Goal: Information Seeking & Learning: Check status

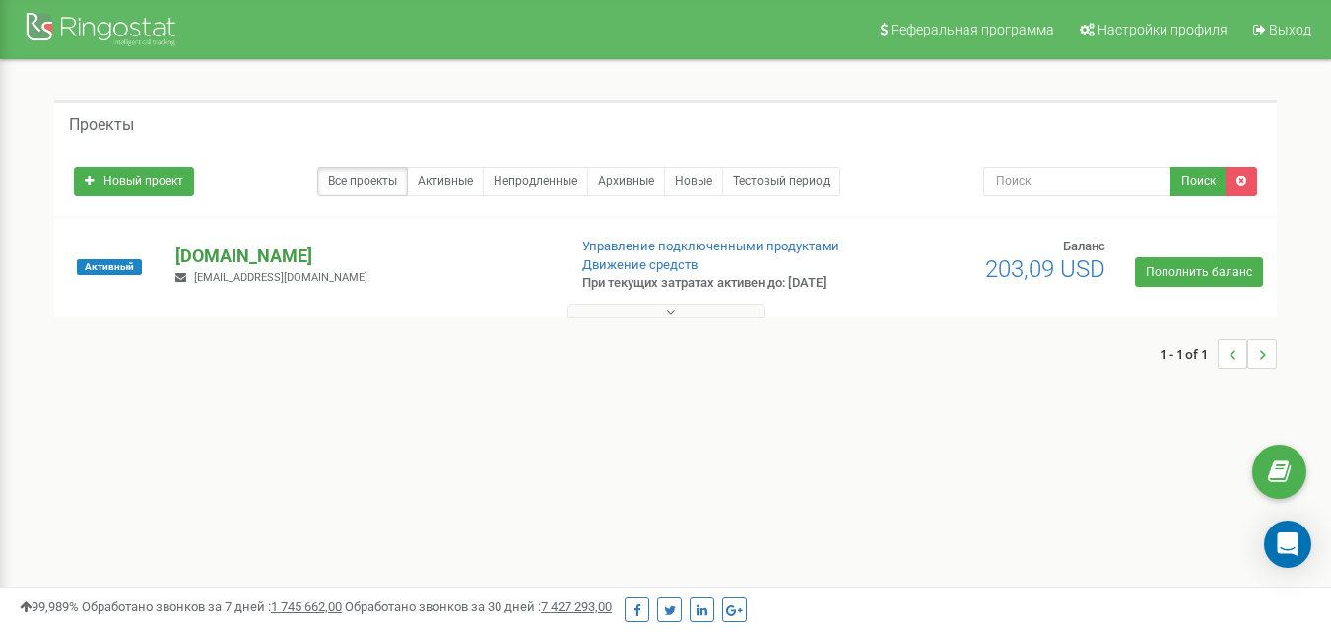
click at [233, 261] on p "[DOMAIN_NAME]" at bounding box center [362, 256] width 375 height 26
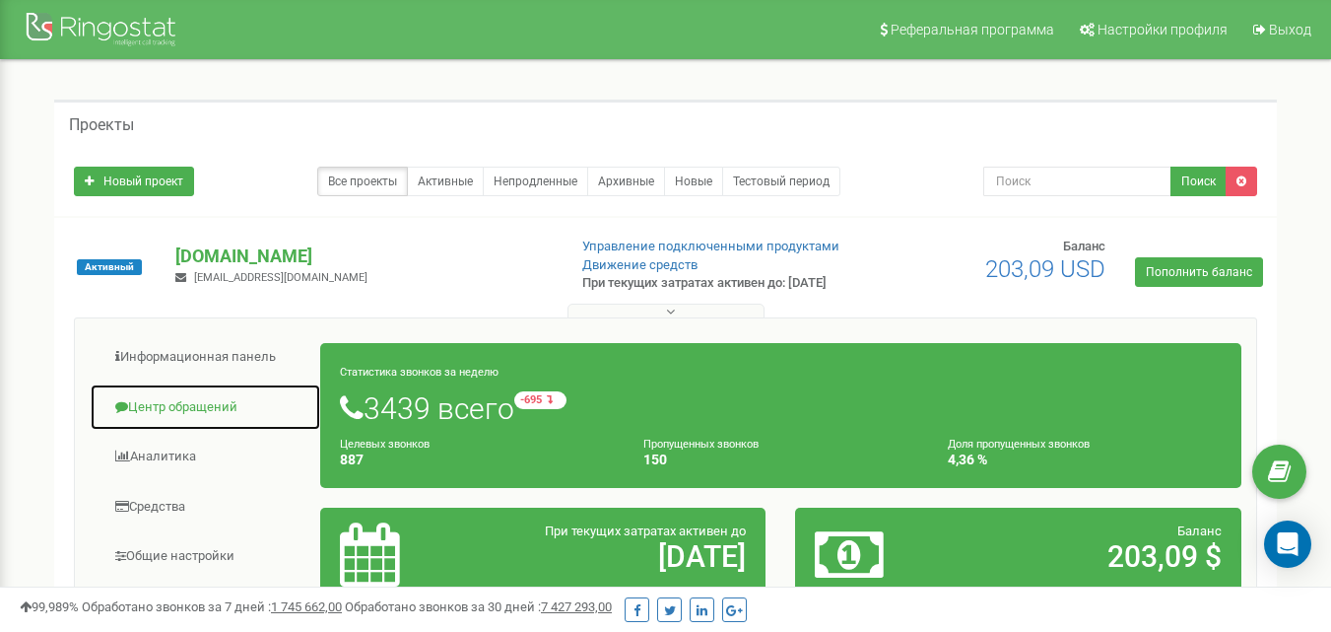
click at [199, 409] on link "Центр обращений" at bounding box center [206, 407] width 232 height 48
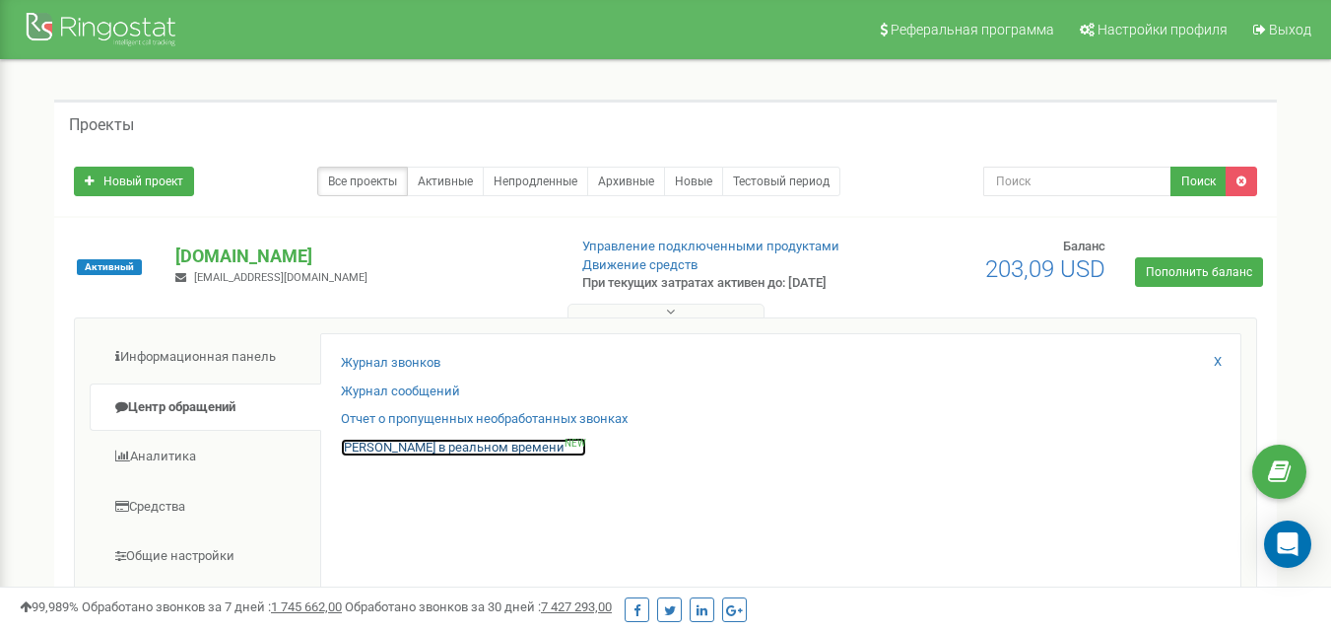
click at [429, 457] on link "Звонки в реальном времени NEW" at bounding box center [463, 448] width 245 height 19
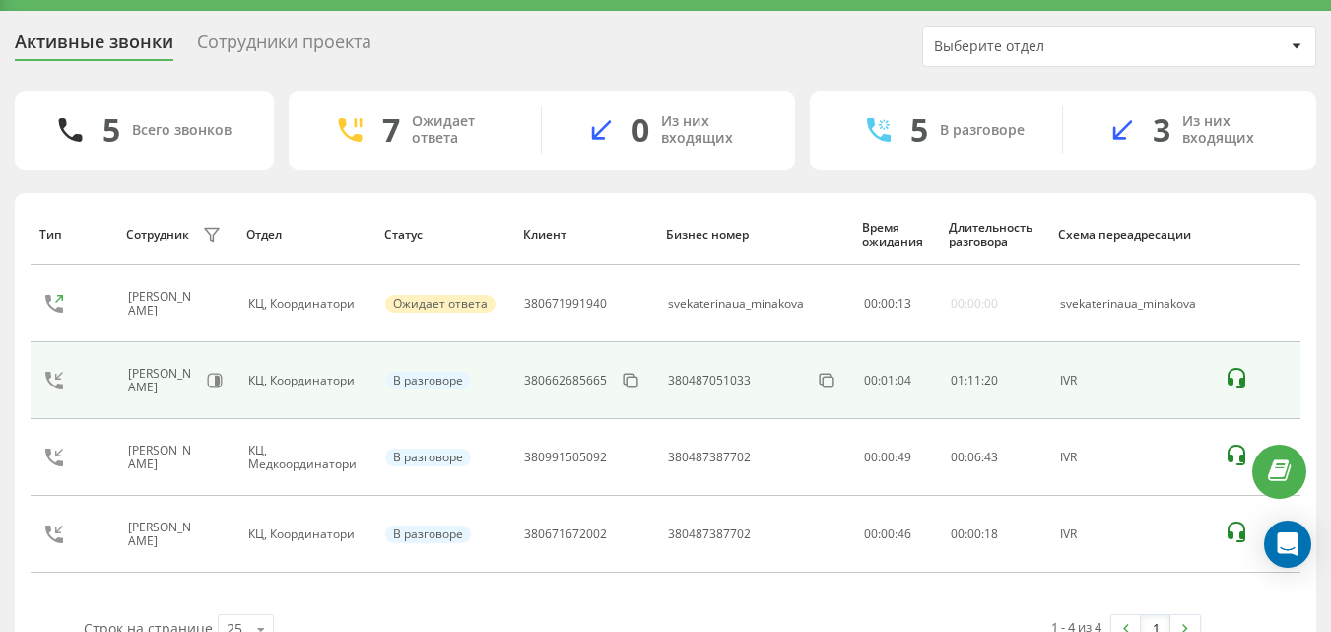
scroll to position [95, 0]
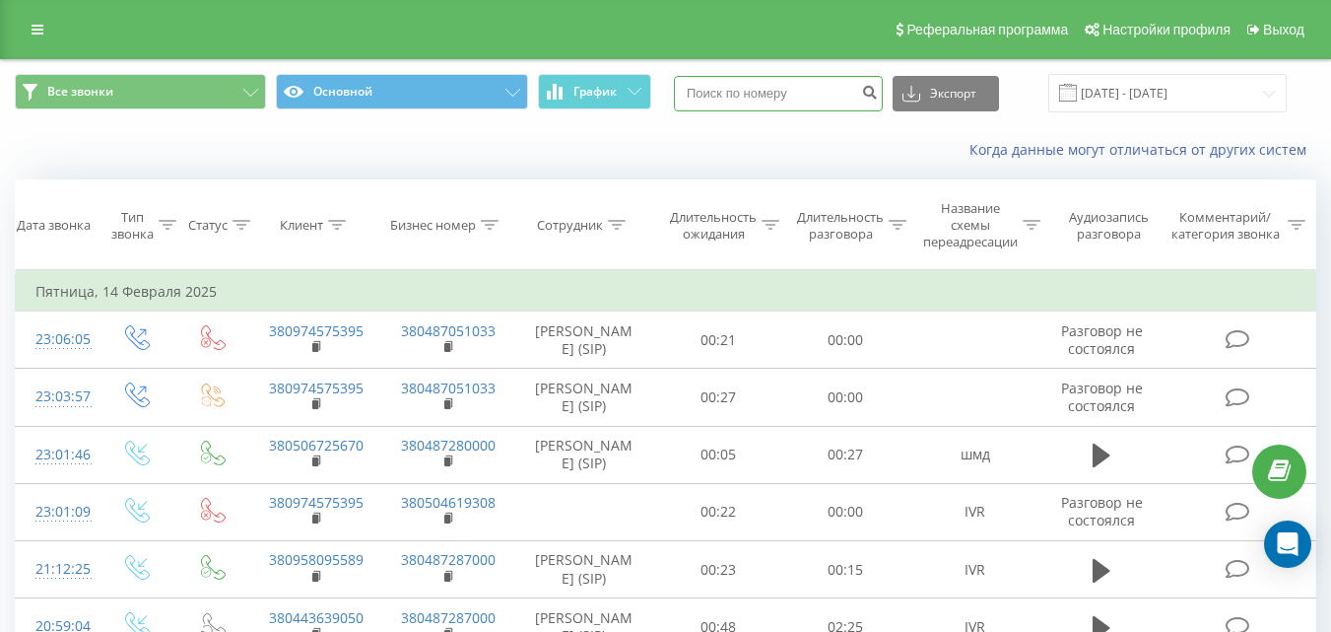
click at [772, 90] on input at bounding box center [778, 93] width 209 height 35
paste input "380638369481"
type input "380638369481"
click at [878, 94] on icon "submit" at bounding box center [869, 90] width 17 height 12
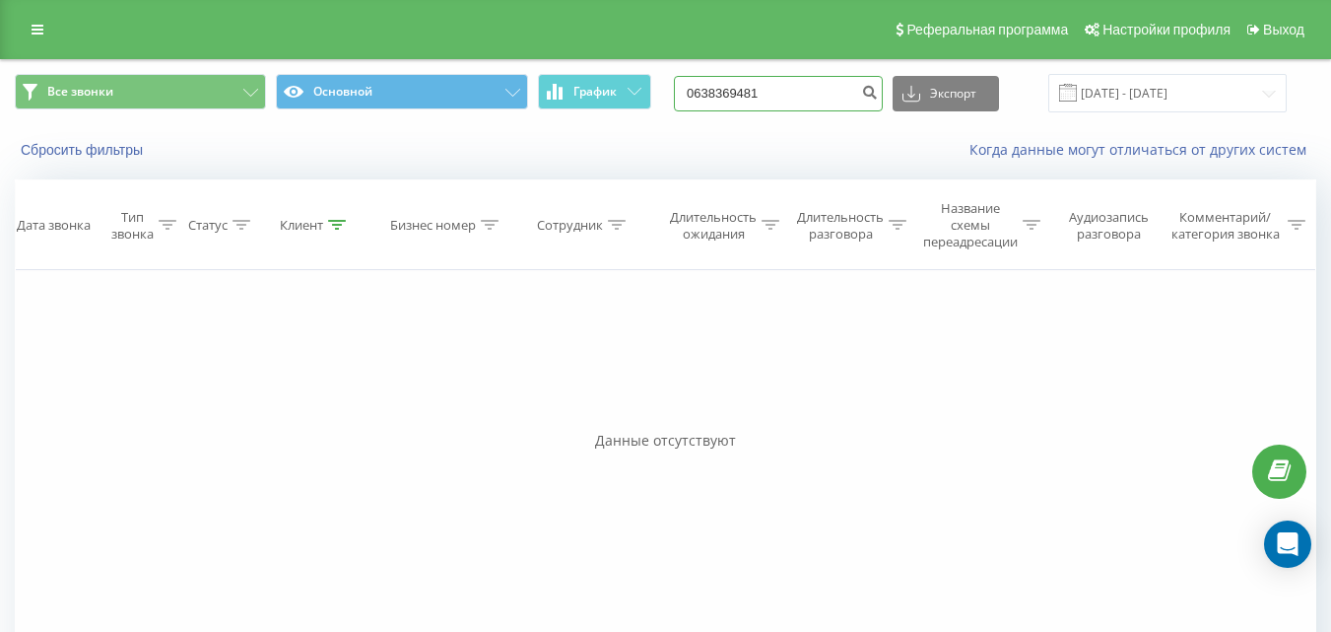
drag, startPoint x: 802, startPoint y: 89, endPoint x: 680, endPoint y: 89, distance: 122.2
click at [680, 89] on div "Все звонки Основной График 0638369481 Экспорт .csv .xls .xlsx 23.06.2025 - 23.0…" at bounding box center [666, 93] width 1302 height 38
paste input "38"
type input "380638369481"
click at [1171, 147] on div "Все звонки Основной График 380638369481 Экспорт .csv .xls .xlsx 23.06.2025 - 23…" at bounding box center [665, 116] width 1329 height 113
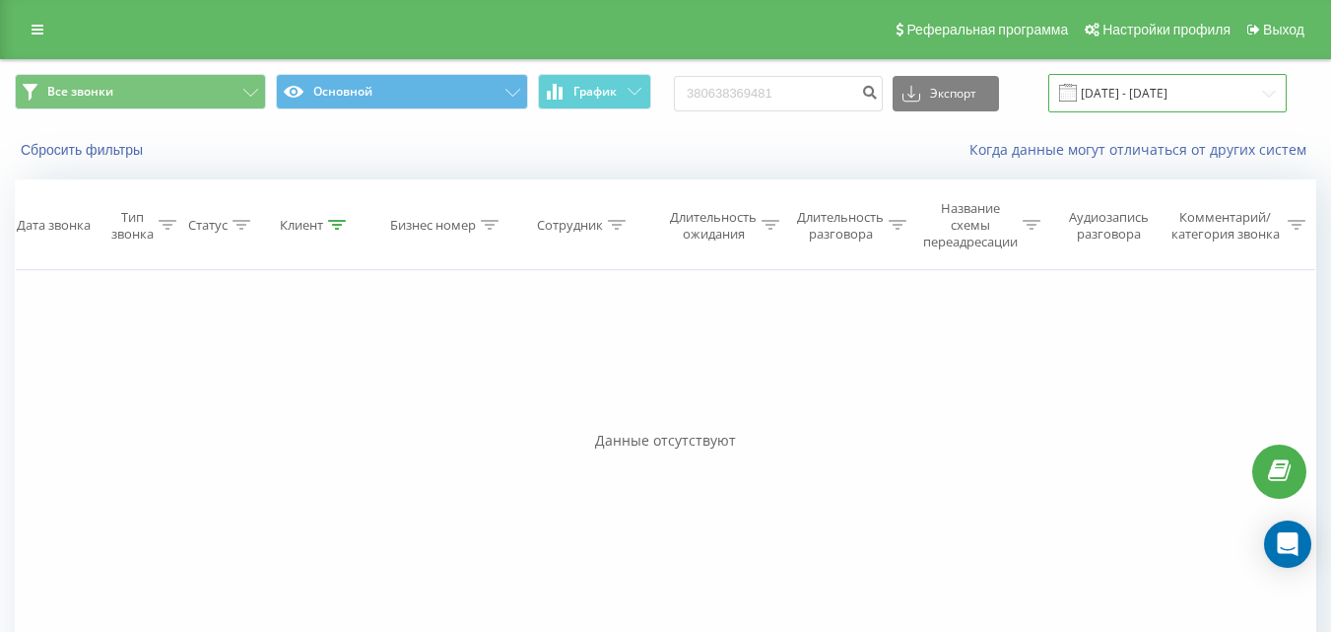
click at [1168, 98] on input "23.06.2025 - 23.09.2025" at bounding box center [1168, 93] width 238 height 38
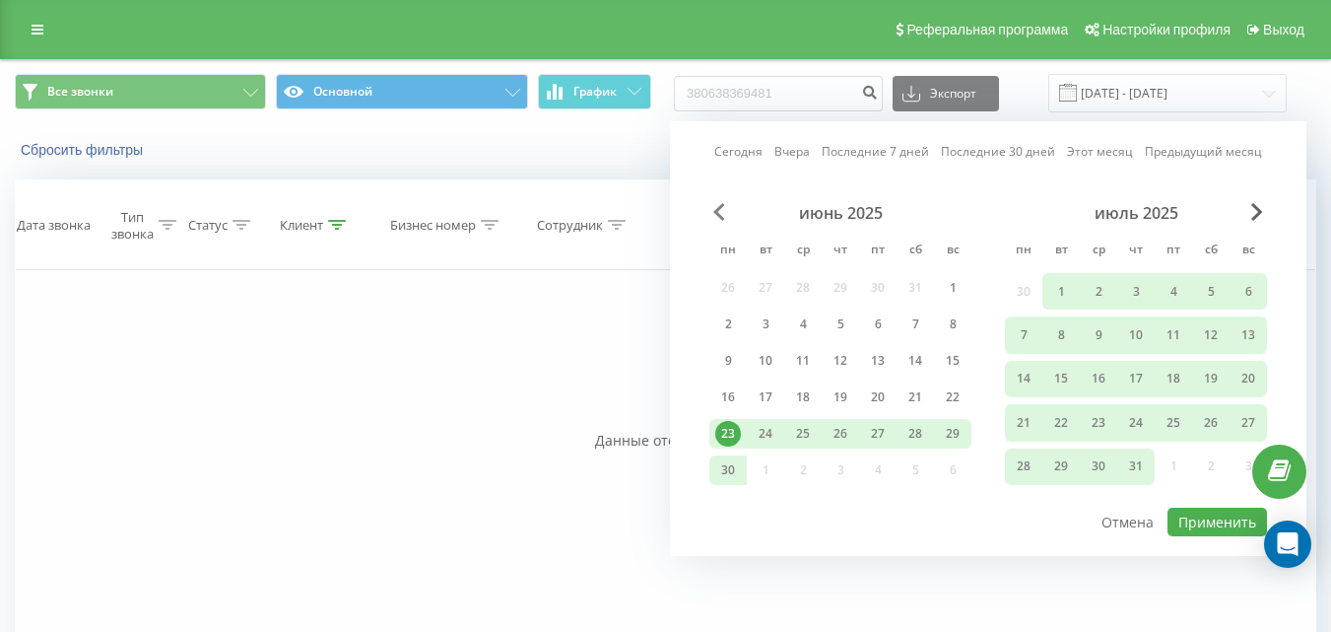
click at [723, 218] on span "Previous Month" at bounding box center [720, 212] width 12 height 18
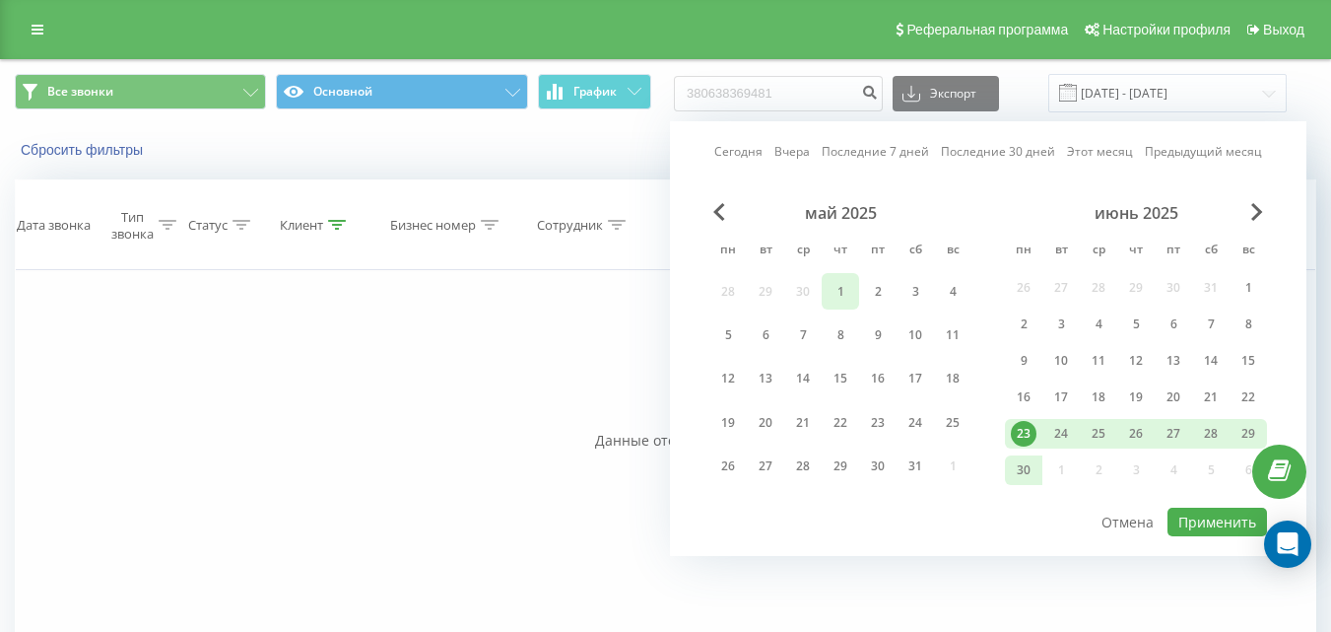
click at [845, 295] on div "1" at bounding box center [841, 292] width 26 height 26
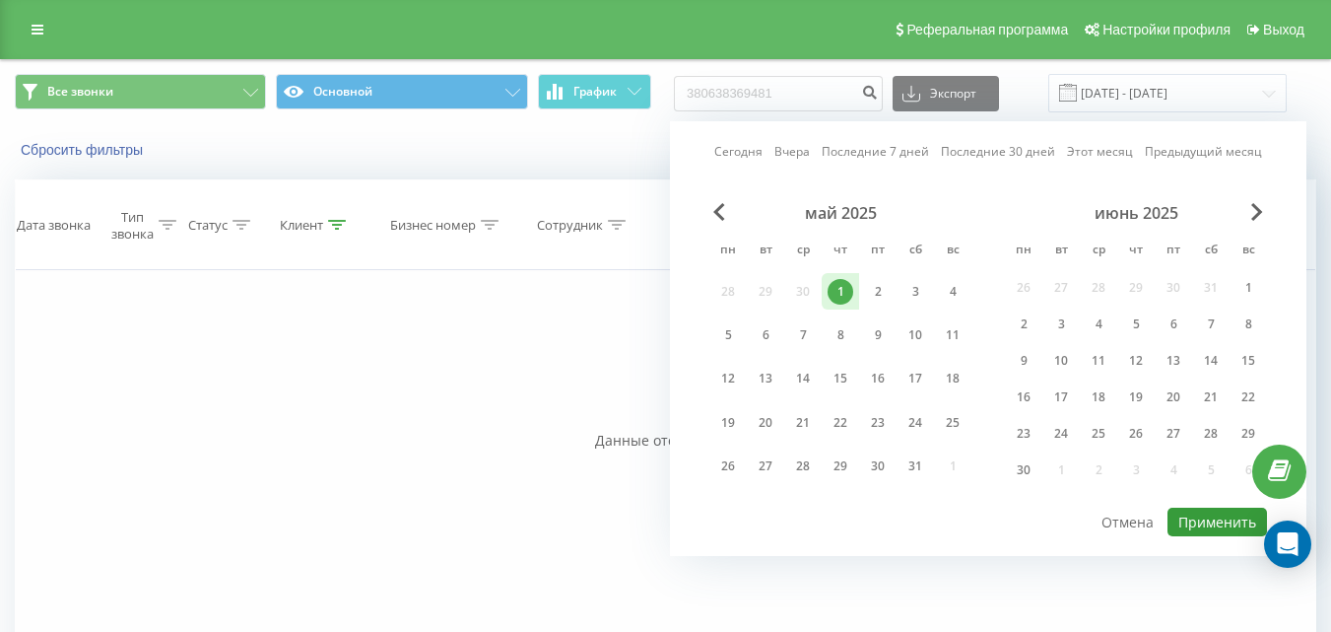
click at [1203, 521] on button "Применить" at bounding box center [1218, 522] width 100 height 29
type input "01.05.2025 - 01.05.2025"
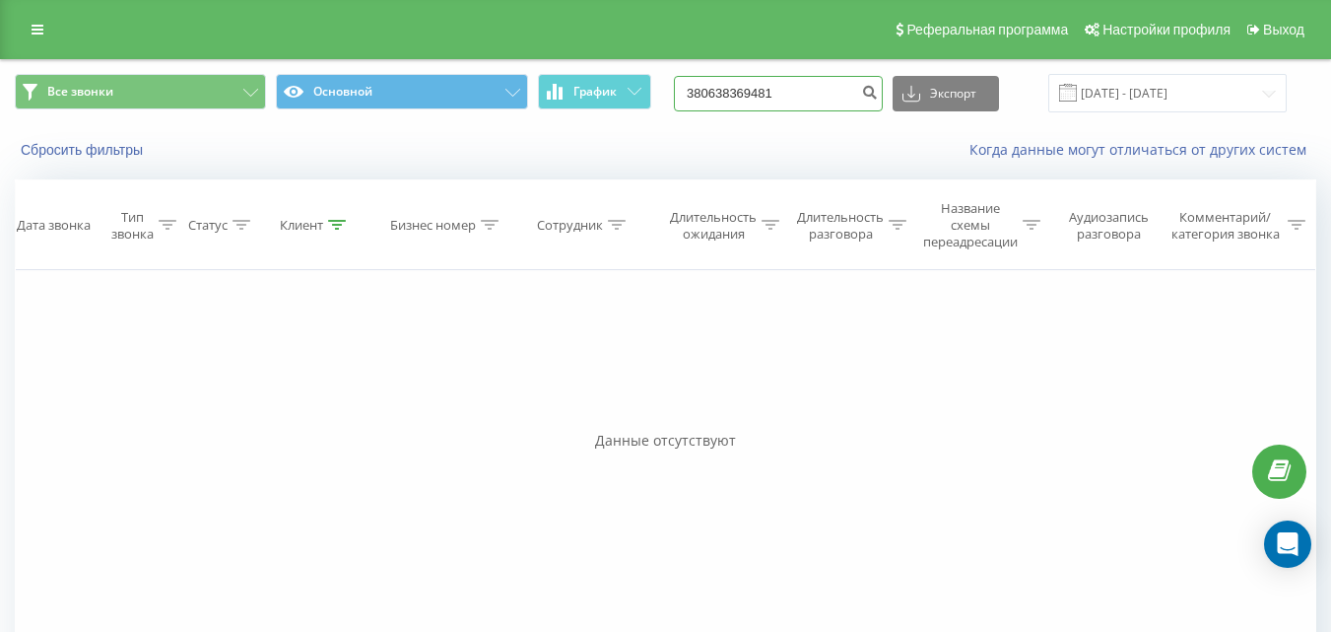
click at [719, 93] on input "380638369481" at bounding box center [778, 93] width 209 height 35
type input "0638369481"
click at [878, 95] on icon "submit" at bounding box center [869, 90] width 17 height 12
click at [1143, 93] on input "23.06.2025 - 23.09.2025" at bounding box center [1168, 93] width 238 height 38
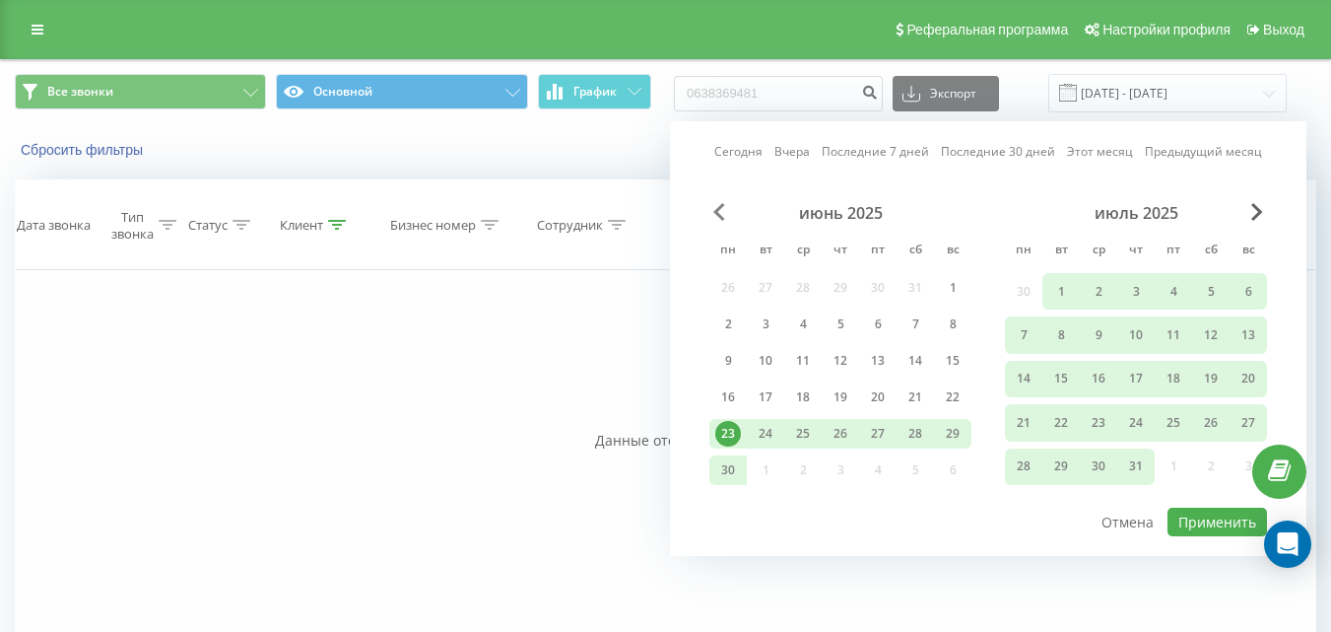
click at [718, 217] on span "Previous Month" at bounding box center [720, 212] width 12 height 18
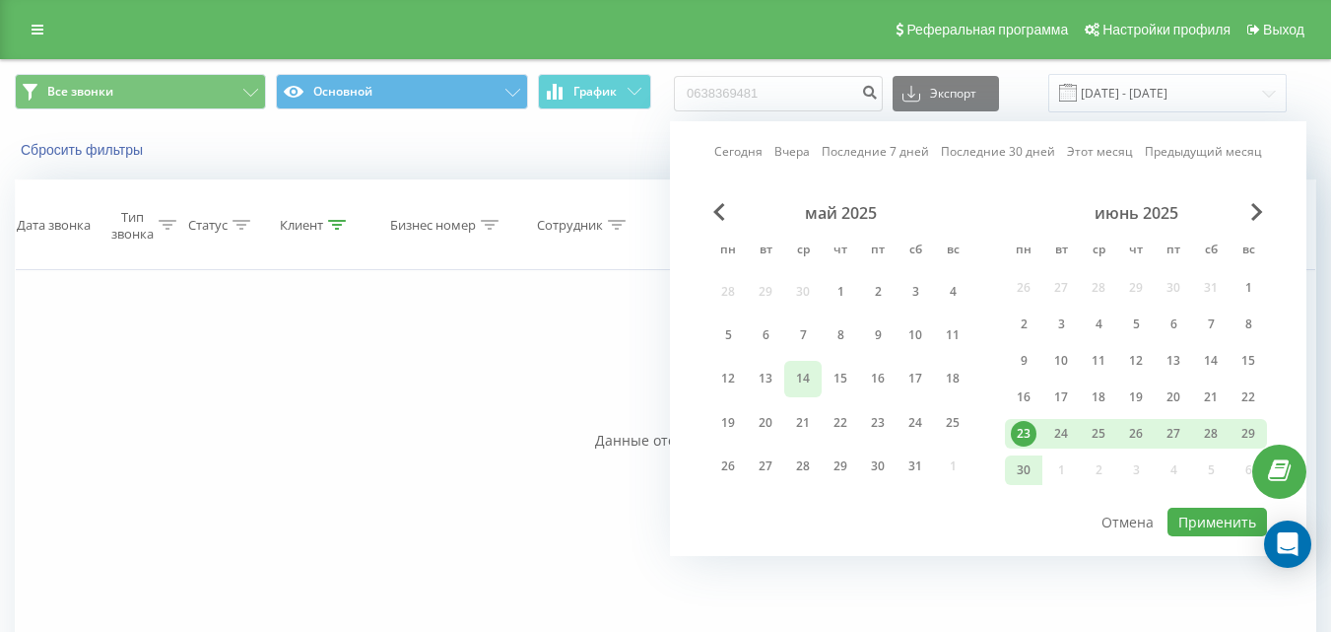
drag, startPoint x: 771, startPoint y: 356, endPoint x: 792, endPoint y: 365, distance: 23.4
click at [770, 355] on div "май 2025 пн вт ср чт пт сб вс 28 29 30 1 2 3 4 5 6 7 8 9 10 11 12 13 14 15 16 1…" at bounding box center [841, 347] width 262 height 289
click at [728, 343] on div "5" at bounding box center [728, 335] width 26 height 26
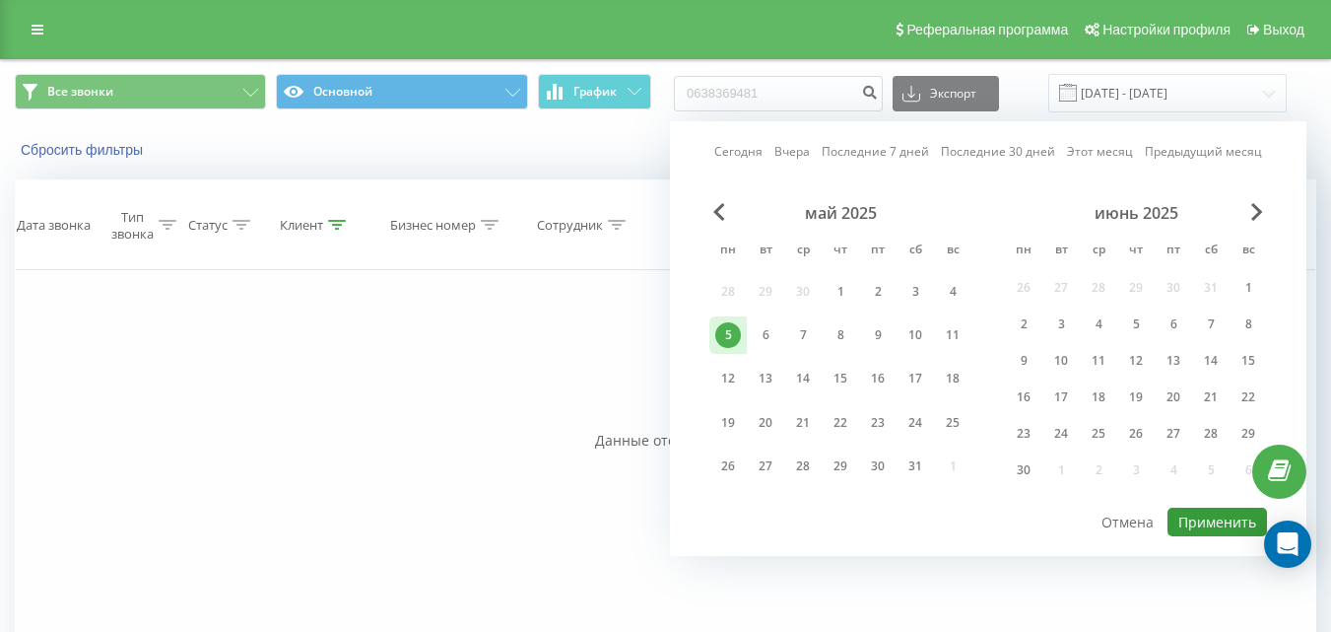
click at [1199, 516] on button "Применить" at bounding box center [1218, 522] width 100 height 29
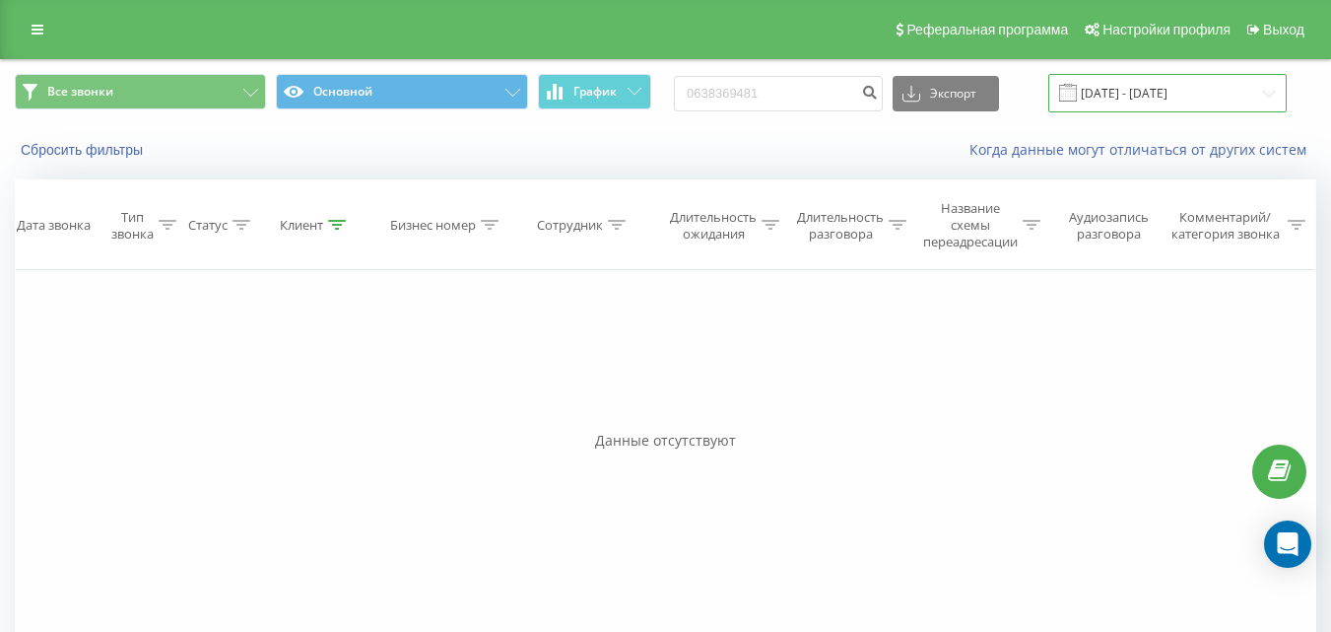
click at [1186, 93] on input "05.05.2025 - 05.05.2025" at bounding box center [1168, 93] width 238 height 38
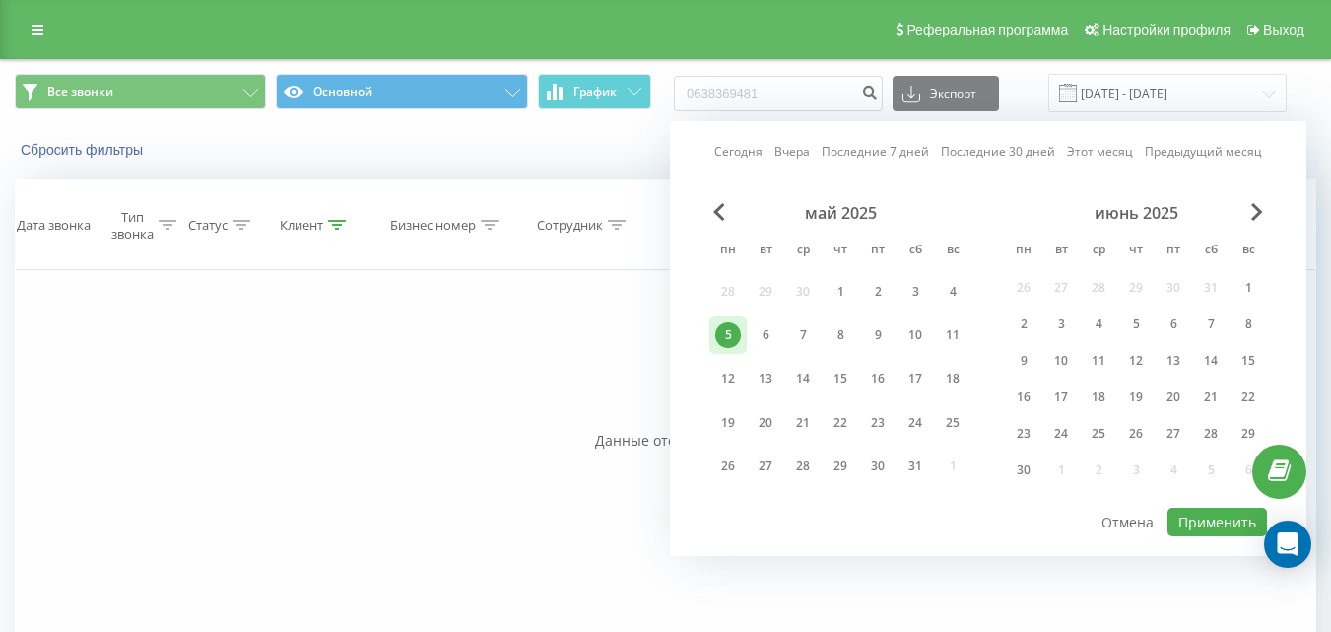
drag, startPoint x: 1267, startPoint y: 219, endPoint x: 1275, endPoint y: 238, distance: 21.2
click at [1273, 236] on div "Сегодня Вчера Последние 7 дней Последние 30 дней Этот месяц Предыдущий месяц ма…" at bounding box center [988, 338] width 637 height 435
click at [1253, 217] on span "Next Month" at bounding box center [1258, 212] width 12 height 18
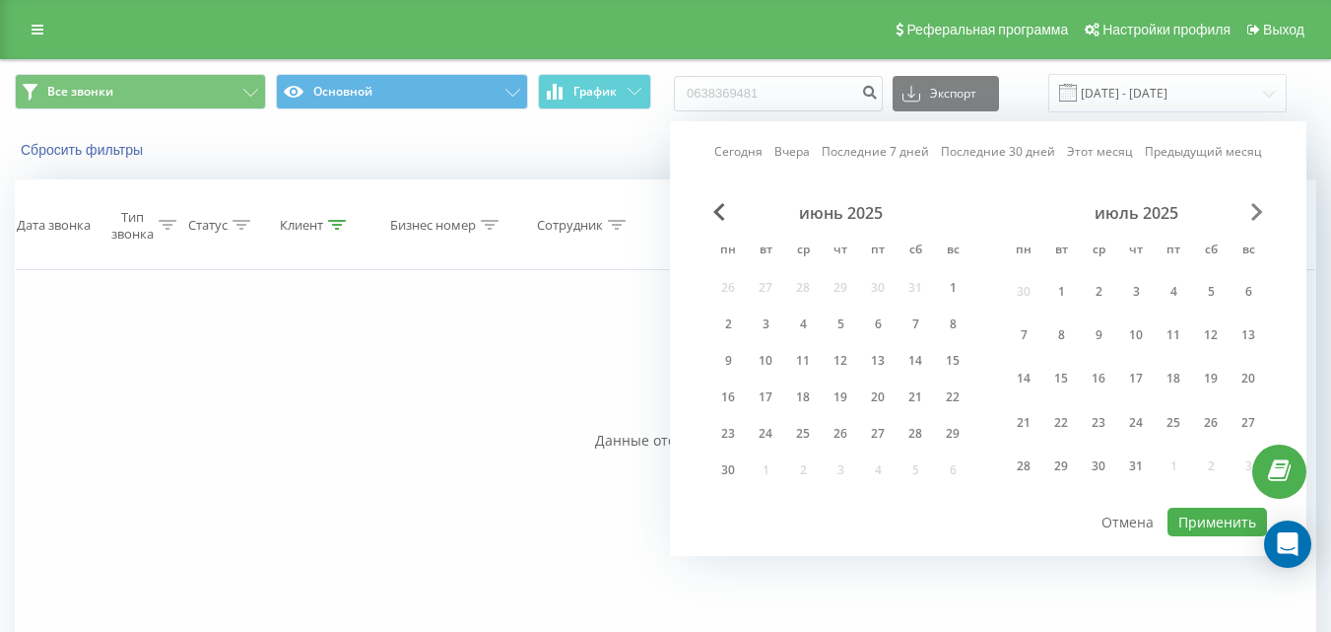
click at [1253, 217] on span "Next Month" at bounding box center [1258, 212] width 12 height 18
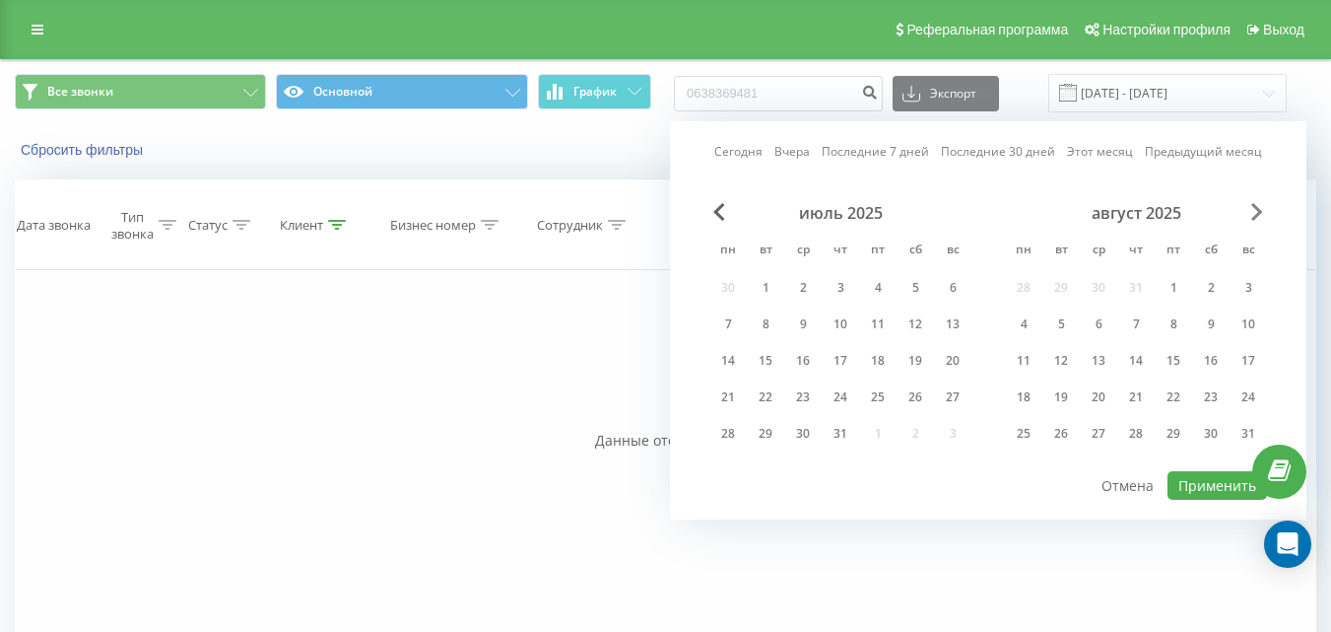
click at [1253, 217] on span "Next Month" at bounding box center [1258, 212] width 12 height 18
click at [1203, 287] on div "6" at bounding box center [1211, 288] width 26 height 26
click at [1195, 483] on button "Применить" at bounding box center [1218, 485] width 100 height 29
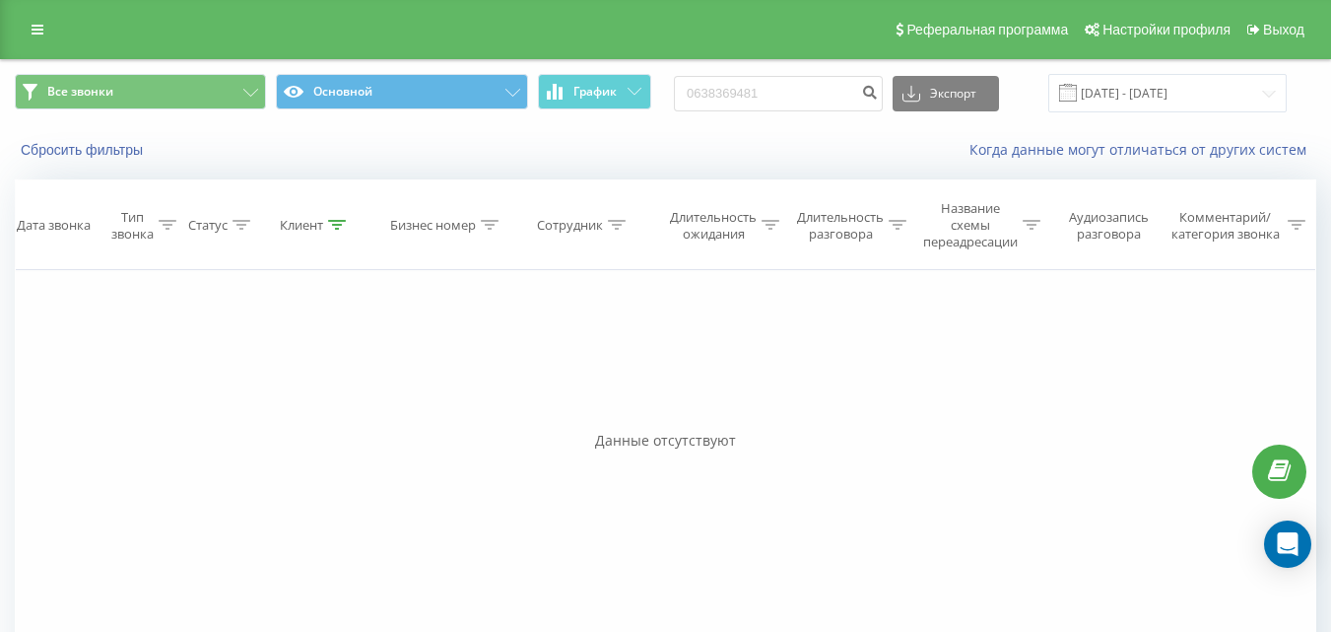
click at [1077, 91] on span at bounding box center [1068, 93] width 18 height 18
click at [1135, 93] on input "06.09.2025 - 06.09.2025" at bounding box center [1168, 93] width 238 height 38
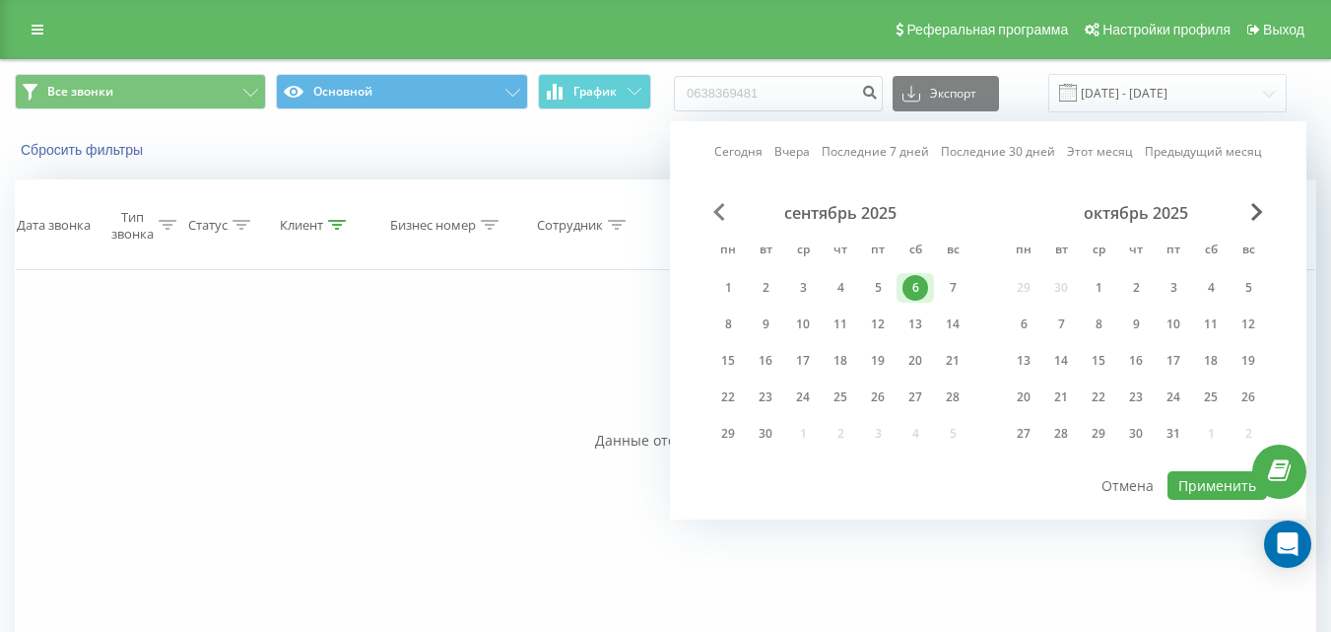
click at [716, 209] on span "Previous Month" at bounding box center [720, 212] width 12 height 18
click at [722, 212] on span "Previous Month" at bounding box center [720, 212] width 12 height 18
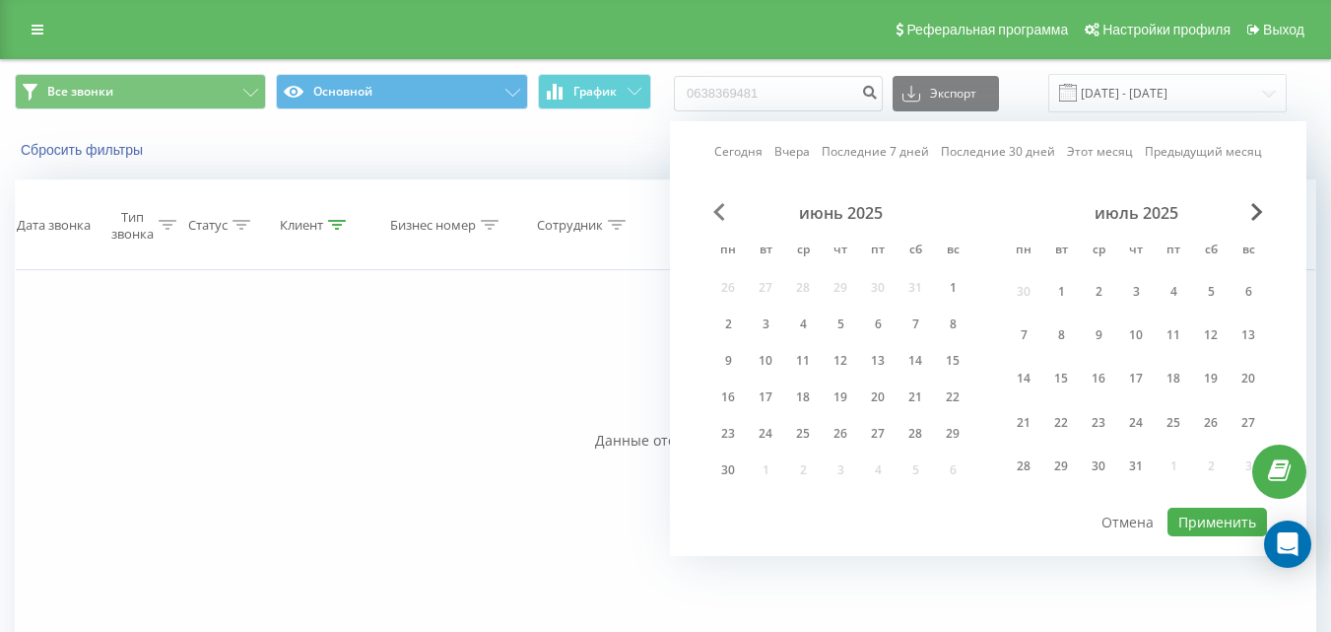
click at [722, 212] on span "Previous Month" at bounding box center [720, 212] width 12 height 18
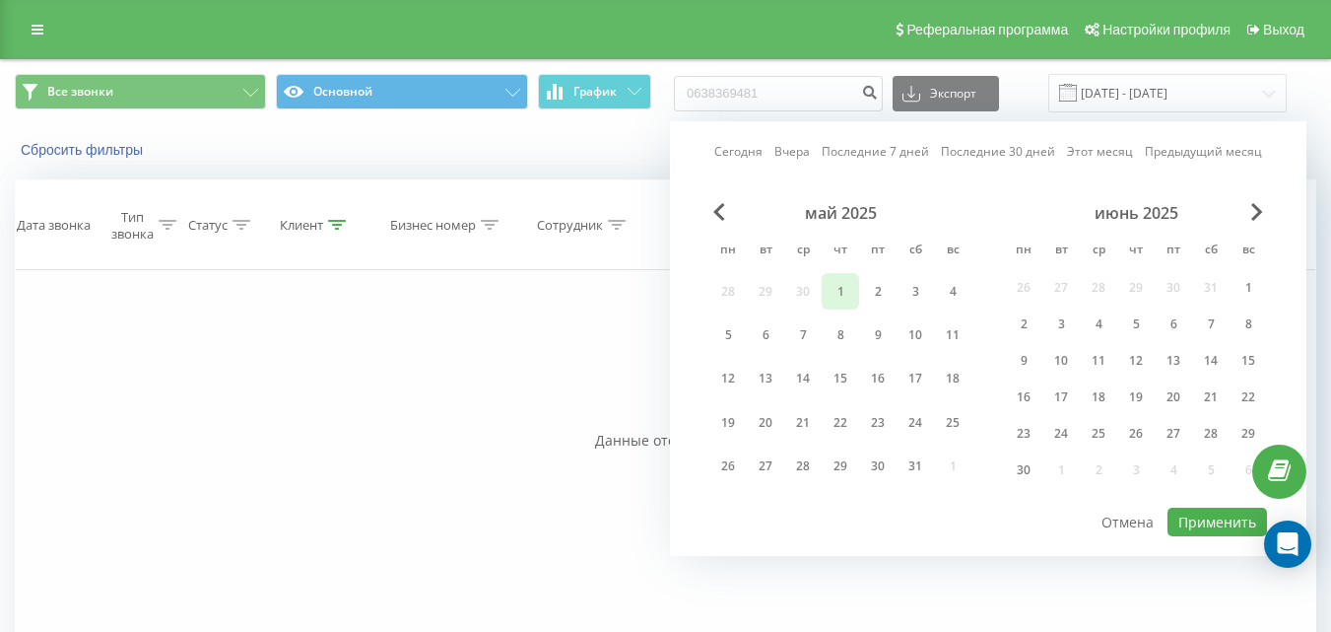
click at [849, 288] on div "1" at bounding box center [841, 292] width 26 height 26
click at [1246, 211] on div "июнь 2025" at bounding box center [1136, 213] width 262 height 20
click at [1246, 209] on div "июнь 2025" at bounding box center [1136, 213] width 262 height 20
click at [1248, 209] on div "июнь 2025" at bounding box center [1136, 213] width 262 height 20
click at [1250, 208] on div "июнь 2025" at bounding box center [1136, 213] width 262 height 20
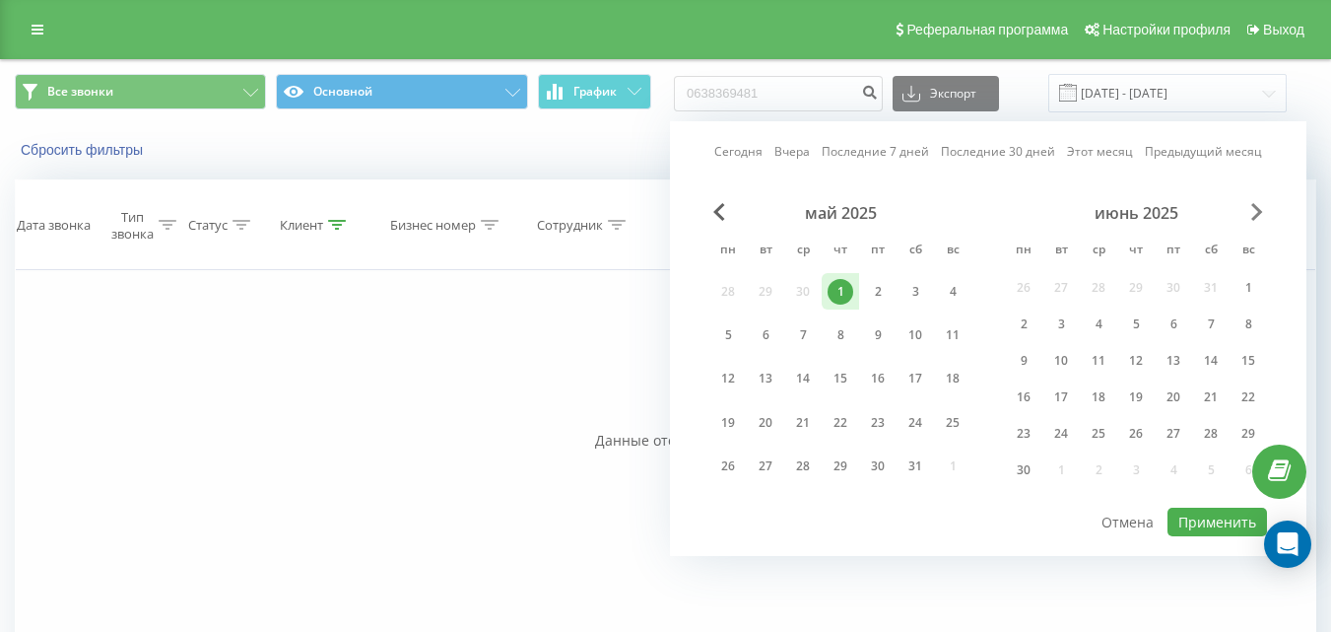
click at [1255, 208] on span "Next Month" at bounding box center [1258, 212] width 12 height 18
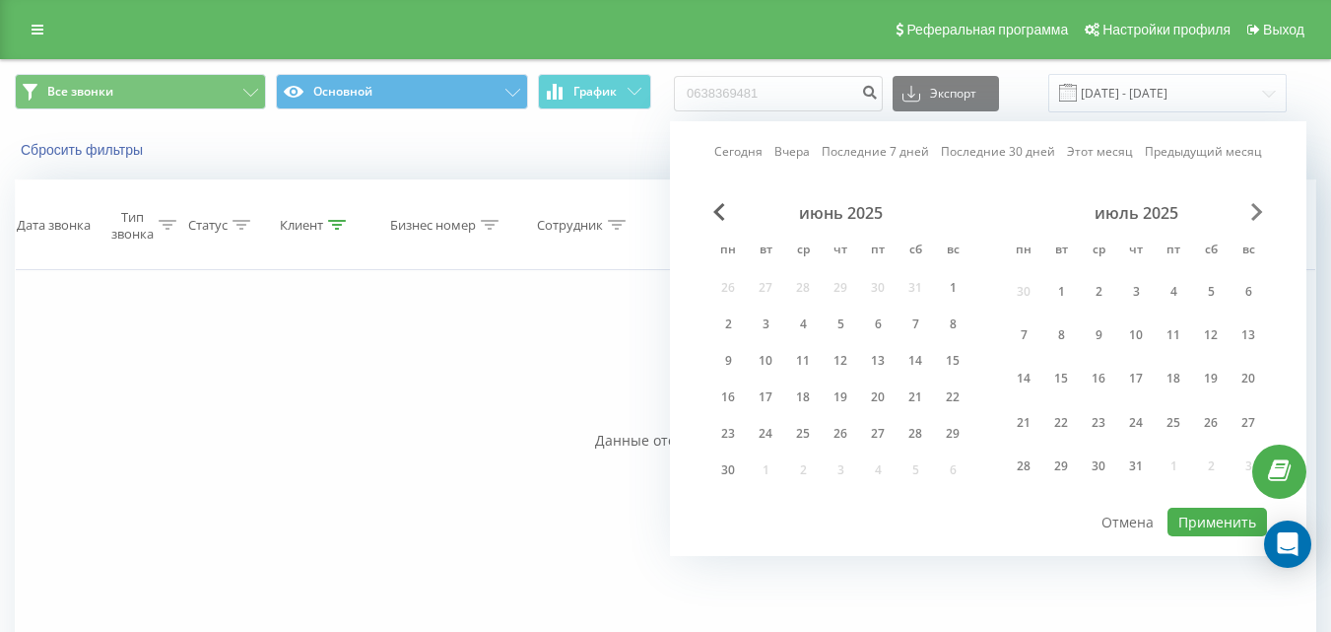
click at [1255, 208] on span "Next Month" at bounding box center [1258, 212] width 12 height 18
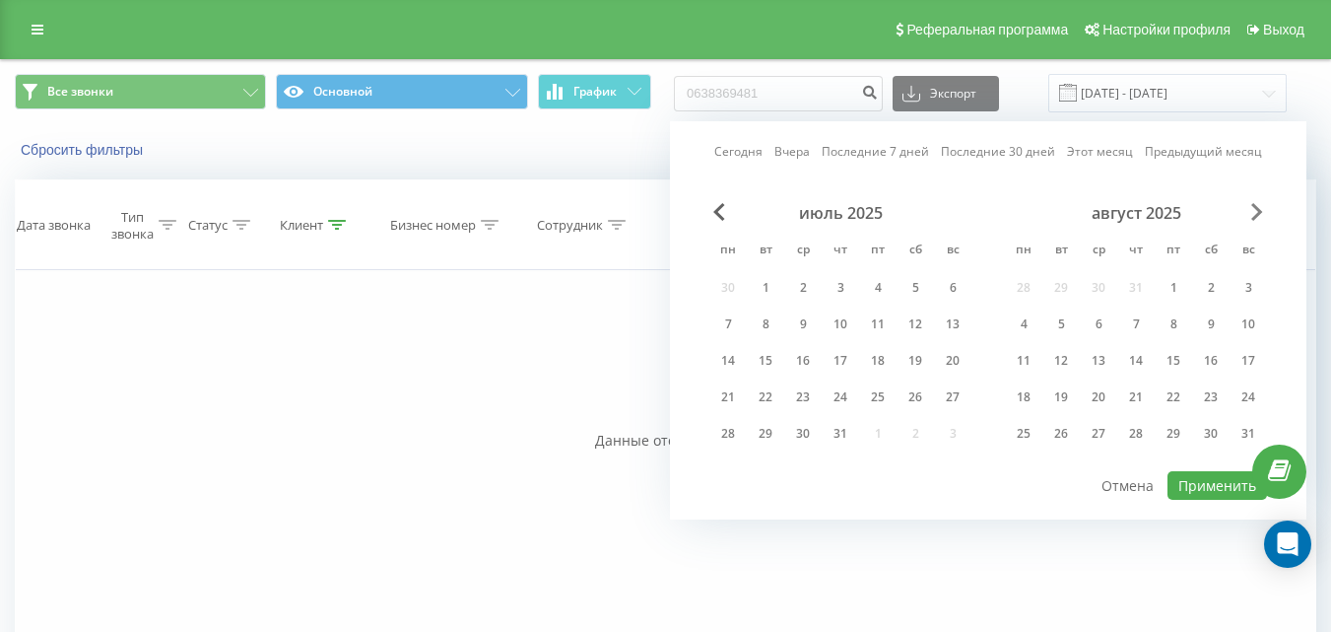
click at [1255, 208] on span "Next Month" at bounding box center [1258, 212] width 12 height 18
click at [1253, 206] on span "Next Month" at bounding box center [1258, 212] width 12 height 18
drag, startPoint x: 842, startPoint y: 390, endPoint x: 1065, endPoint y: 447, distance: 230.9
click at [843, 392] on div "25" at bounding box center [841, 397] width 26 height 26
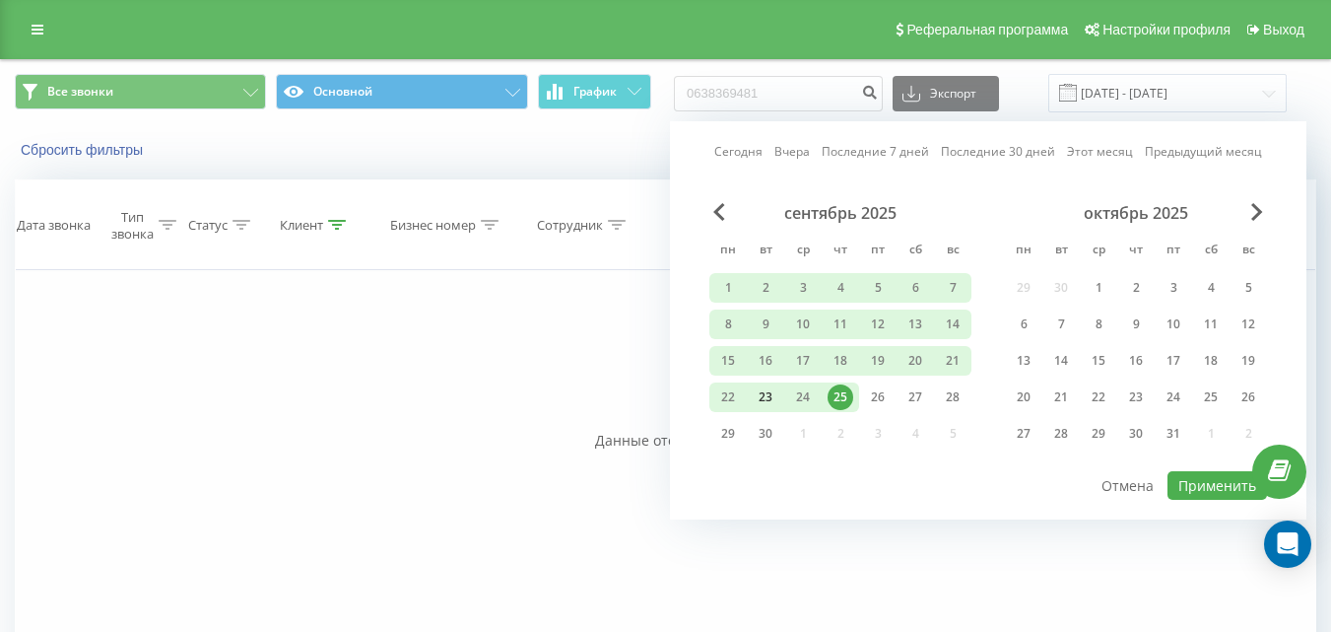
click at [773, 395] on div "23" at bounding box center [766, 397] width 26 height 26
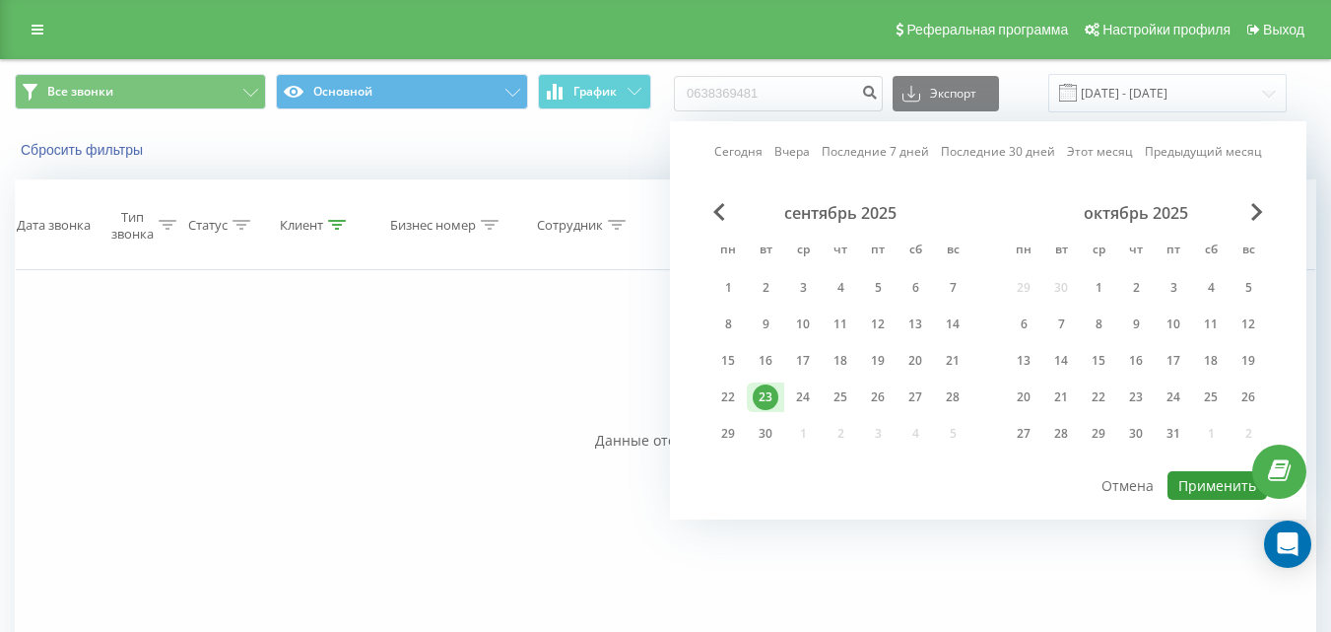
click at [1186, 485] on button "Применить" at bounding box center [1218, 485] width 100 height 29
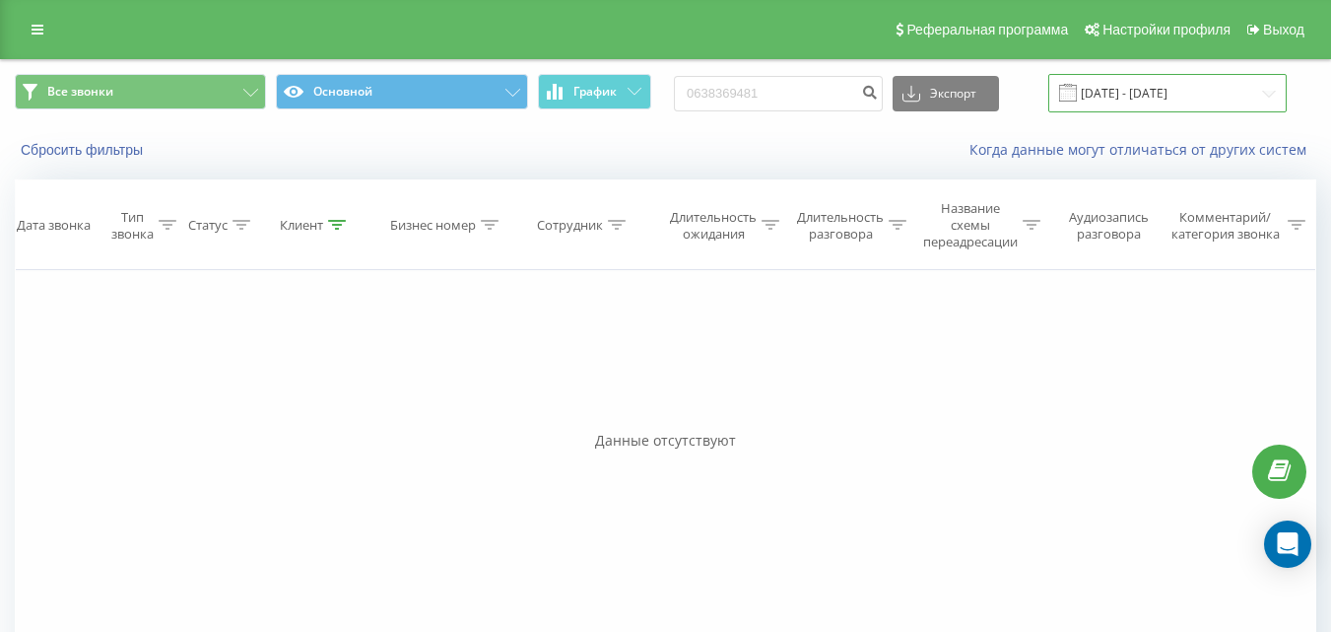
click at [1143, 99] on input "23.09.2025 - 23.09.2025" at bounding box center [1168, 93] width 238 height 38
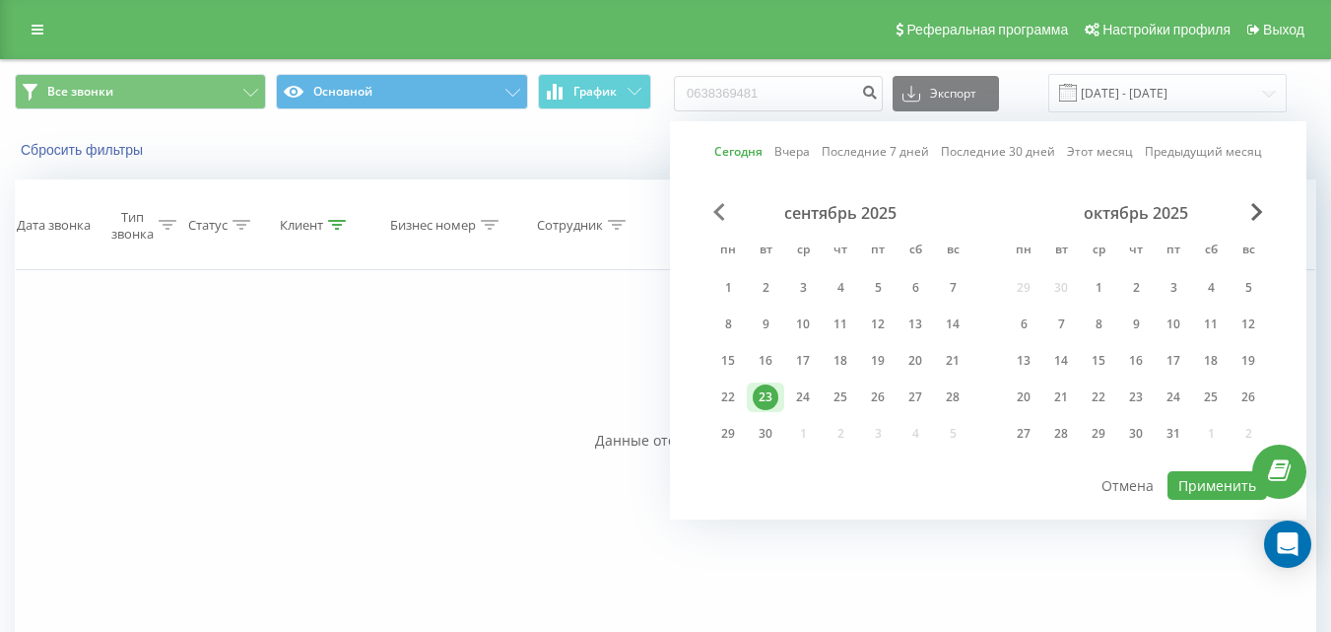
click at [715, 218] on div "сентябрь 2025 пн вт ср чт пт сб вс 1 2 3 4 5 6 7 8 9 10 11 12 13 14 15 16 17 18…" at bounding box center [989, 336] width 558 height 266
click at [719, 218] on span "Previous Month" at bounding box center [720, 212] width 12 height 18
click at [718, 218] on span "Previous Month" at bounding box center [720, 212] width 12 height 18
click at [719, 218] on span "Previous Month" at bounding box center [720, 212] width 12 height 18
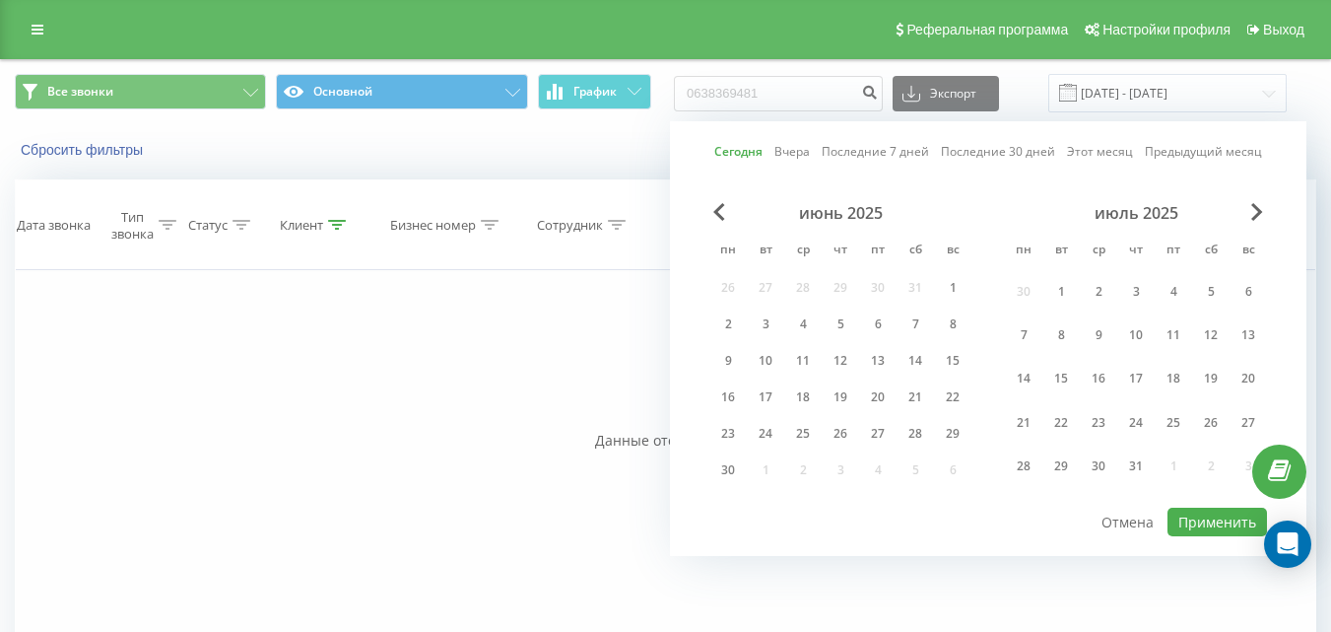
click at [729, 207] on div "июнь 2025" at bounding box center [841, 213] width 262 height 20
click at [718, 213] on span "Previous Month" at bounding box center [720, 212] width 12 height 18
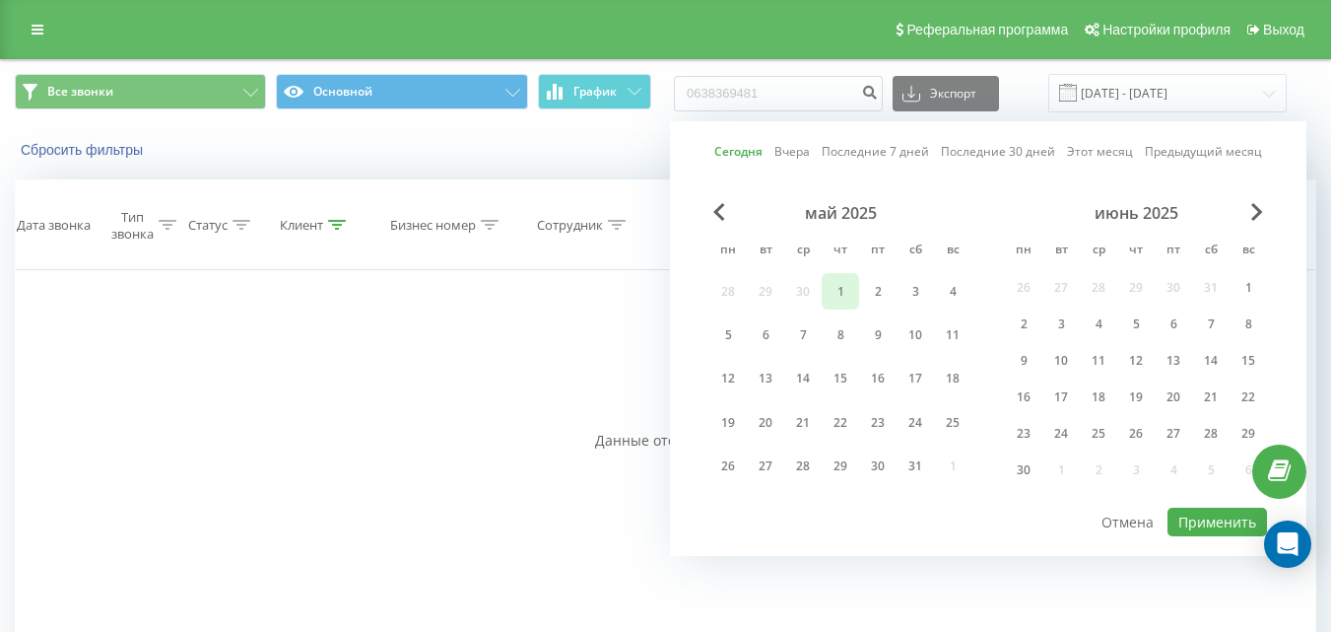
click at [835, 290] on div "1" at bounding box center [841, 292] width 26 height 26
click at [1203, 507] on div "Сегодня Вчера Последние 7 дней Последние 30 дней Этот месяц Предыдущий месяц ма…" at bounding box center [988, 338] width 637 height 435
click at [1210, 524] on button "Применить" at bounding box center [1218, 522] width 100 height 29
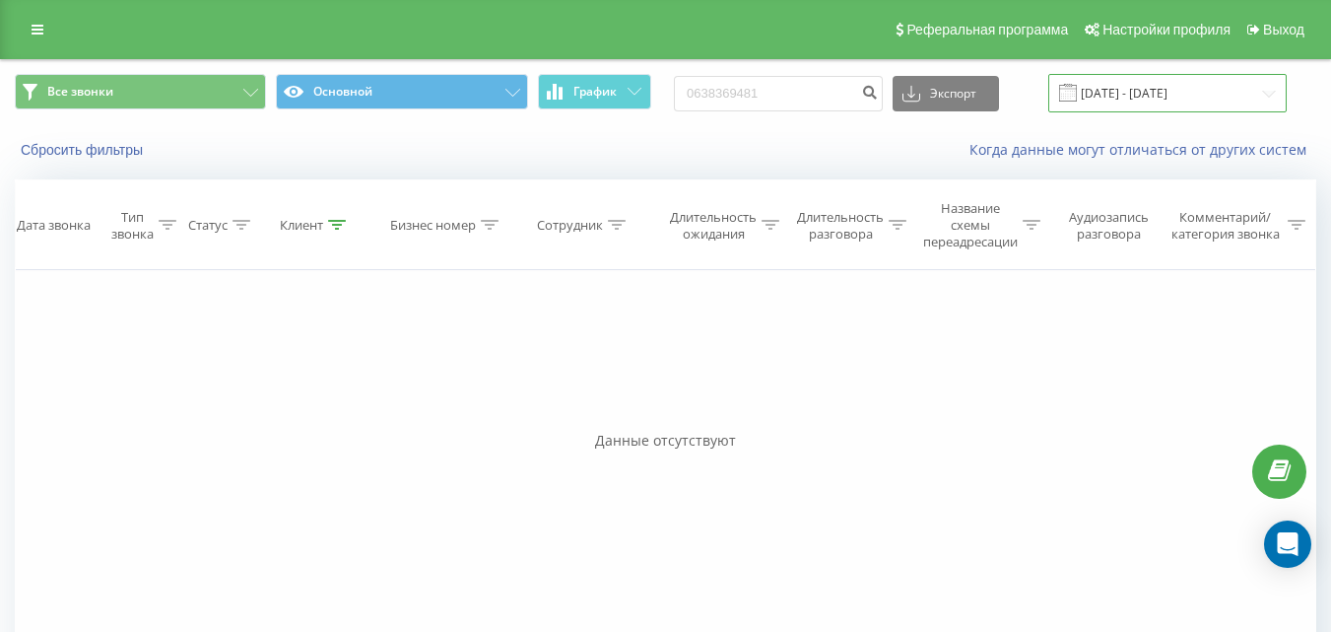
click at [1156, 89] on input "01.05.2025 - 01.05.2025" at bounding box center [1168, 93] width 238 height 38
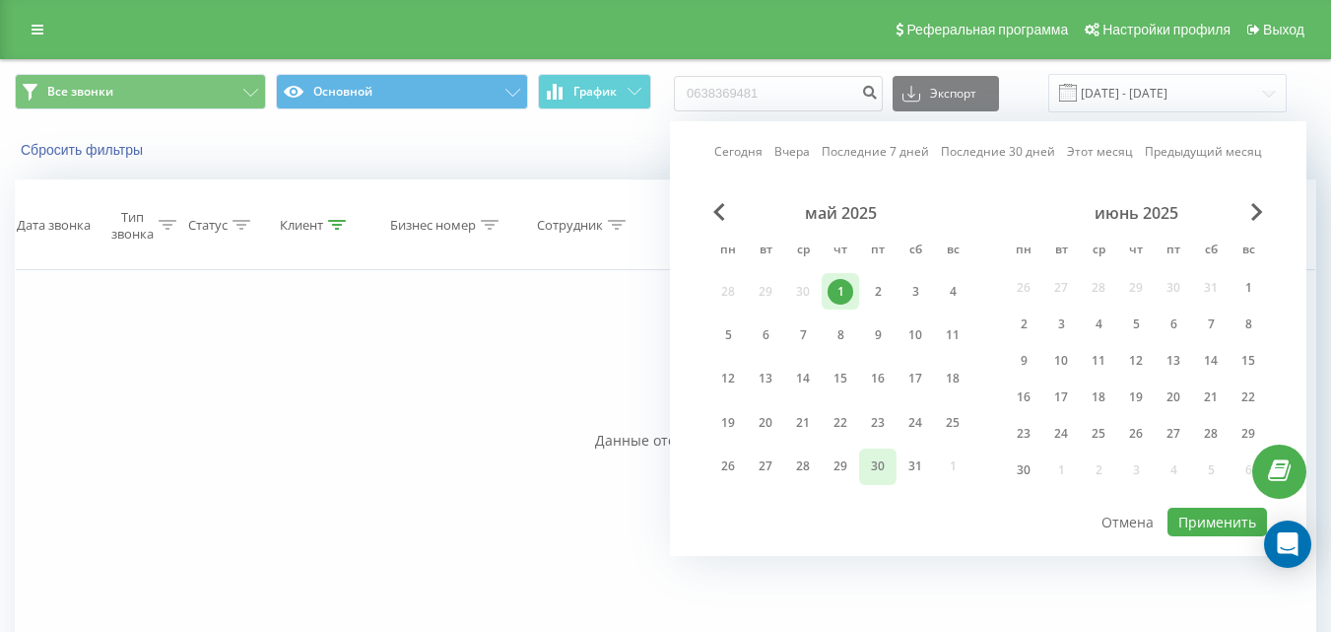
click at [887, 462] on div "30" at bounding box center [878, 466] width 26 height 26
click at [1201, 515] on button "Применить" at bounding box center [1218, 522] width 100 height 29
type input "30.05.2025 - 30.05.2025"
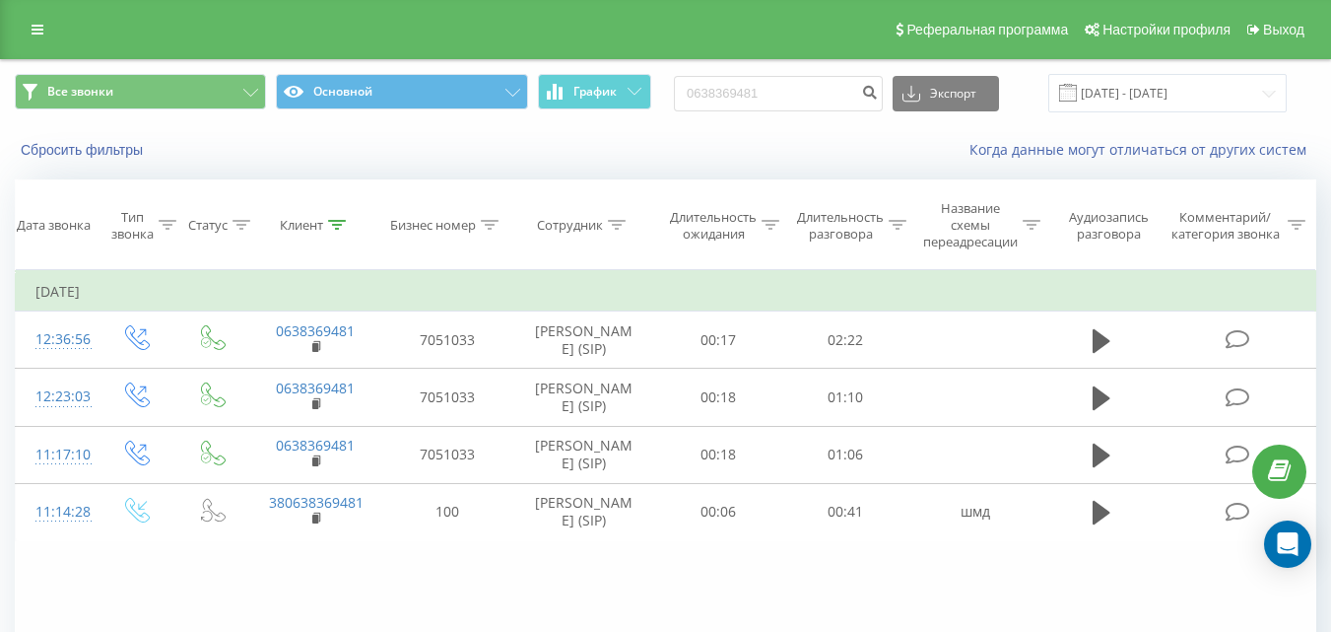
scroll to position [156, 0]
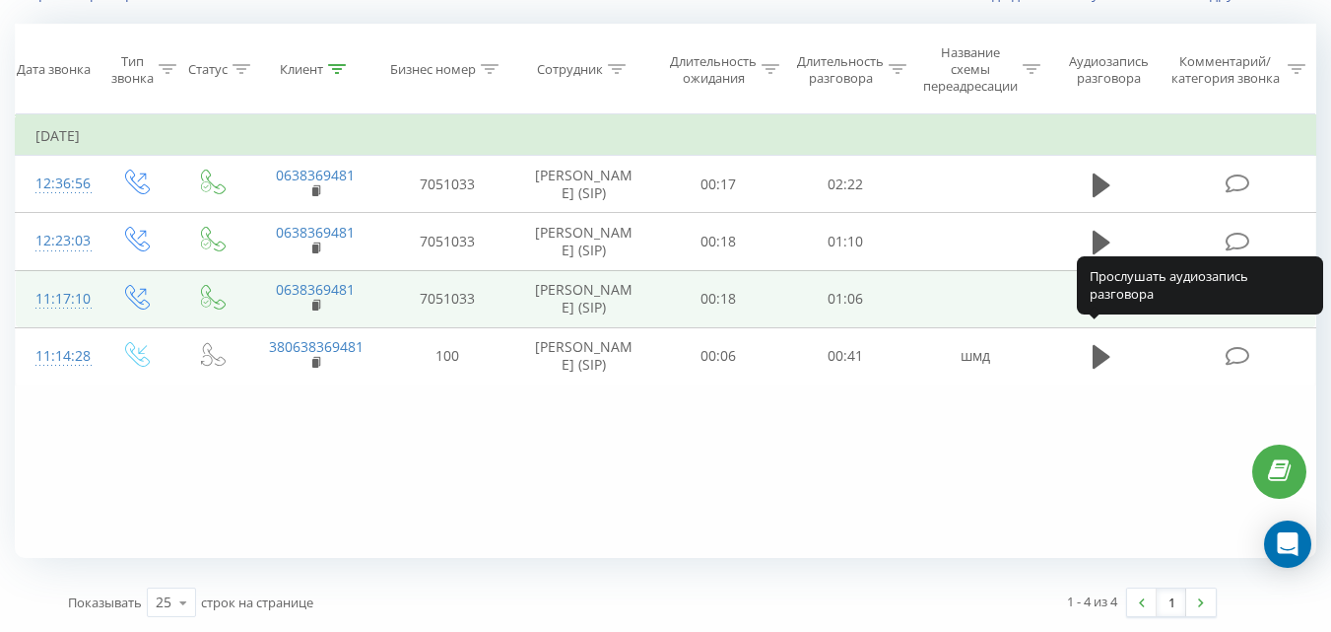
click at [1101, 311] on icon at bounding box center [1102, 300] width 18 height 24
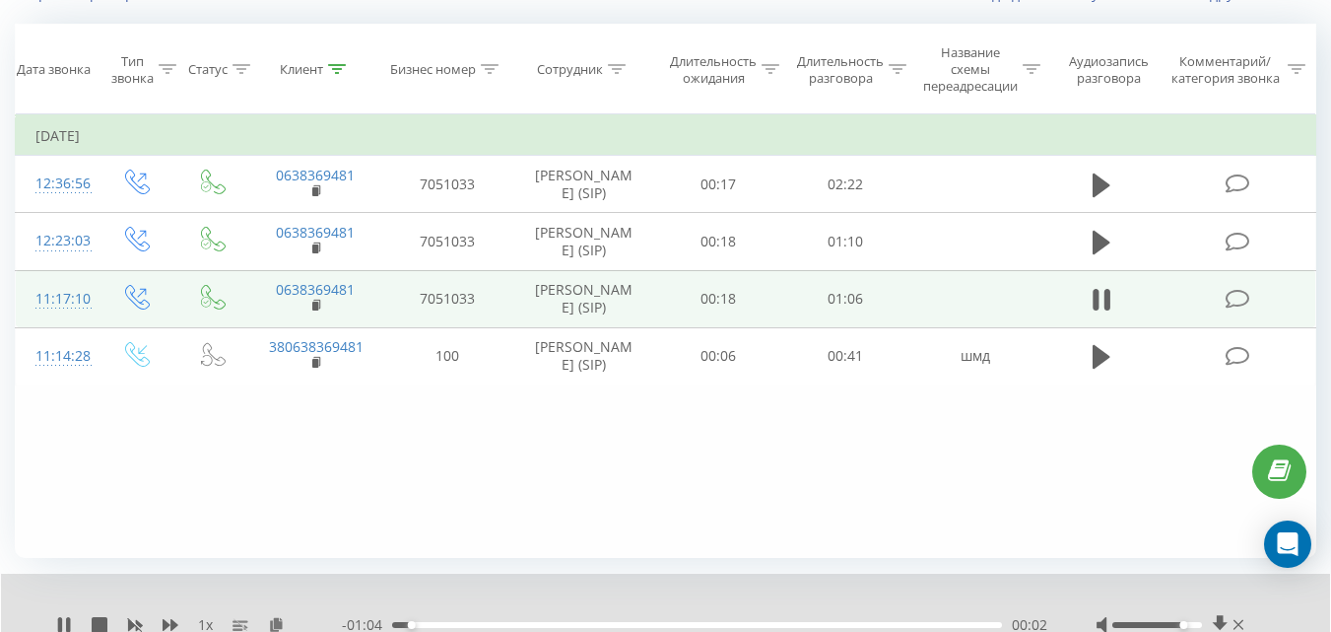
click at [1188, 625] on div at bounding box center [1158, 625] width 90 height 6
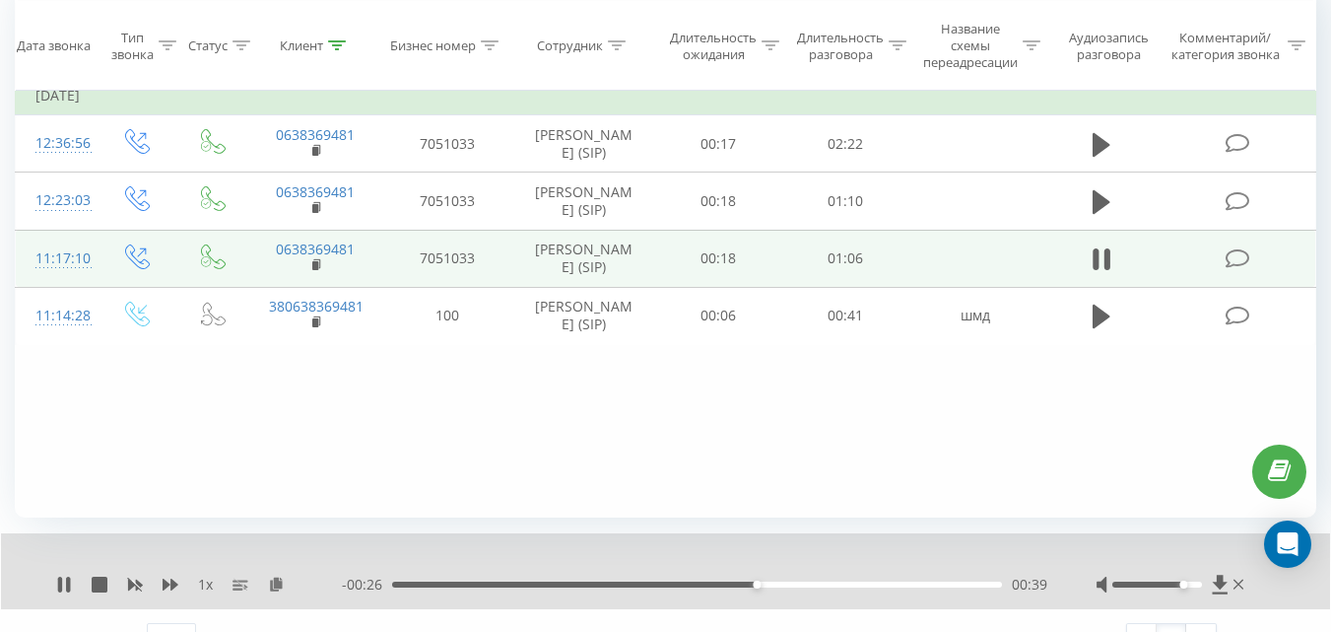
scroll to position [232, 0]
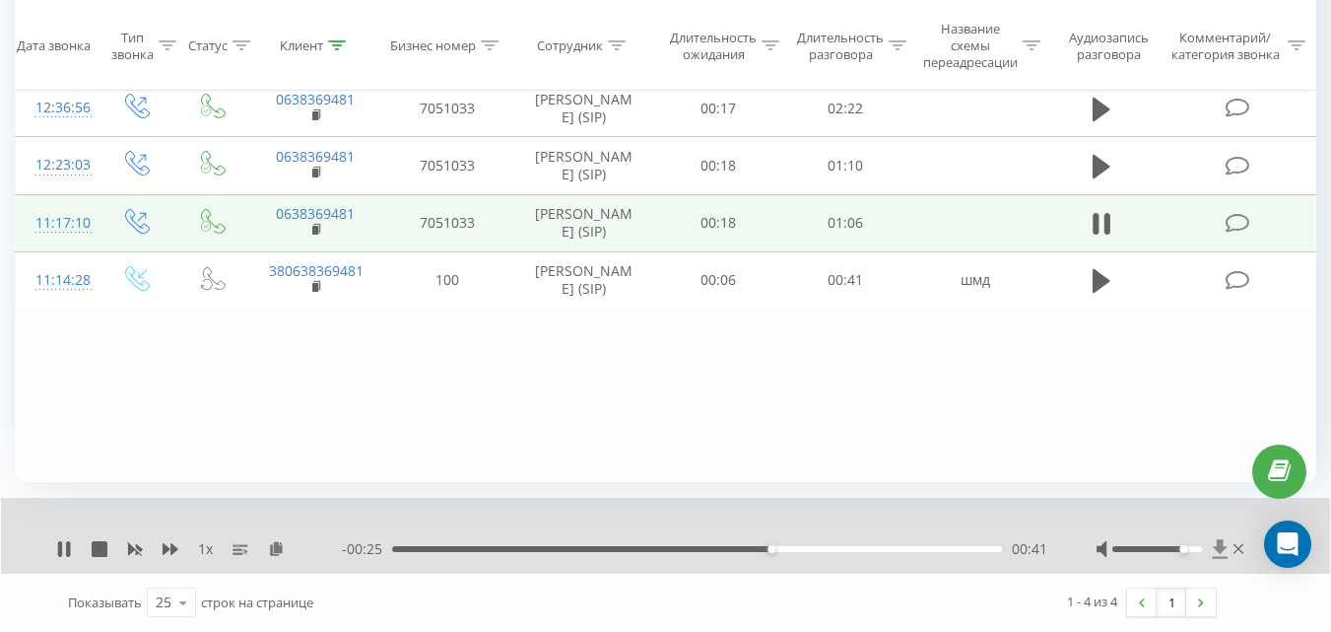
click at [1221, 551] on icon at bounding box center [1219, 548] width 15 height 19
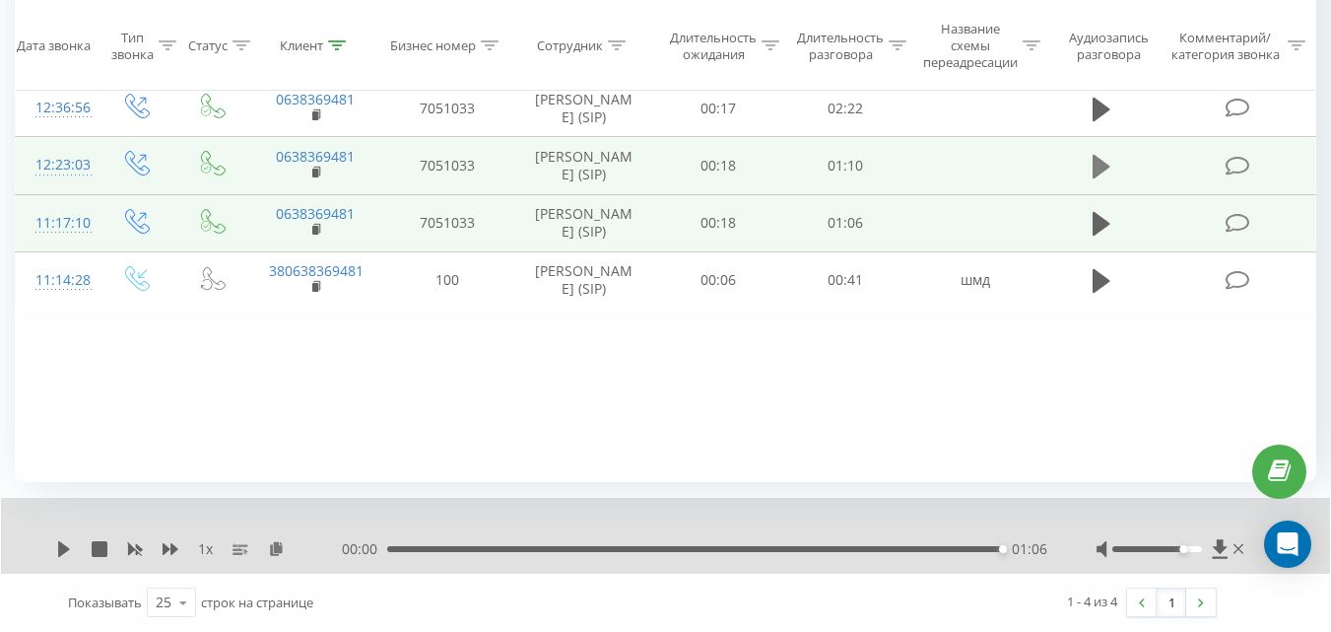
click at [1091, 181] on button at bounding box center [1102, 167] width 30 height 30
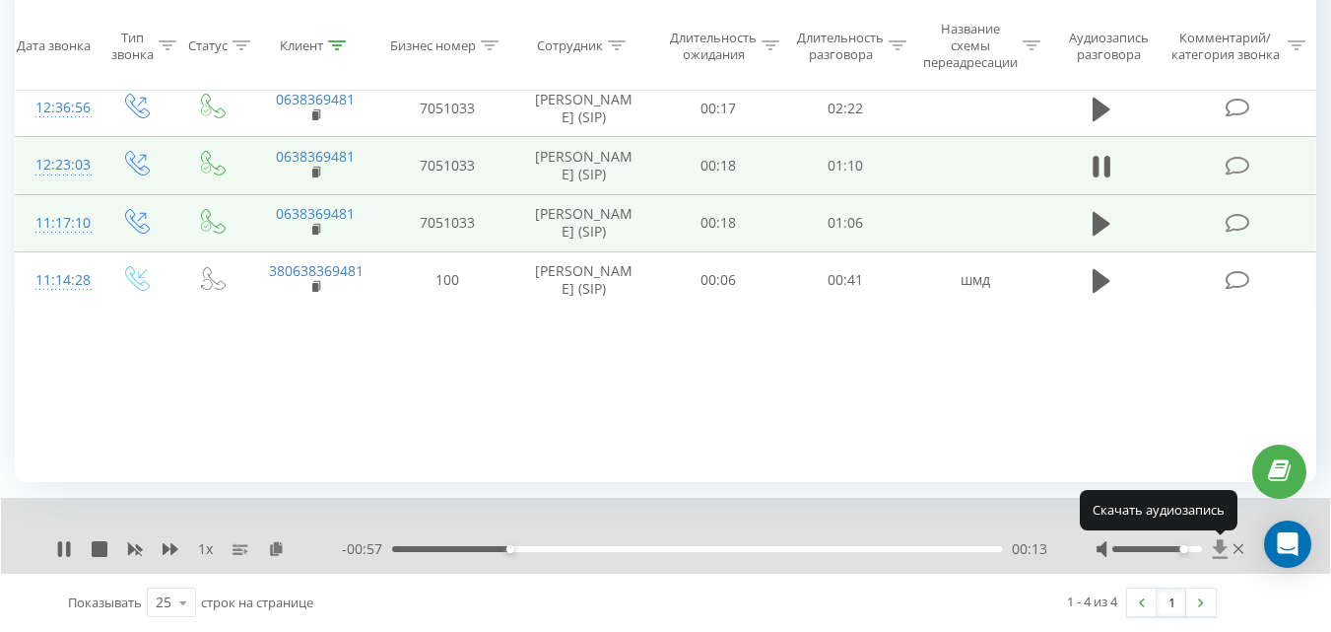
click at [1225, 552] on icon at bounding box center [1220, 549] width 17 height 20
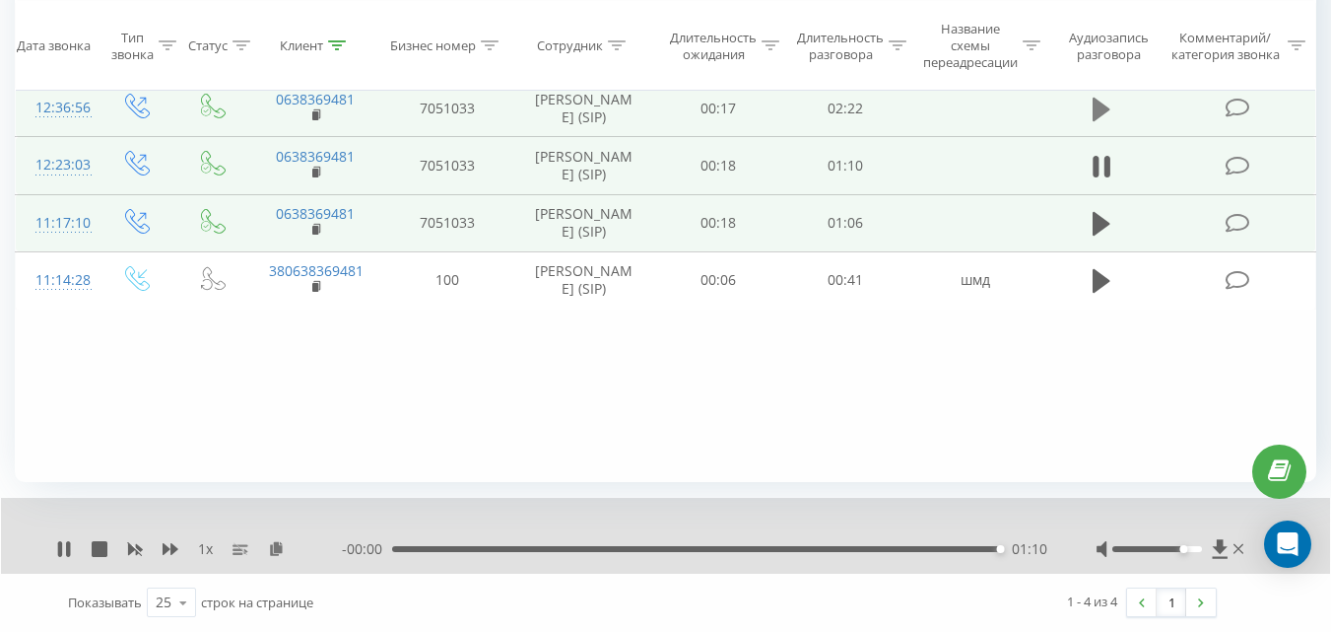
click at [1103, 112] on icon at bounding box center [1102, 110] width 18 height 24
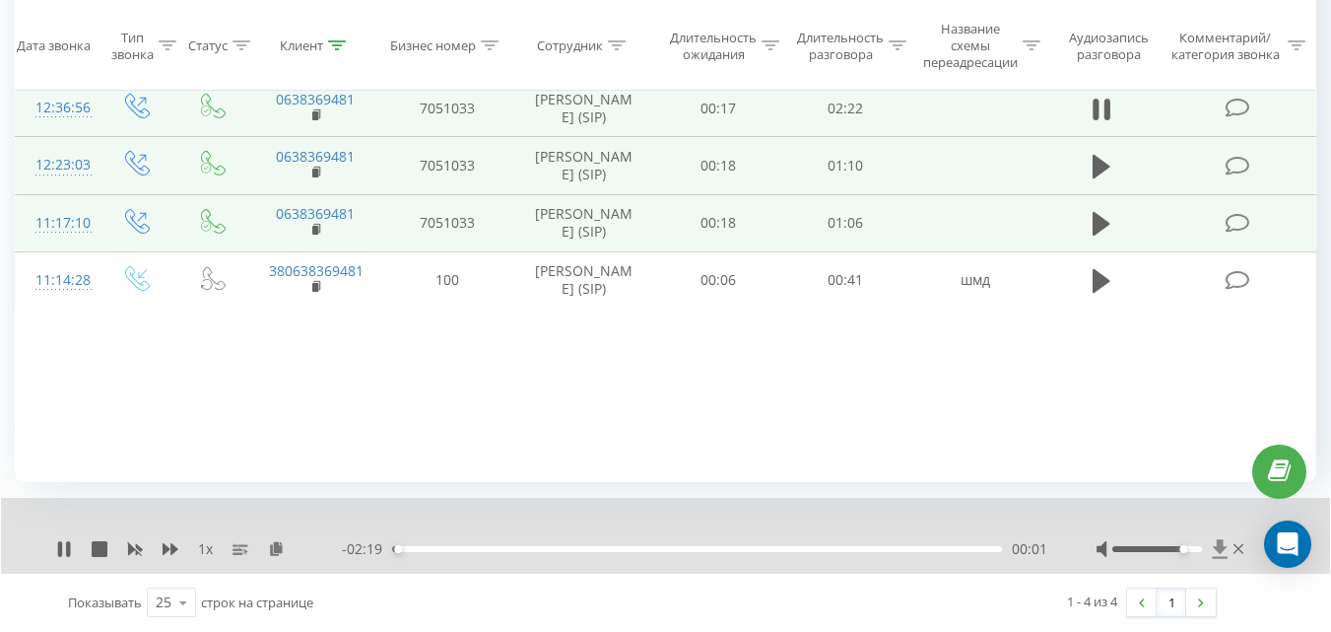
click at [1218, 550] on icon at bounding box center [1219, 548] width 15 height 19
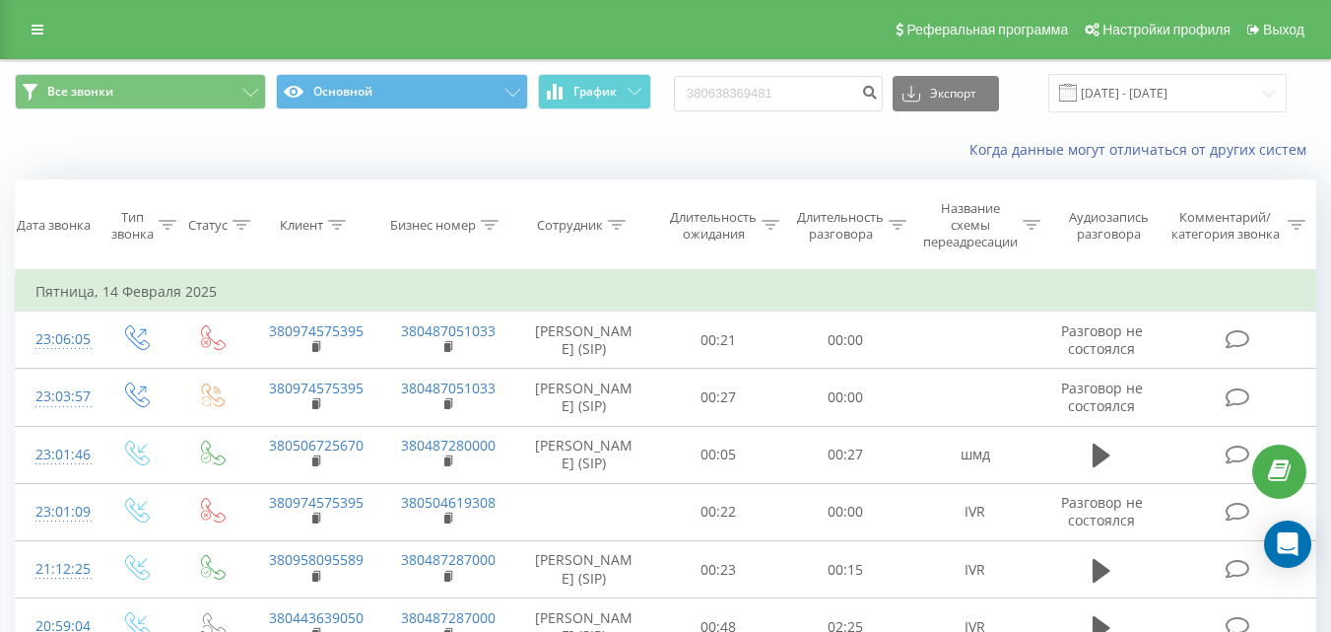
click at [721, 94] on input "380638369481" at bounding box center [778, 93] width 209 height 35
type input "0638369481"
click at [878, 88] on icon "submit" at bounding box center [869, 90] width 17 height 12
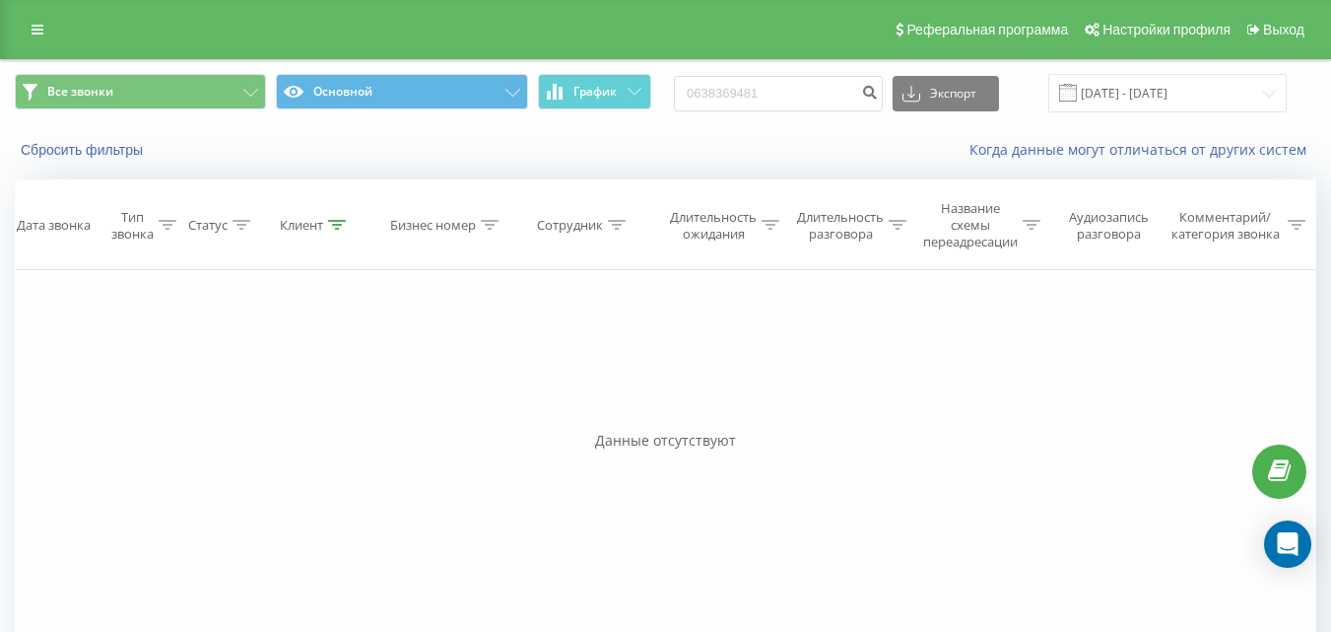
click at [1185, 72] on div "Все звонки Основной График 0638369481 Экспорт .csv .xls .xlsx 23.06.2025 - 23.0…" at bounding box center [665, 93] width 1329 height 66
click at [1192, 88] on input "[DATE] - [DATE]" at bounding box center [1168, 93] width 238 height 38
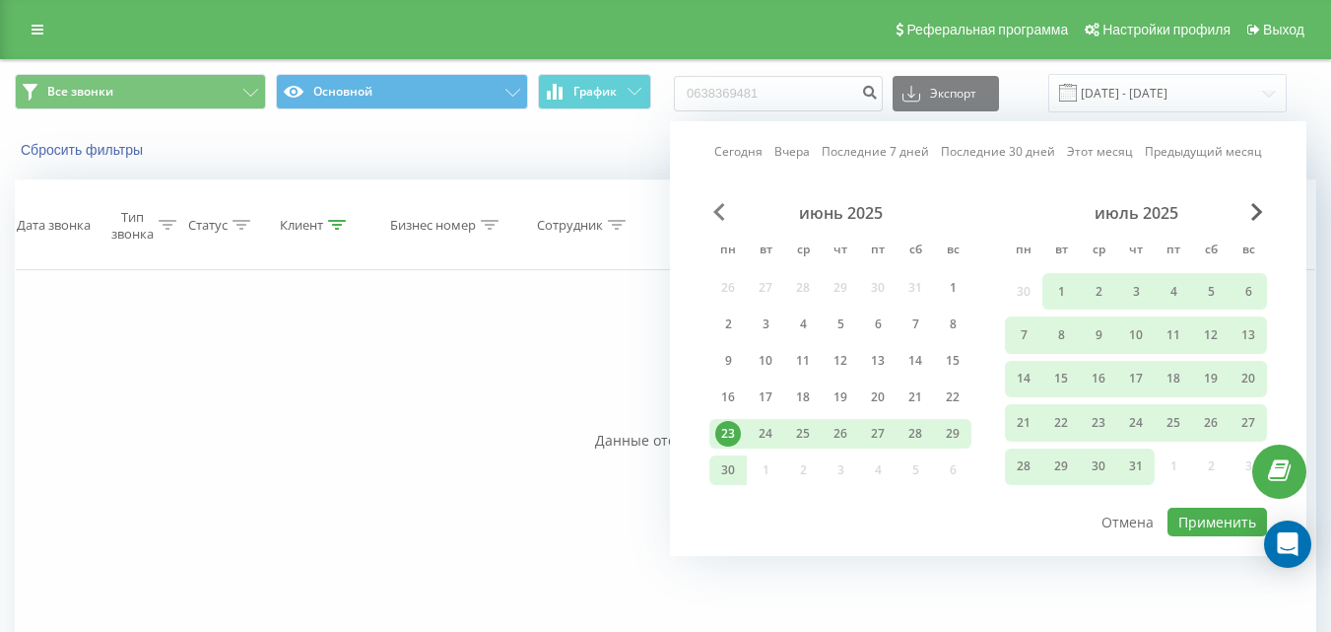
click at [718, 211] on span "Previous Month" at bounding box center [720, 212] width 12 height 18
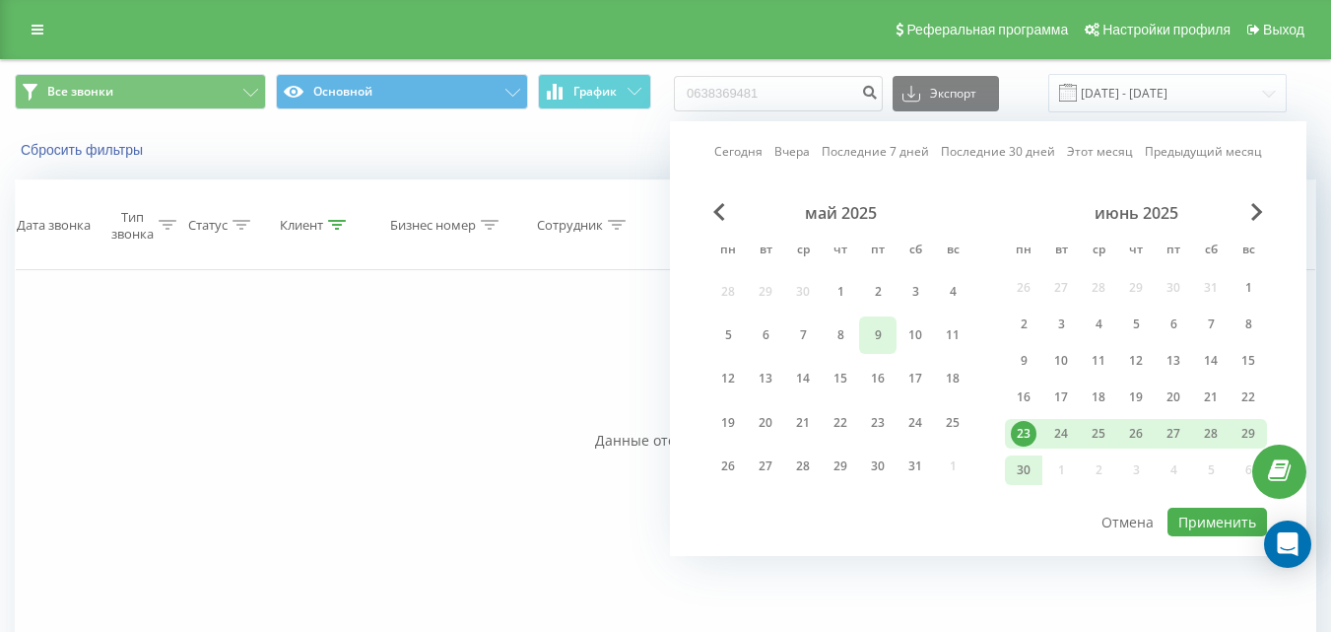
click at [867, 338] on div "9" at bounding box center [878, 335] width 26 height 26
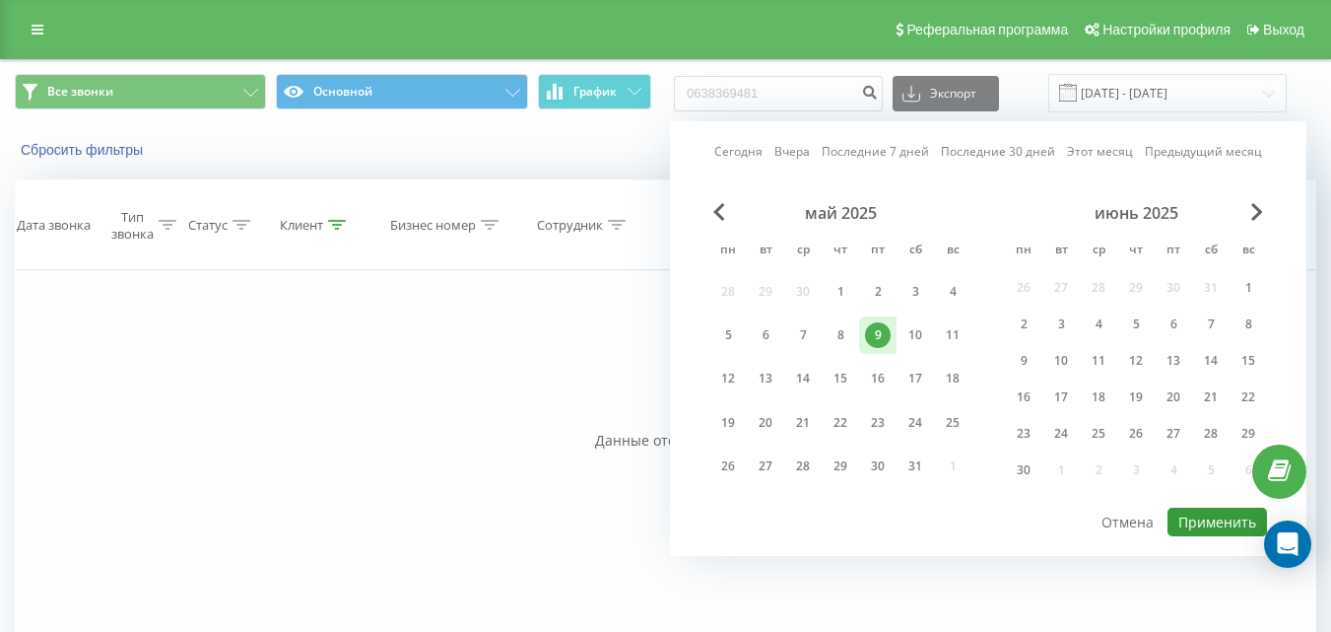
click at [1203, 522] on button "Применить" at bounding box center [1218, 522] width 100 height 29
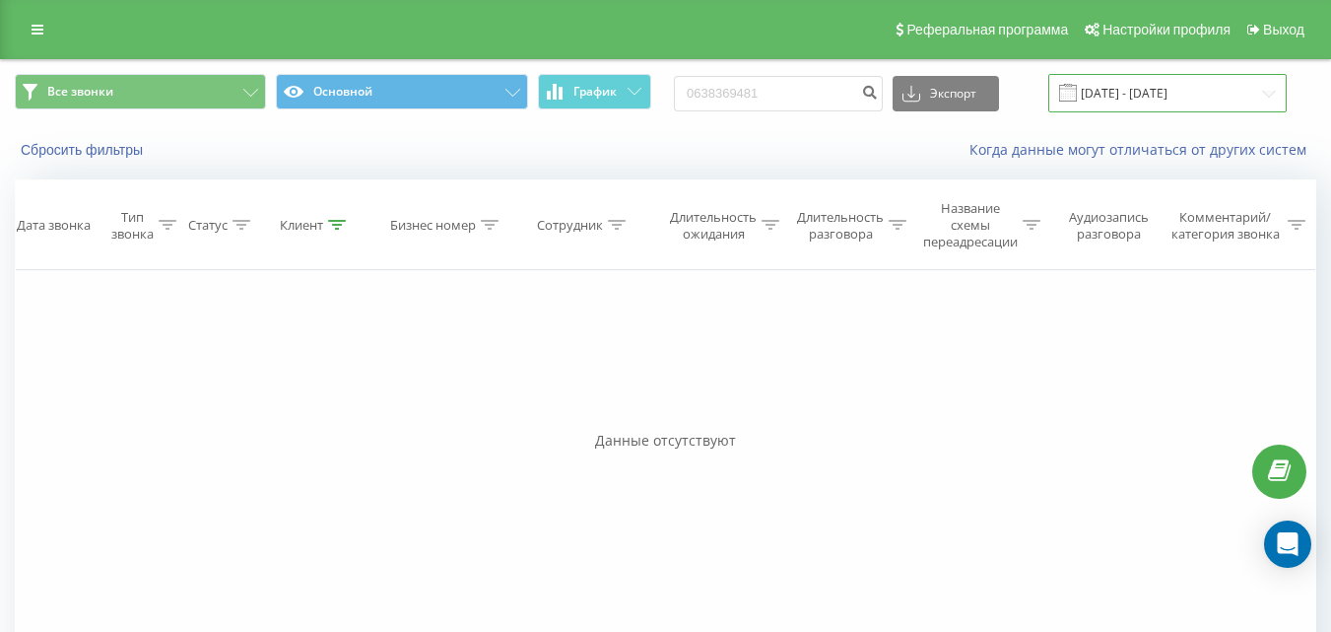
click at [1195, 103] on input "09.05.2025 - 09.05.2025" at bounding box center [1168, 93] width 238 height 38
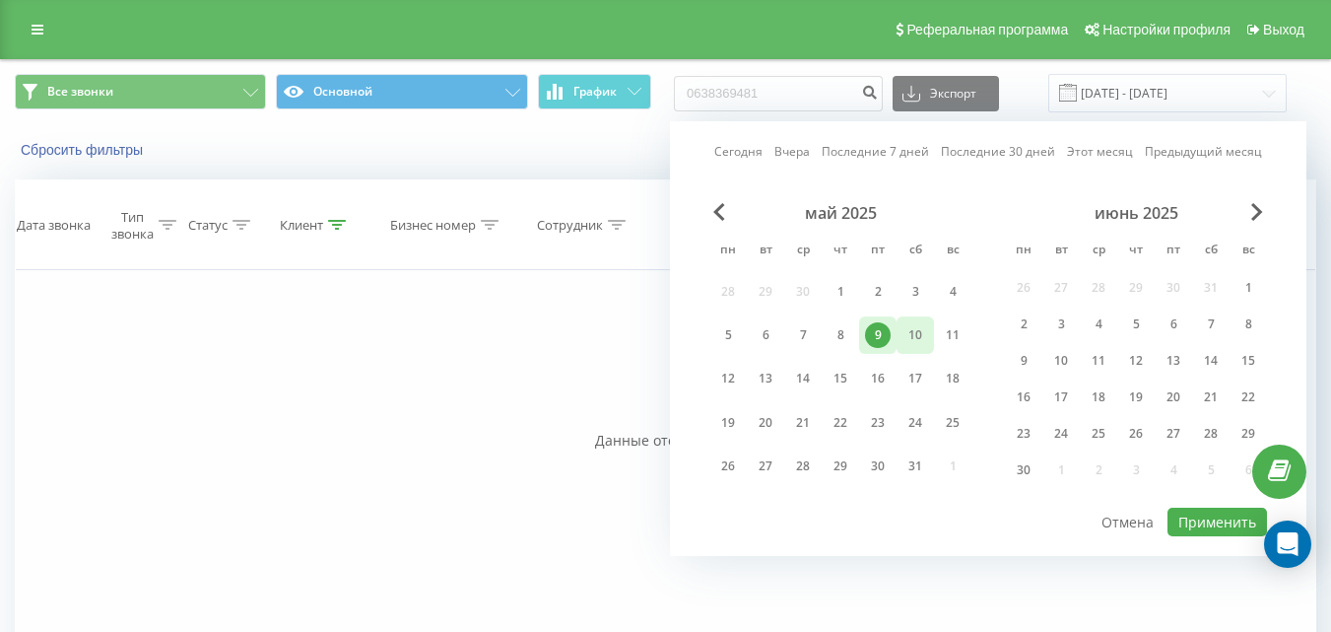
click at [925, 332] on div "10" at bounding box center [916, 335] width 26 height 26
click at [925, 331] on div "10" at bounding box center [916, 335] width 26 height 26
click at [1201, 529] on button "Применить" at bounding box center [1218, 522] width 100 height 29
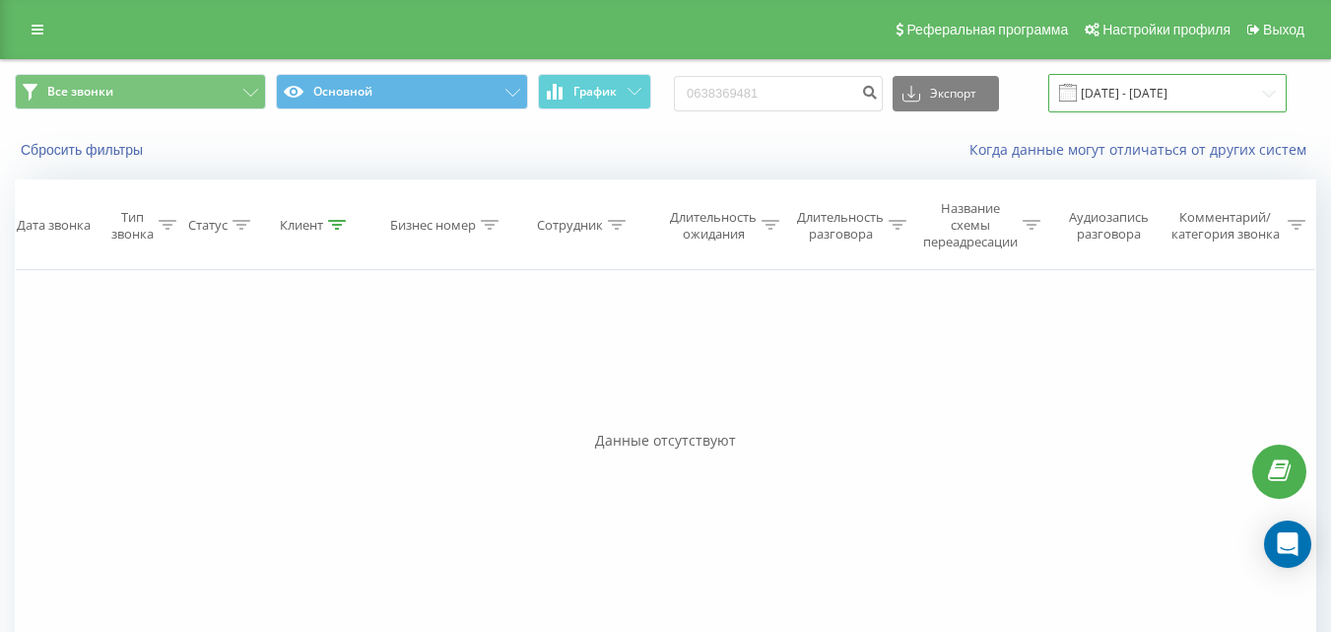
click at [1139, 94] on input "10.05.2025 - 10.05.2025" at bounding box center [1168, 93] width 238 height 38
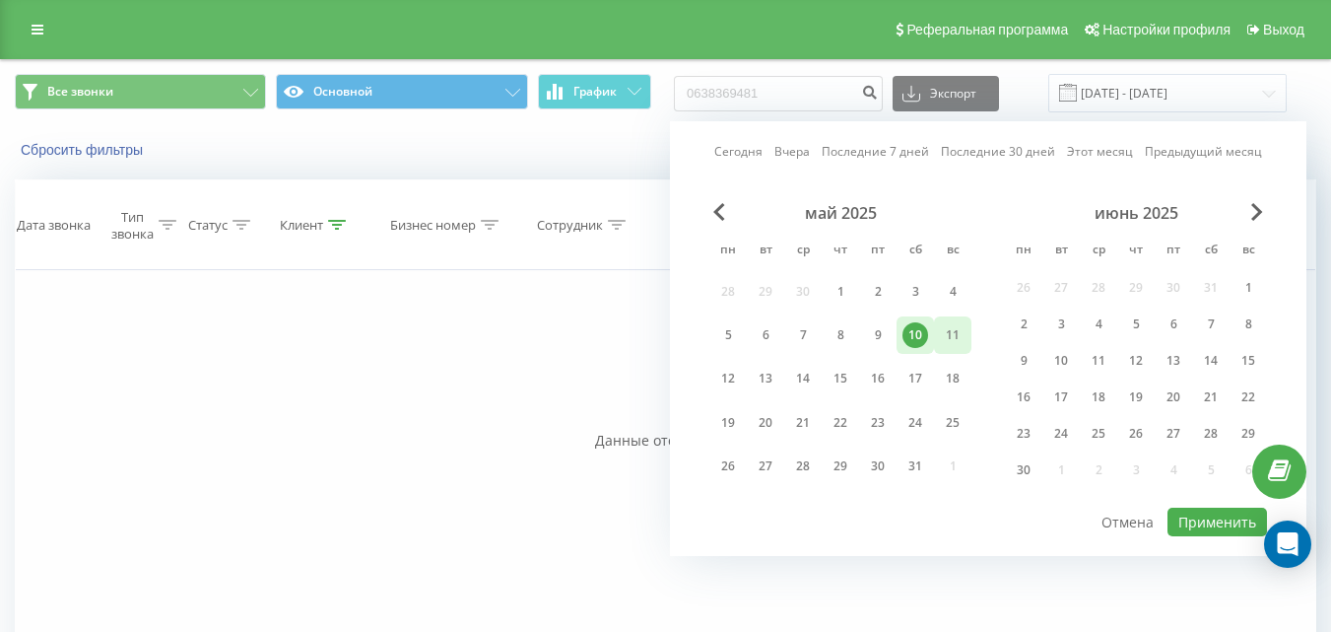
click at [949, 338] on div "11" at bounding box center [953, 335] width 26 height 26
click at [1202, 521] on button "Применить" at bounding box center [1218, 522] width 100 height 29
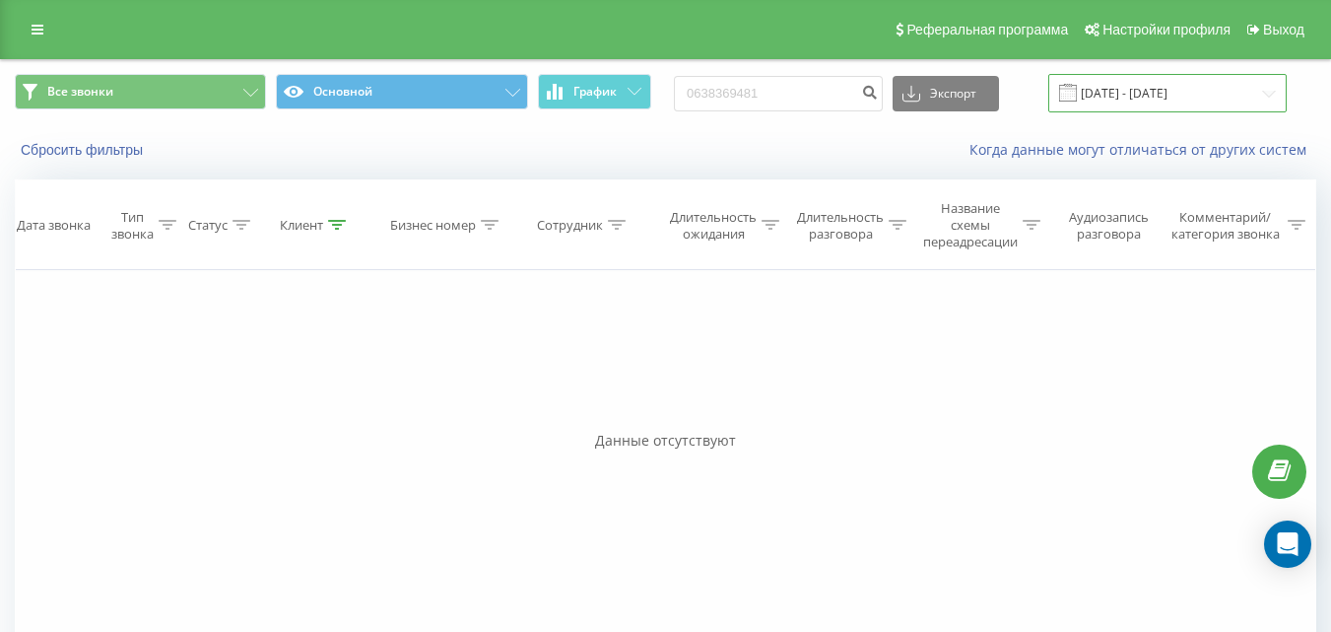
click at [1140, 92] on input "11.05.2025 - 11.05.2025" at bounding box center [1168, 93] width 238 height 38
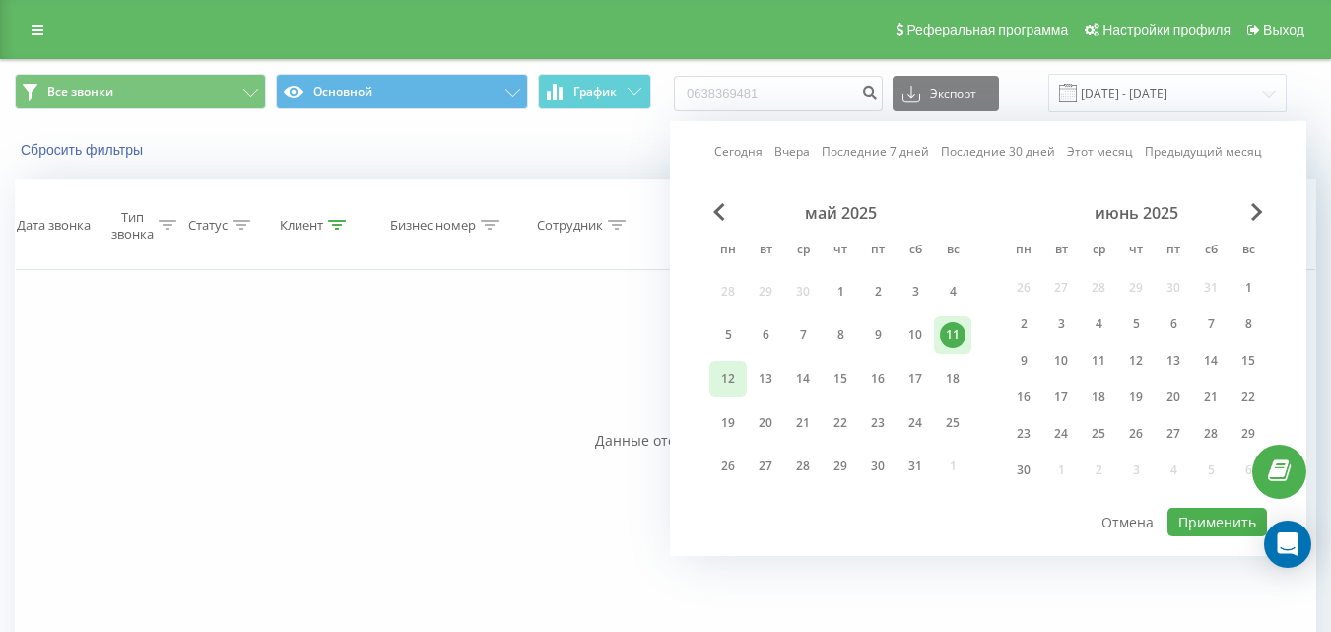
click at [737, 380] on div "12" at bounding box center [728, 379] width 26 height 26
click at [1219, 515] on button "Применить" at bounding box center [1218, 522] width 100 height 29
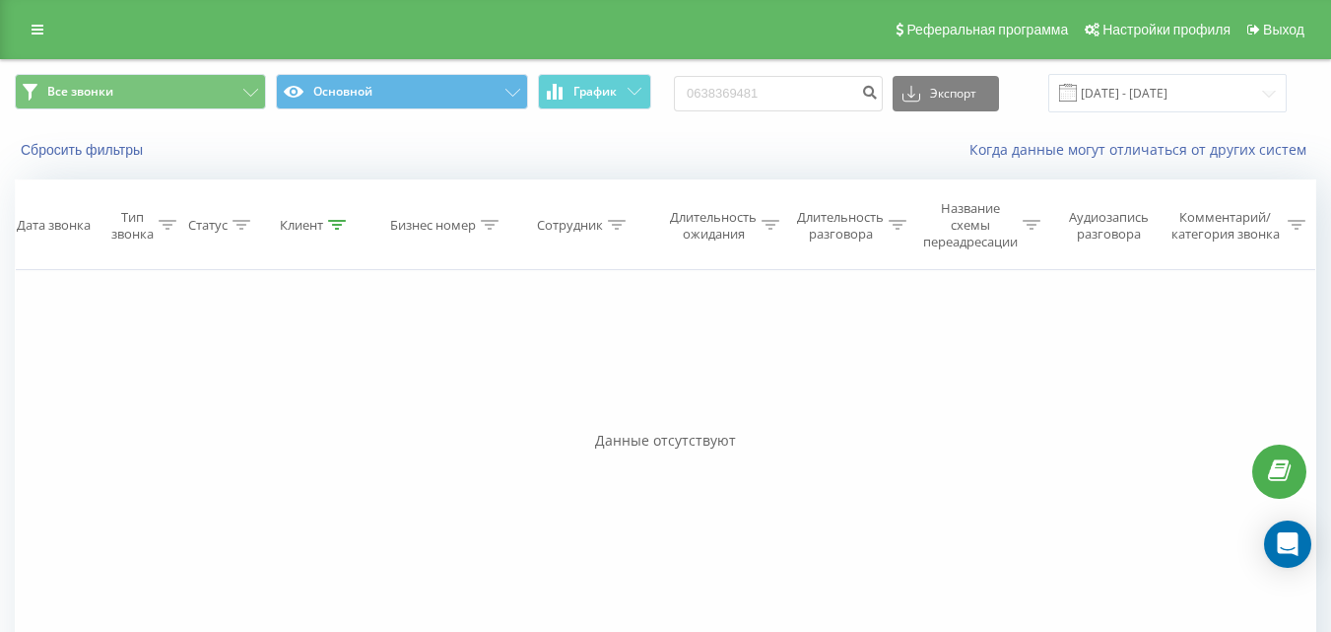
click at [1155, 68] on div "Все звонки Основной График 0638369481 Экспорт .csv .xls .xlsx 12.05.2025 - 12.0…" at bounding box center [665, 93] width 1329 height 66
drag, startPoint x: 1144, startPoint y: 91, endPoint x: 1133, endPoint y: 104, distance: 17.5
click at [1143, 92] on input "12.05.2025 - 12.05.2025" at bounding box center [1168, 93] width 238 height 38
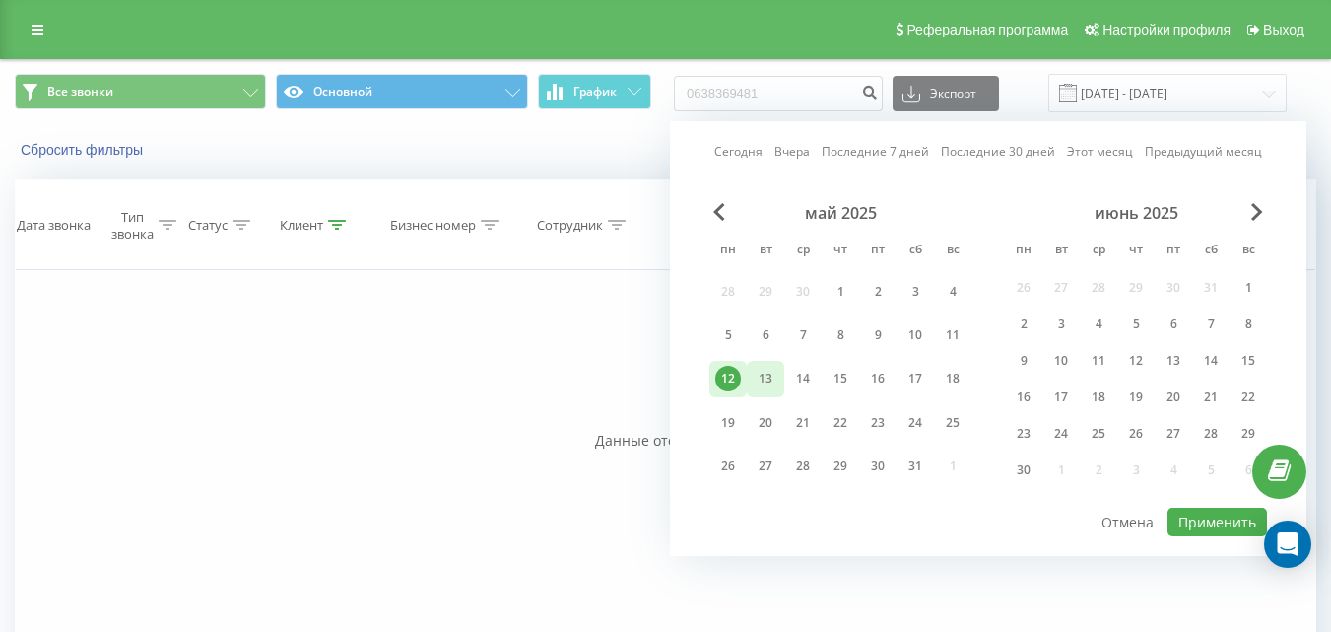
click at [769, 373] on div "13" at bounding box center [766, 379] width 26 height 26
click at [1219, 524] on button "Применить" at bounding box center [1218, 522] width 100 height 29
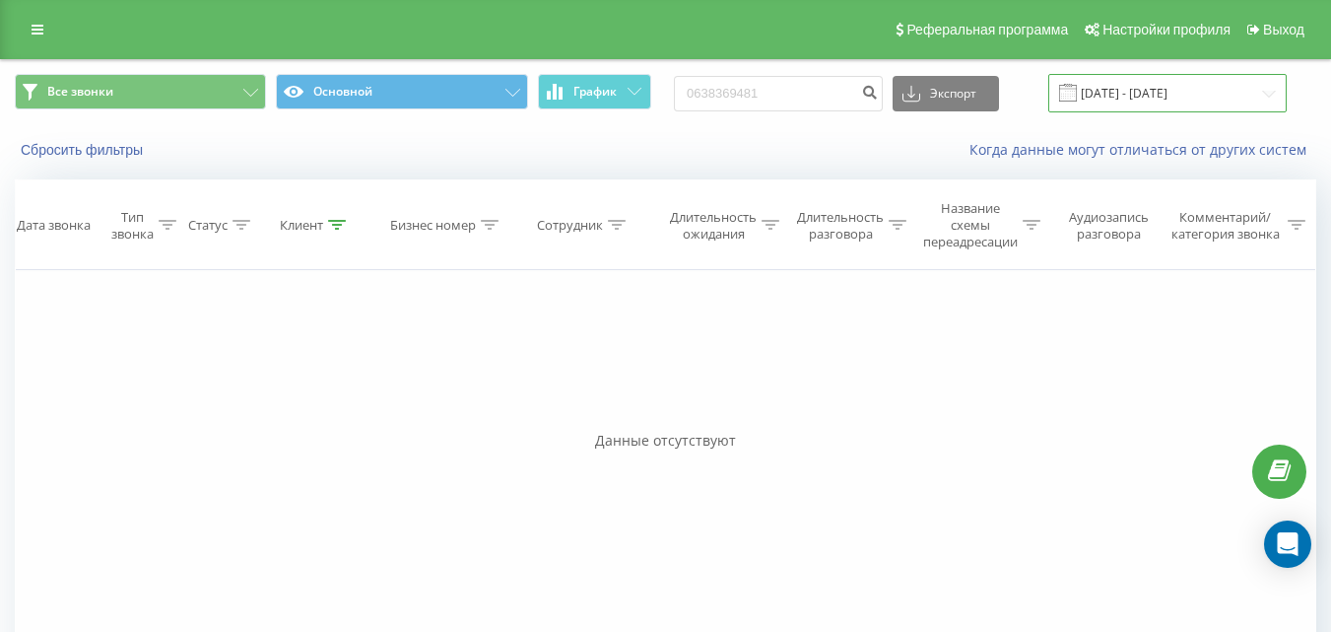
click at [1152, 101] on input "13.05.2025 - 13.05.2025" at bounding box center [1168, 93] width 238 height 38
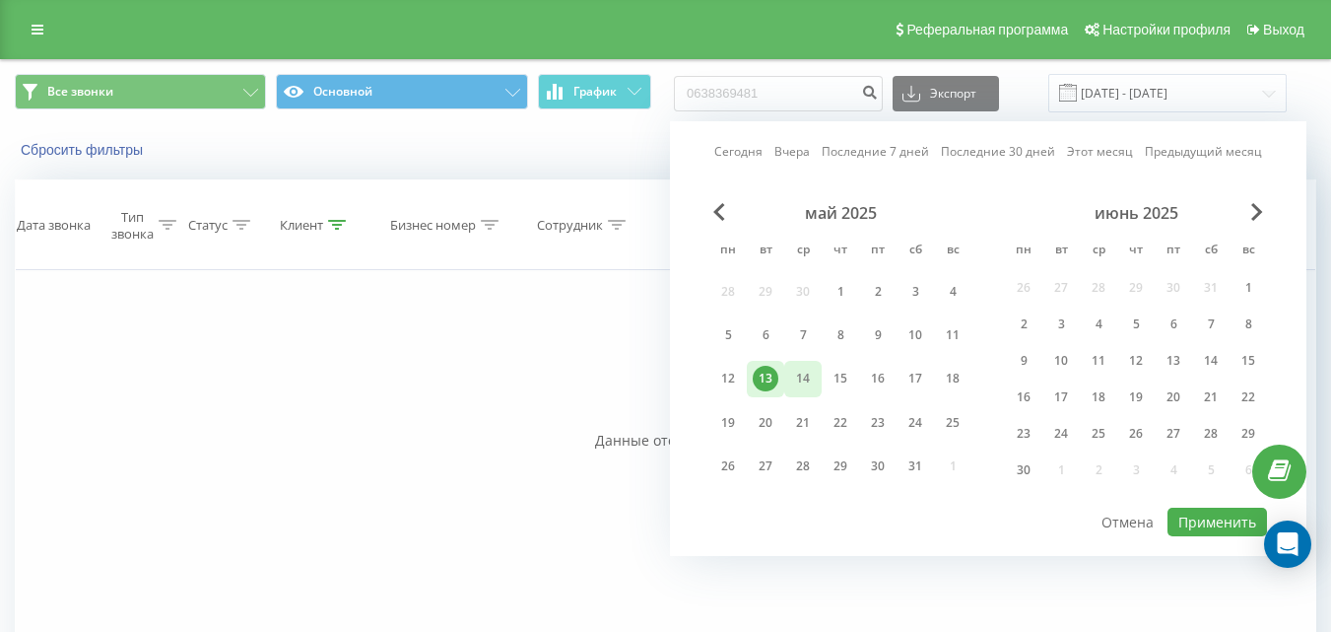
click at [816, 375] on div "14" at bounding box center [802, 379] width 37 height 36
click at [1198, 520] on button "Применить" at bounding box center [1218, 522] width 100 height 29
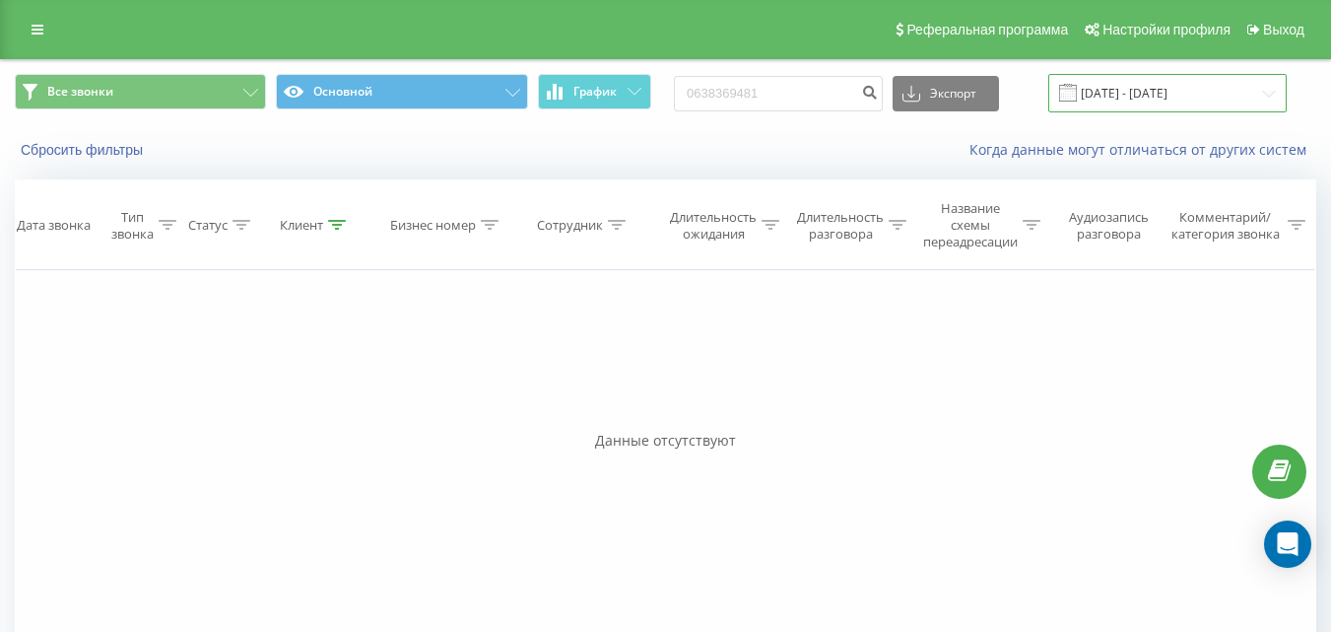
click at [1132, 98] on input "14.05.2025 - 14.05.2025" at bounding box center [1168, 93] width 238 height 38
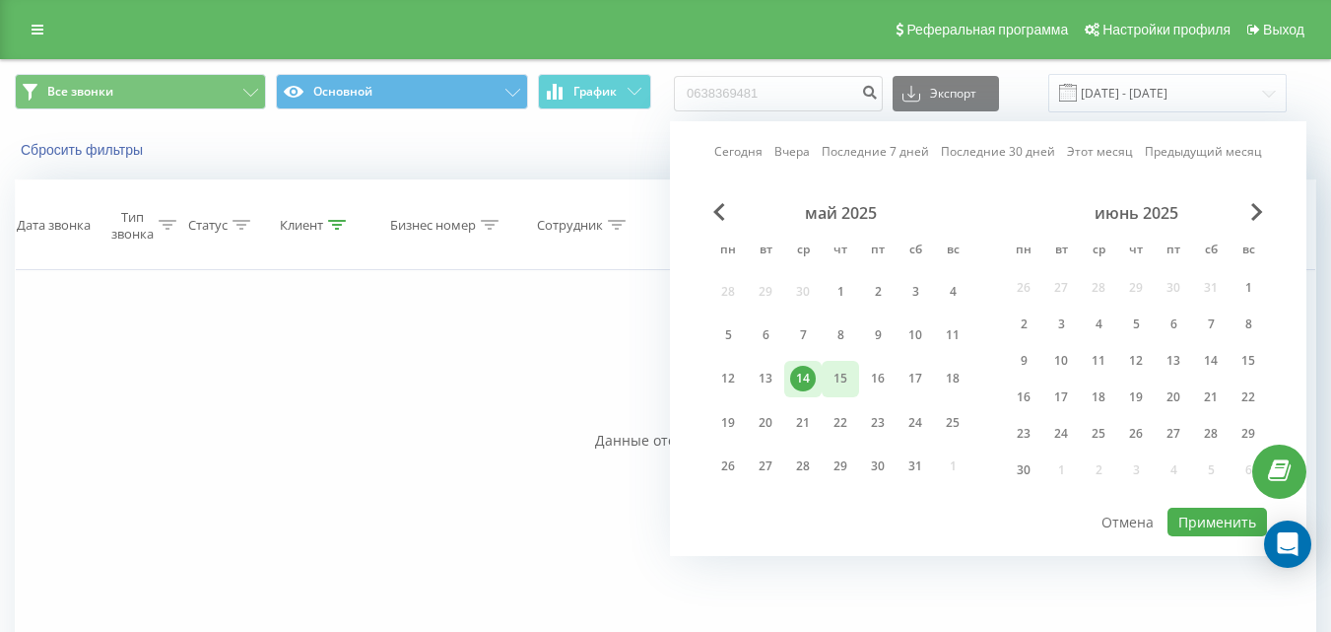
click at [844, 391] on div "15" at bounding box center [841, 379] width 26 height 26
click at [844, 391] on div "15" at bounding box center [840, 379] width 37 height 36
click at [1192, 522] on button "Применить" at bounding box center [1218, 522] width 100 height 29
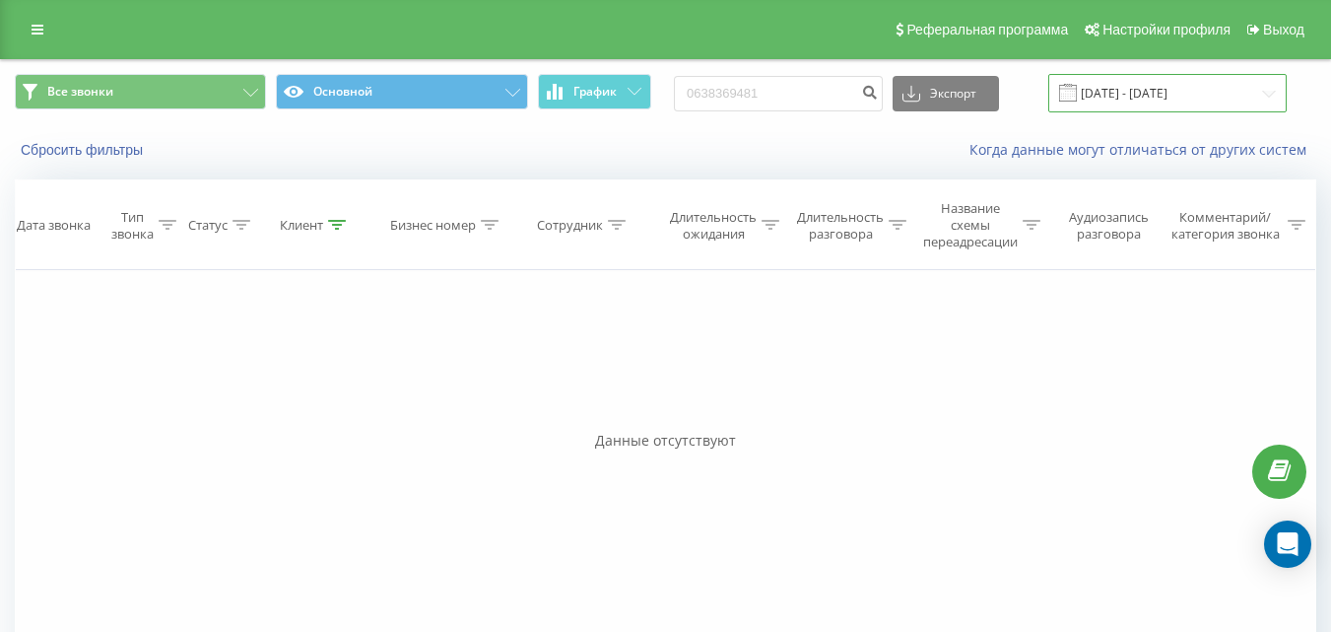
click at [1107, 104] on input "15.05.2025 - 15.05.2025" at bounding box center [1168, 93] width 238 height 38
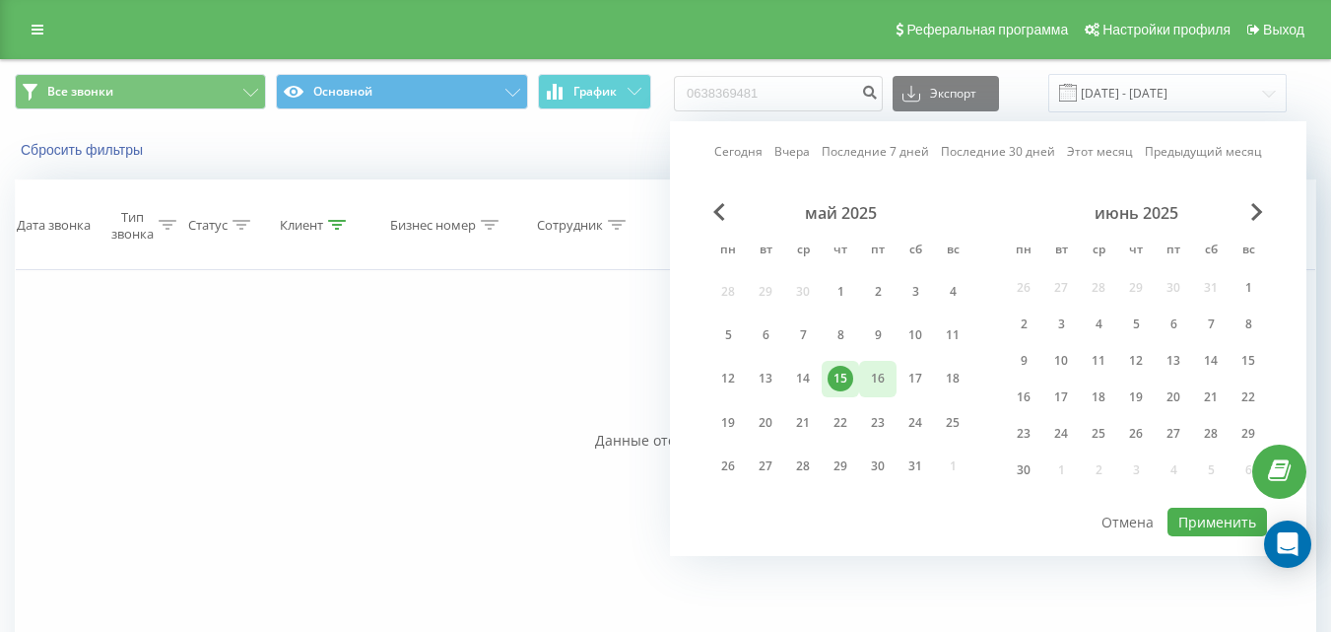
click at [880, 379] on div "16" at bounding box center [878, 379] width 26 height 26
click at [1189, 518] on button "Применить" at bounding box center [1218, 522] width 100 height 29
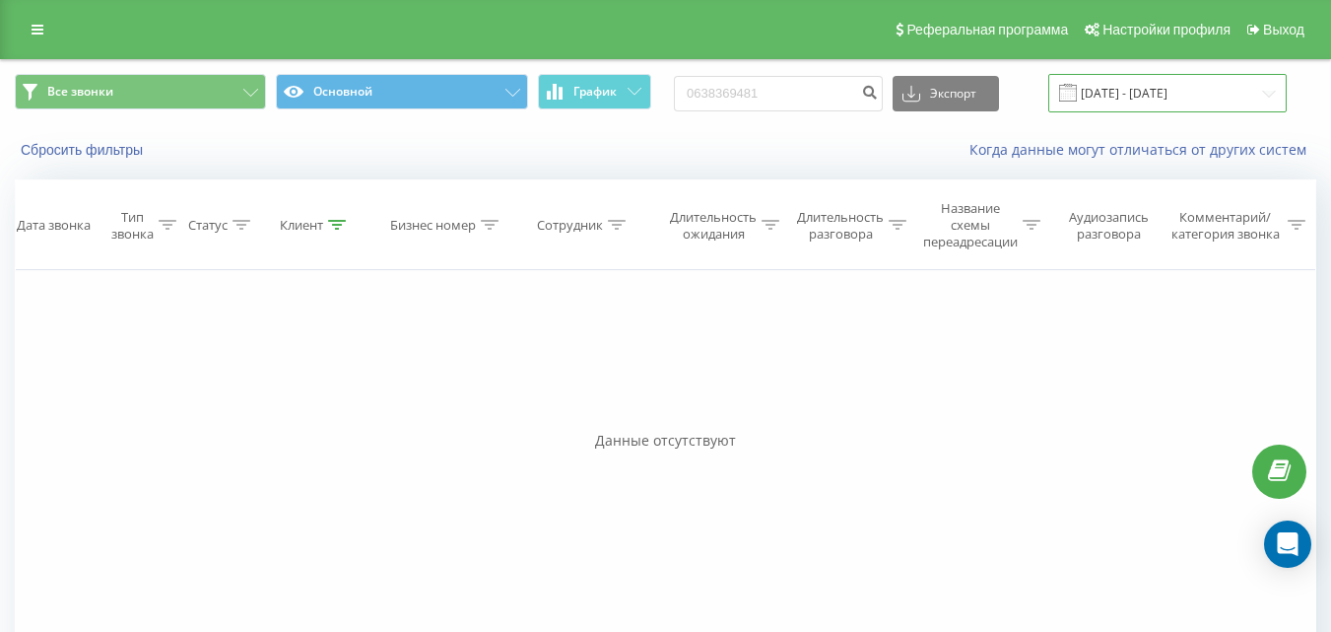
click at [1155, 96] on input "16.05.2025 - 16.05.2025" at bounding box center [1168, 93] width 238 height 38
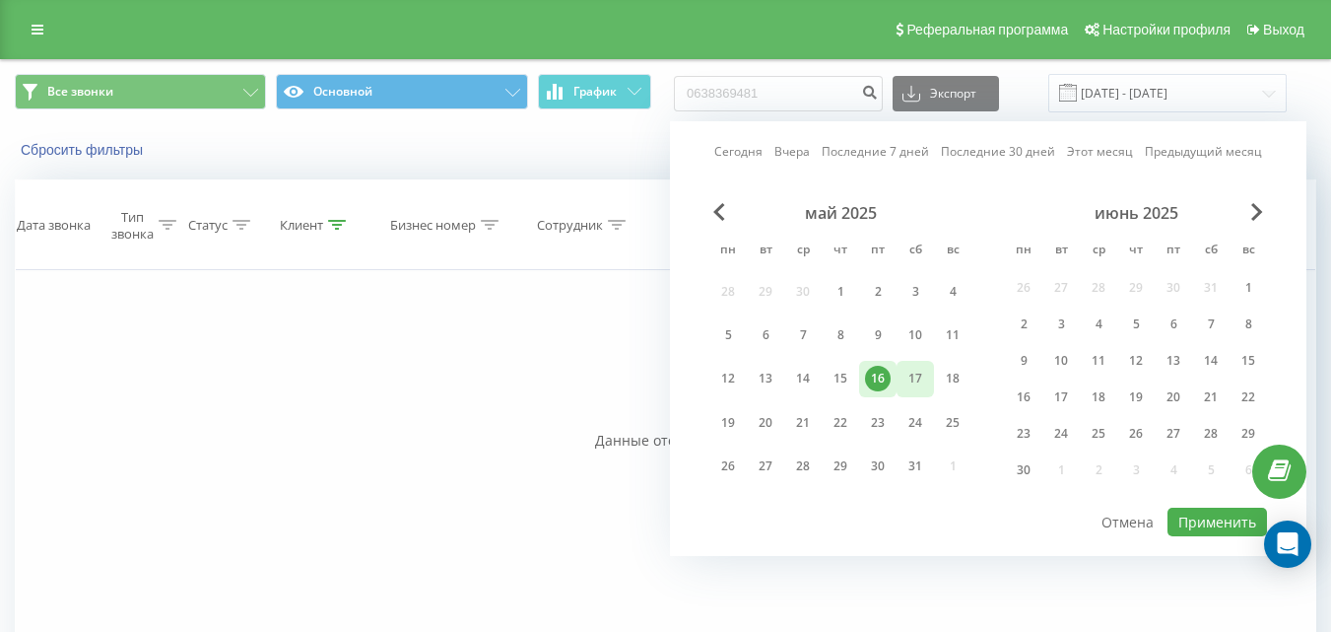
click at [912, 384] on div "17" at bounding box center [916, 379] width 26 height 26
click at [1191, 516] on button "Применить" at bounding box center [1218, 522] width 100 height 29
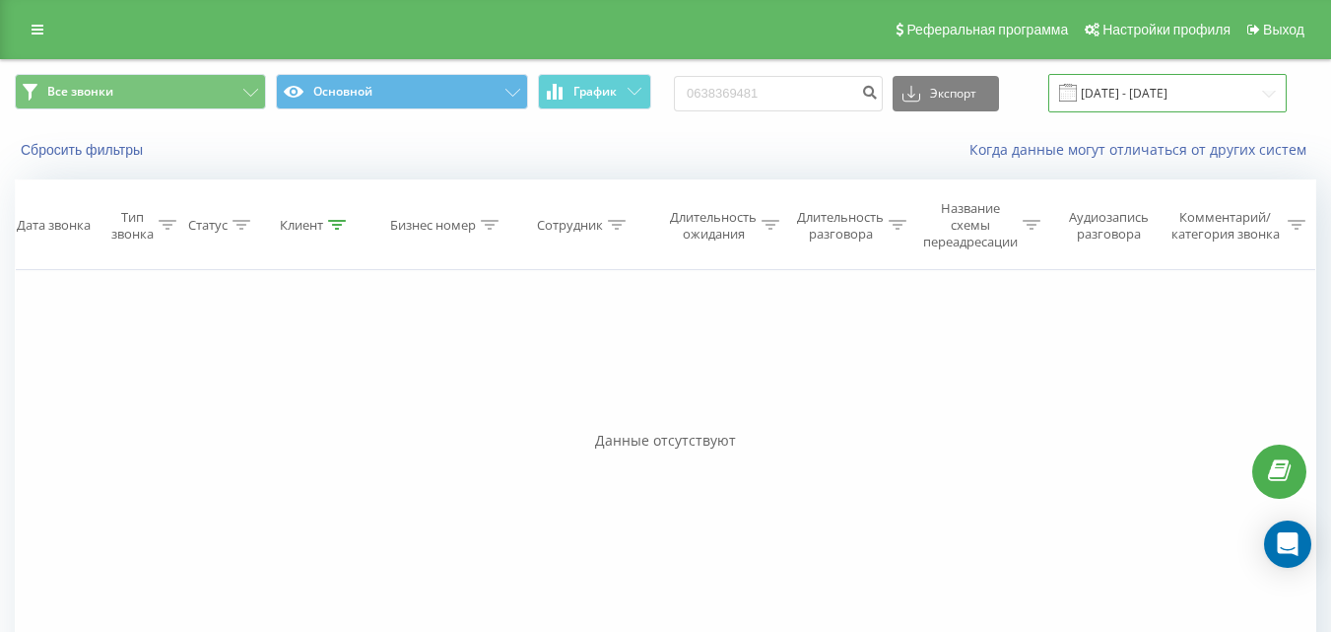
click at [1157, 98] on input "17.05.2025 - 17.05.2025" at bounding box center [1168, 93] width 238 height 38
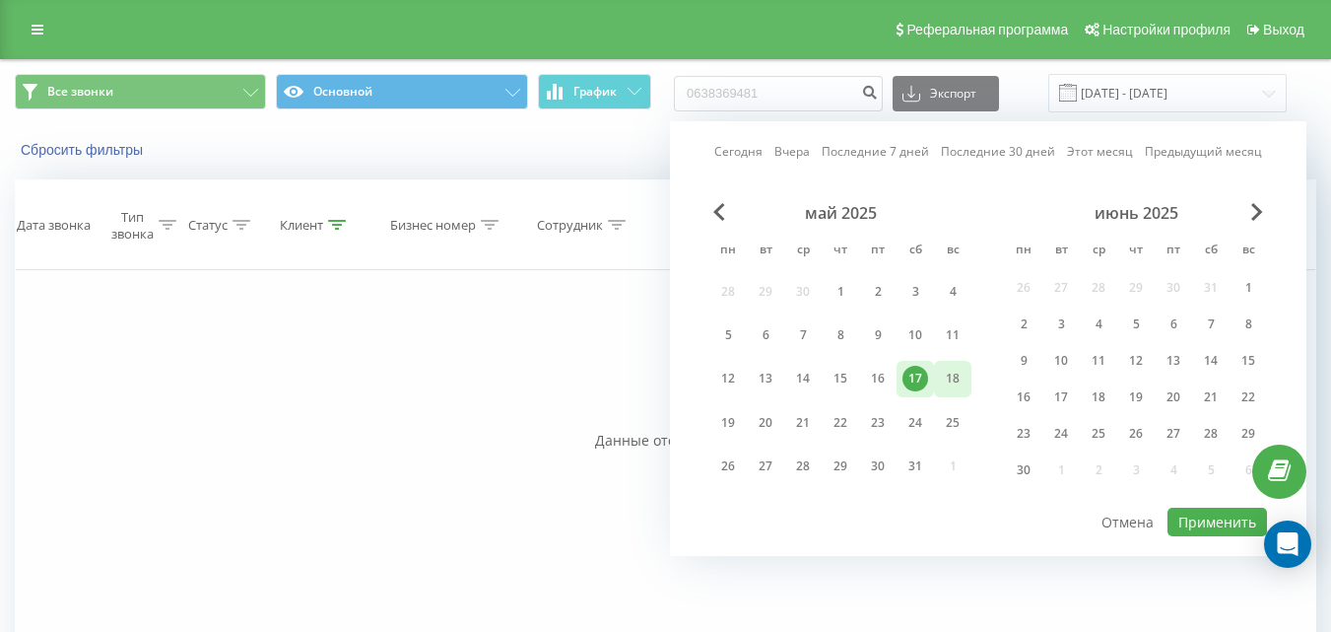
click at [952, 379] on div "18" at bounding box center [953, 379] width 26 height 26
click at [1190, 517] on button "Применить" at bounding box center [1218, 522] width 100 height 29
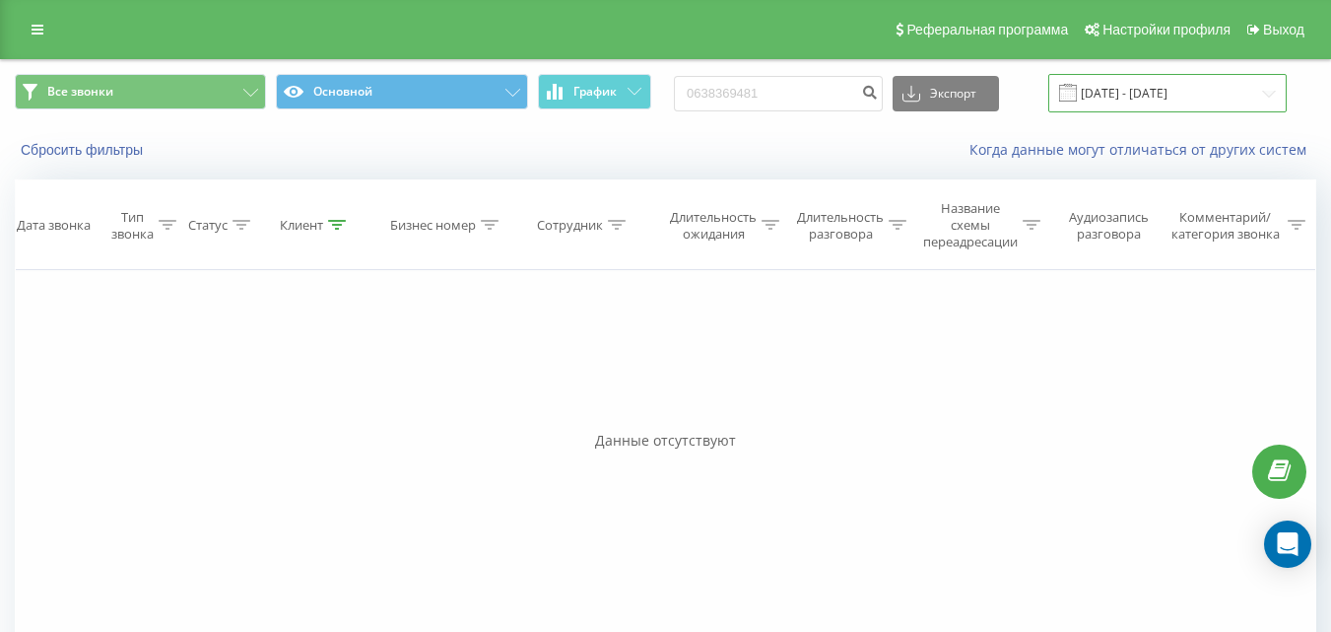
click at [1130, 82] on input "18.05.2025 - 18.05.2025" at bounding box center [1168, 93] width 238 height 38
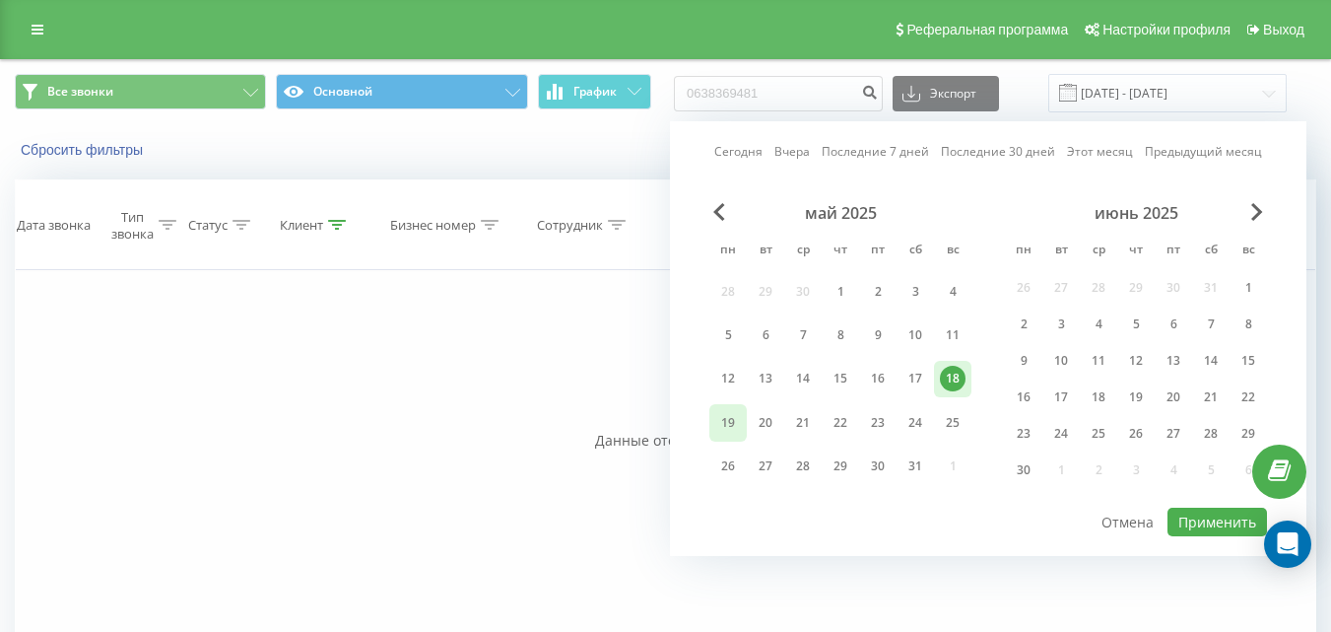
click at [743, 428] on div "19" at bounding box center [728, 422] width 37 height 36
click at [1213, 513] on button "Применить" at bounding box center [1218, 522] width 100 height 29
type input "19.05.2025 - 19.05.2025"
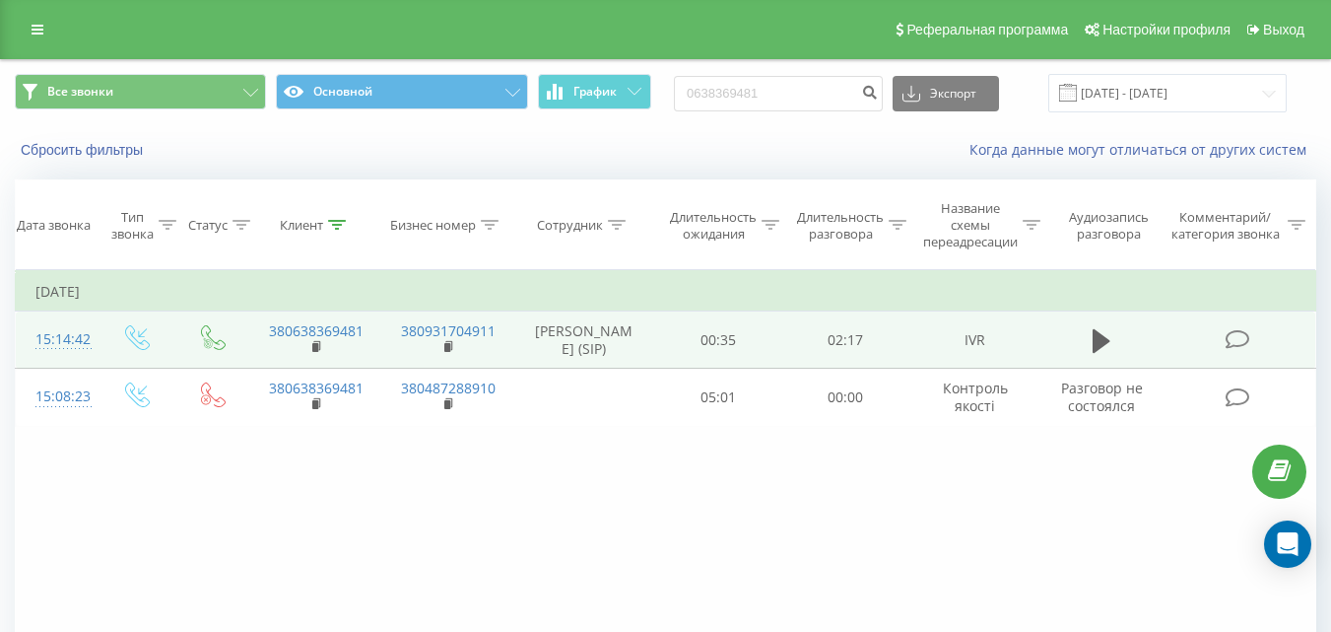
click at [1081, 366] on td at bounding box center [1103, 339] width 122 height 57
click at [1098, 353] on icon at bounding box center [1102, 341] width 18 height 24
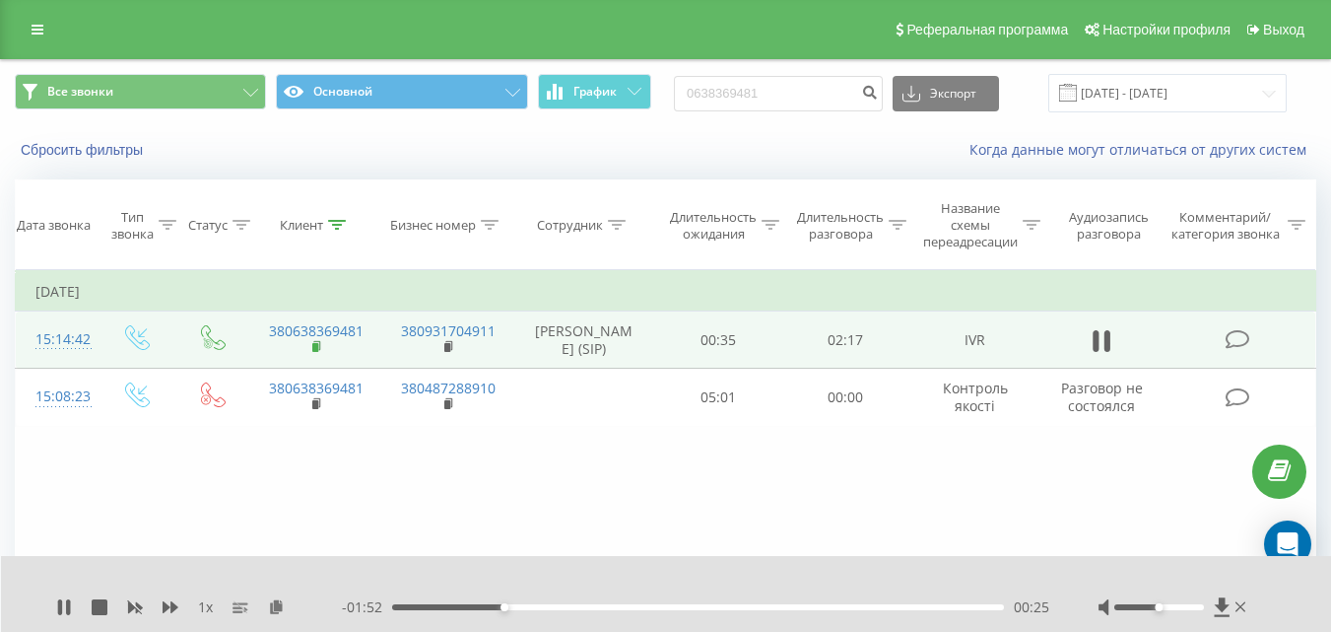
click at [313, 352] on rect at bounding box center [315, 347] width 6 height 9
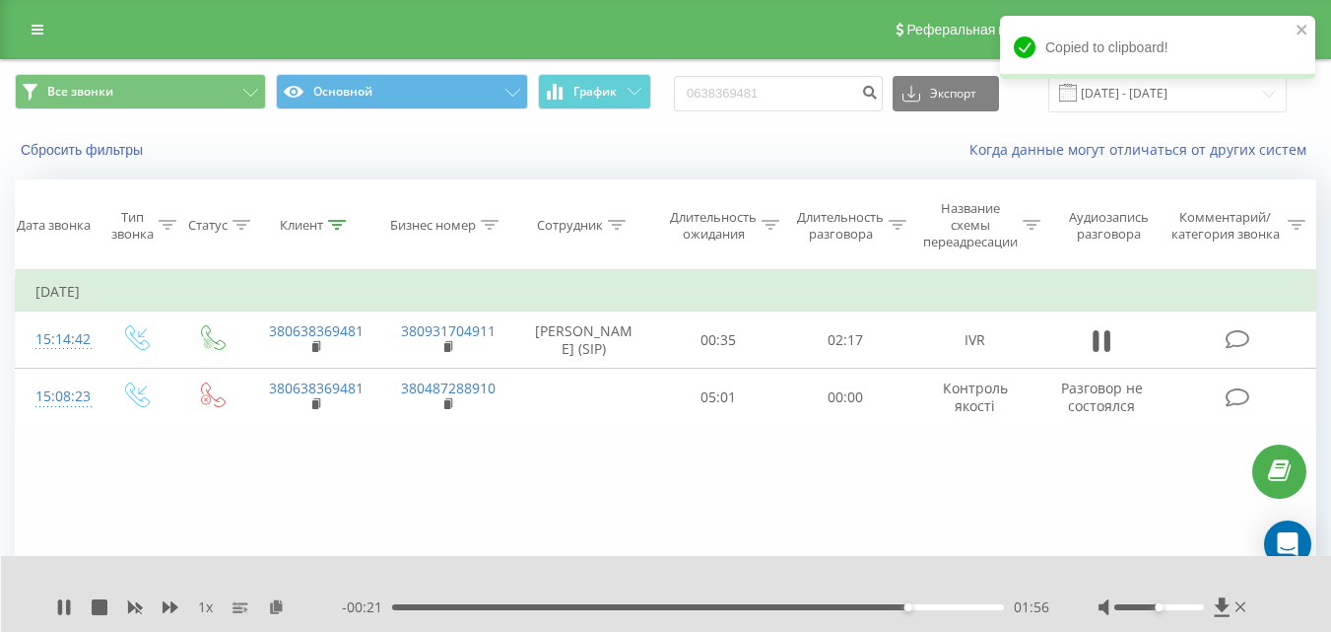
click at [172, 526] on div "Фильтровать по условию Равно Введите значение Отмена OK Фильтровать по условию …" at bounding box center [666, 491] width 1302 height 443
click at [70, 608] on icon at bounding box center [68, 607] width 4 height 16
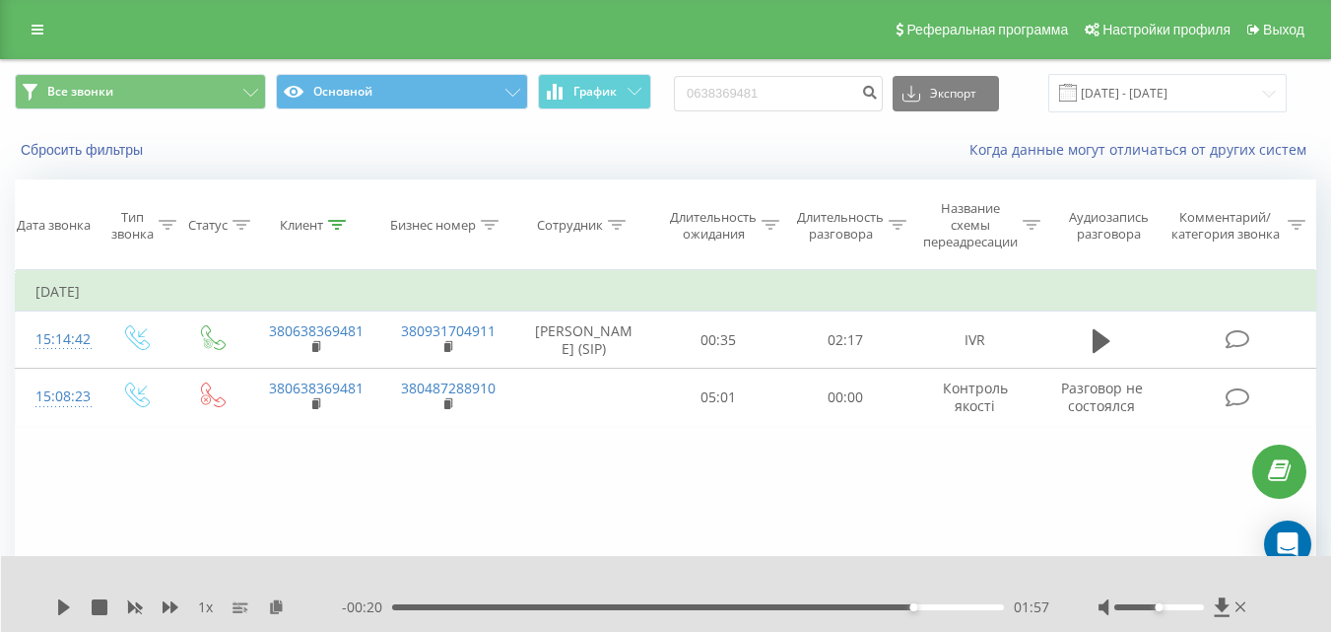
click at [38, 513] on div "Фильтровать по условию Равно Введите значение Отмена OK Фильтровать по условию …" at bounding box center [666, 491] width 1302 height 443
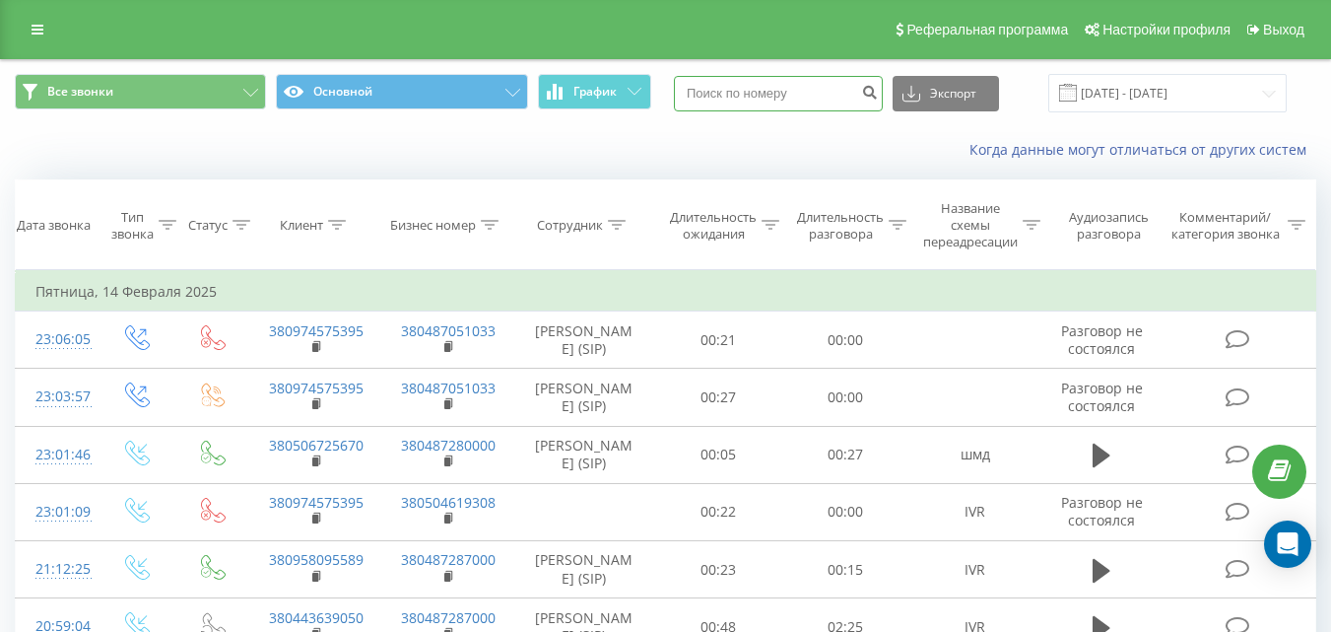
click at [753, 95] on input at bounding box center [778, 93] width 209 height 35
paste input "0965577649"
type input "0965577649"
click at [878, 88] on icon "submit" at bounding box center [869, 90] width 17 height 12
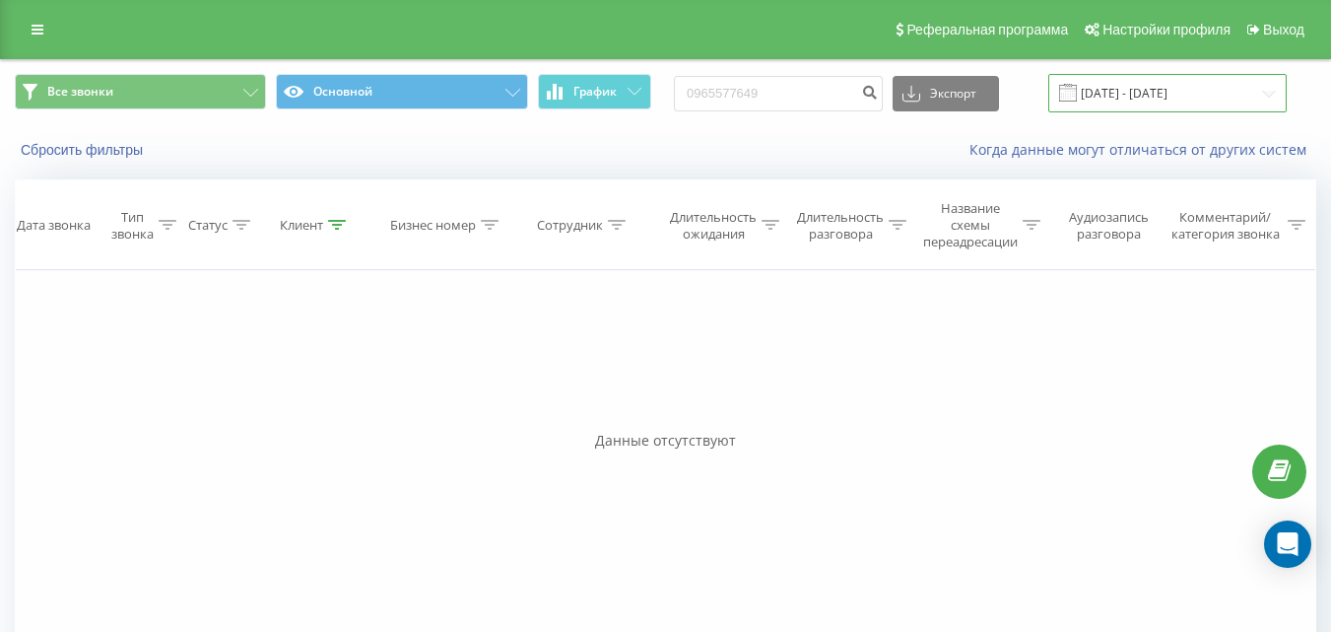
click at [1164, 91] on input "[DATE] - [DATE]" at bounding box center [1168, 93] width 238 height 38
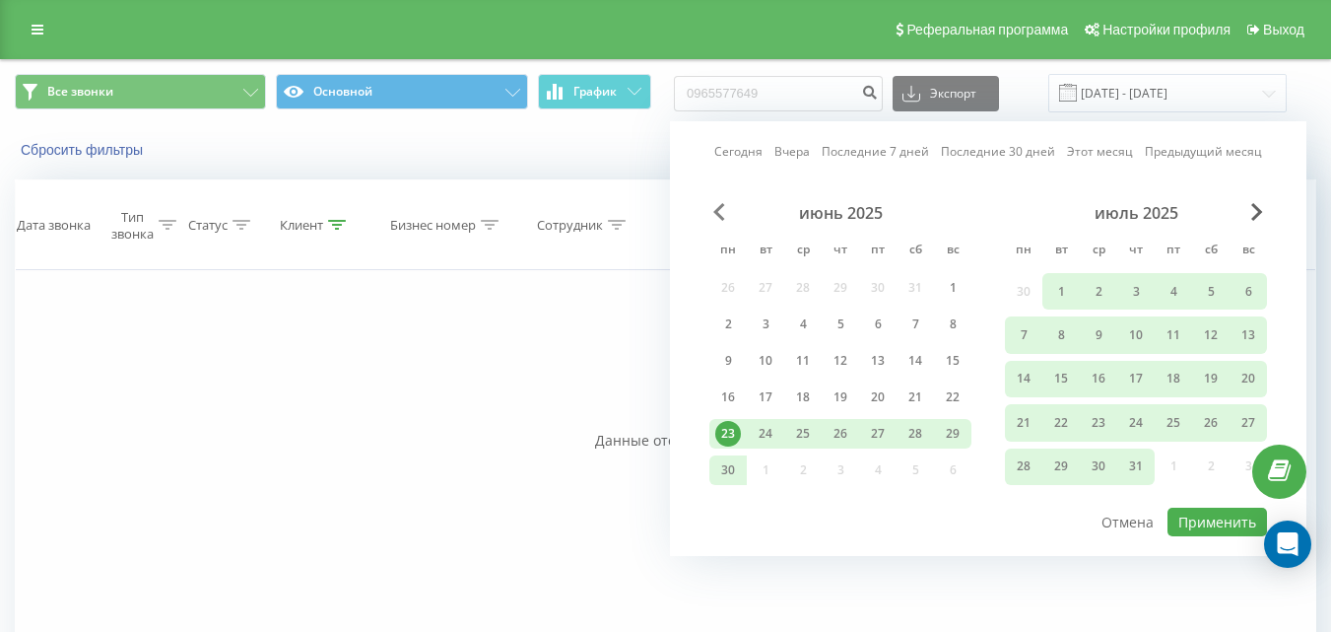
click at [722, 213] on span "Previous Month" at bounding box center [720, 212] width 12 height 18
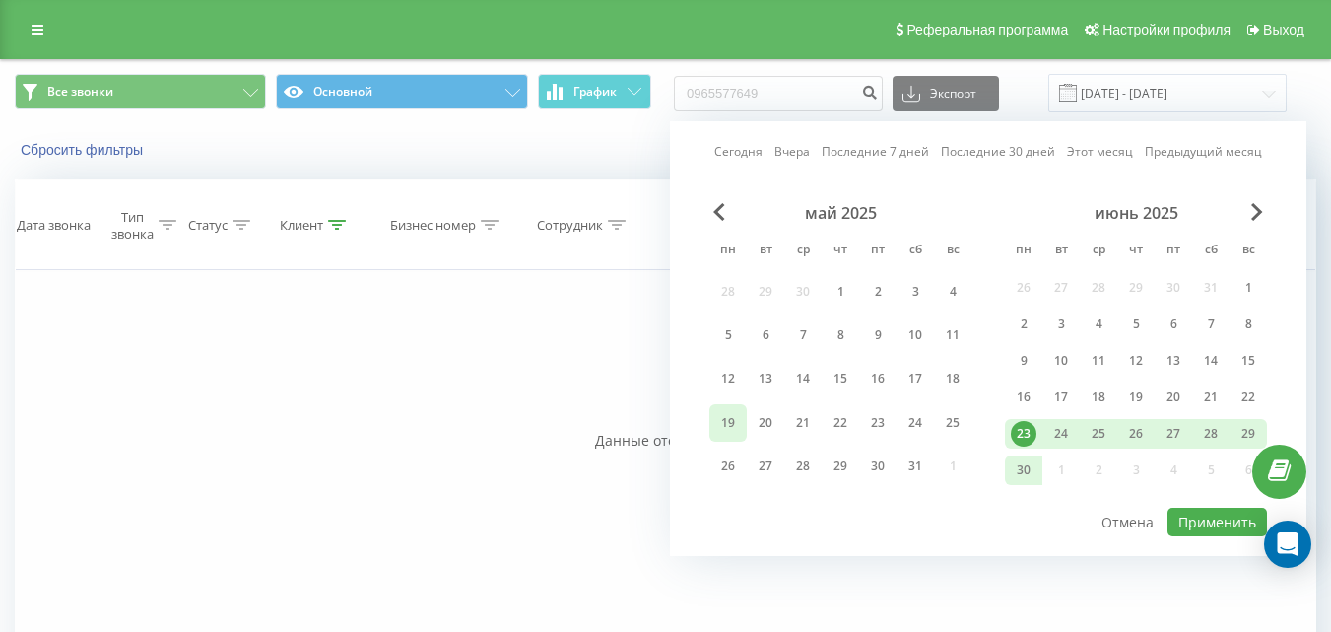
click at [731, 420] on div "19" at bounding box center [728, 423] width 26 height 26
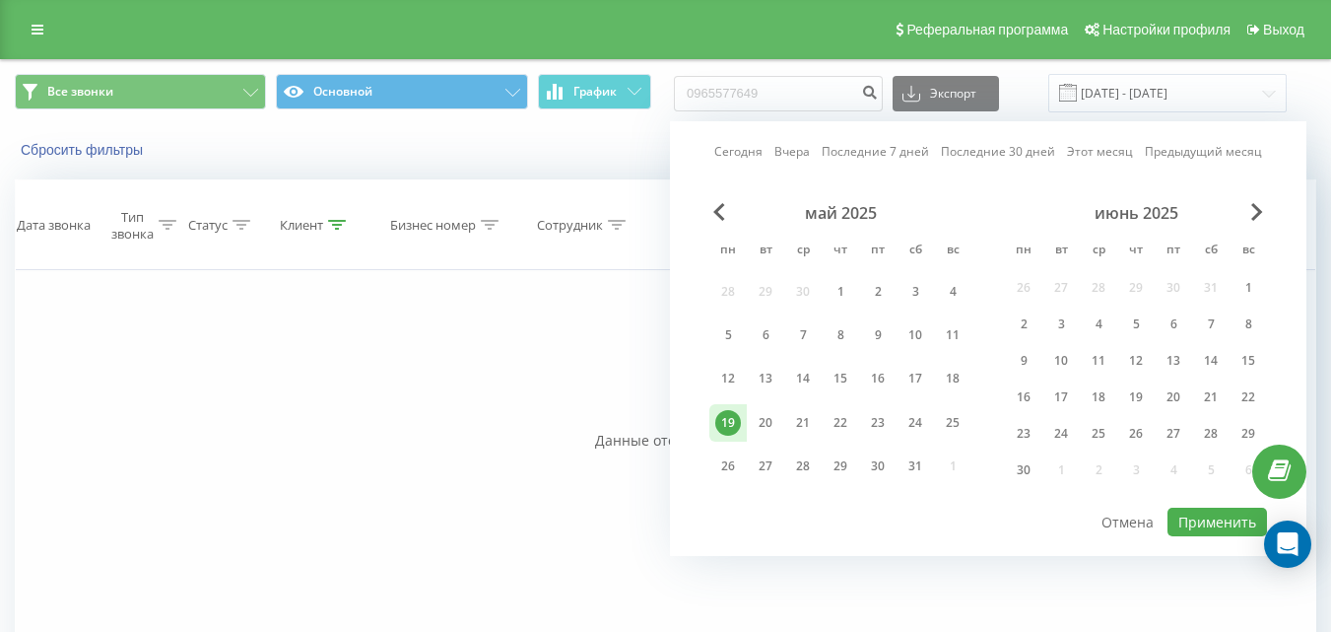
click at [731, 420] on div "19" at bounding box center [728, 423] width 26 height 26
click at [1197, 525] on button "Применить" at bounding box center [1218, 522] width 100 height 29
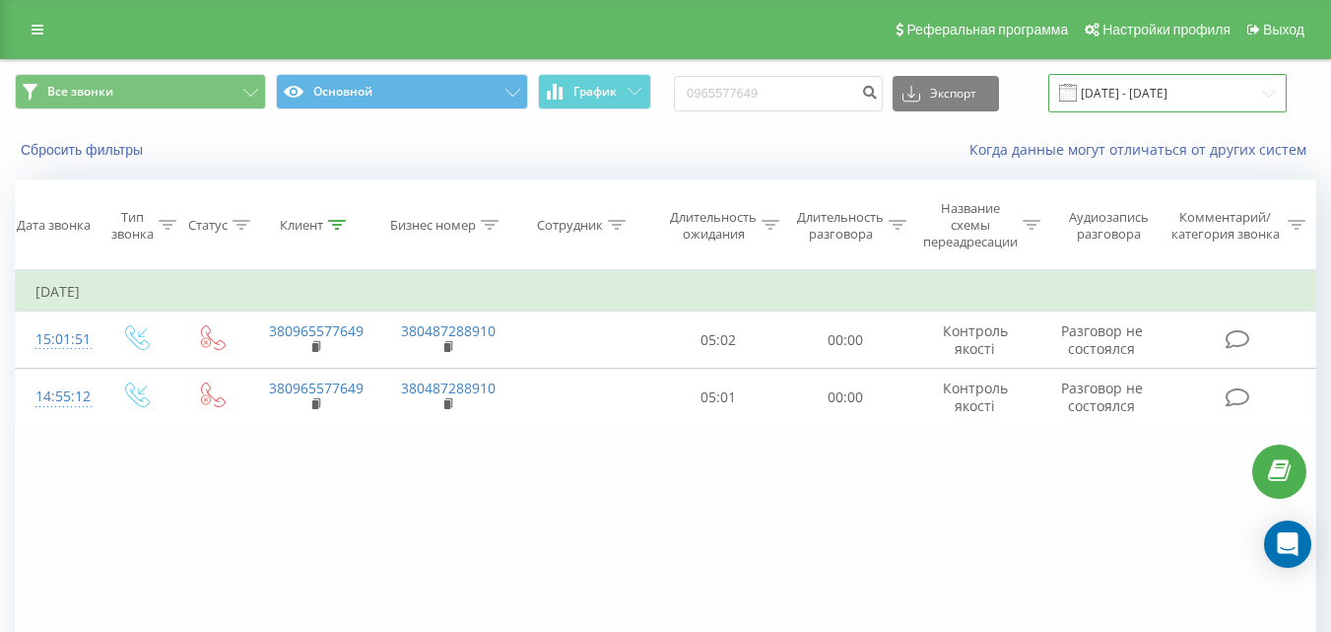
click at [1167, 85] on input "[DATE] - [DATE]" at bounding box center [1168, 93] width 238 height 38
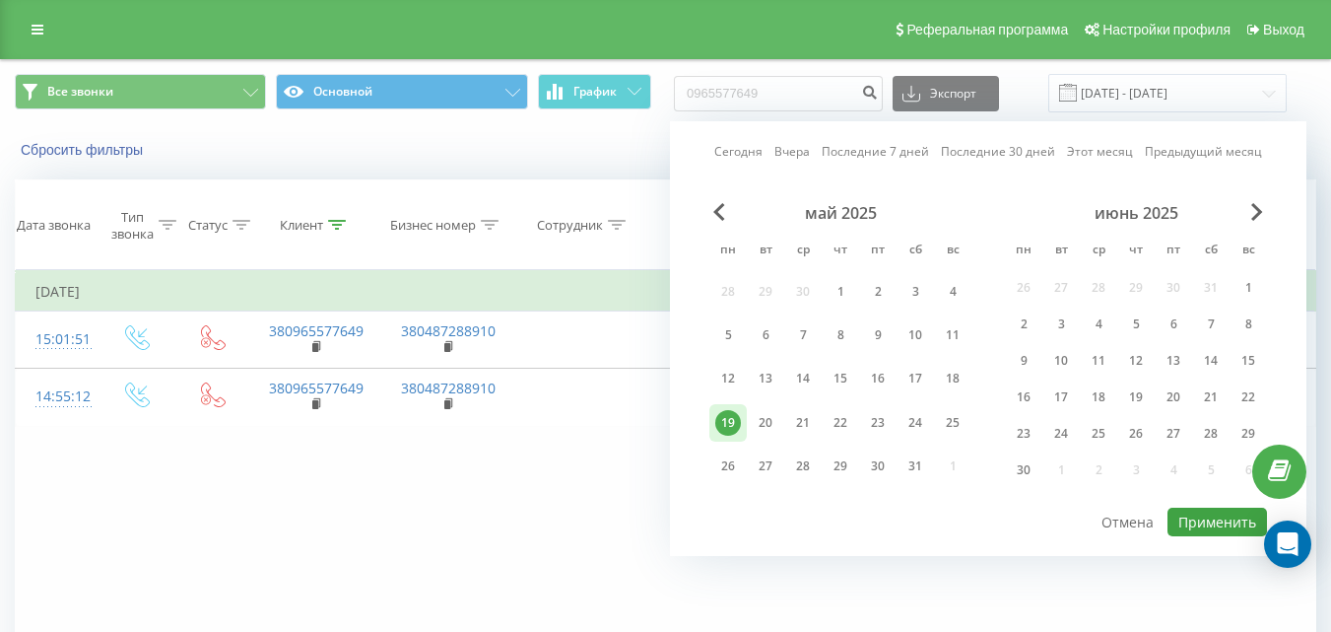
drag, startPoint x: 767, startPoint y: 422, endPoint x: 1213, endPoint y: 525, distance: 458.3
click at [769, 424] on div "20" at bounding box center [766, 423] width 26 height 26
click at [1215, 524] on button "Применить" at bounding box center [1218, 522] width 100 height 29
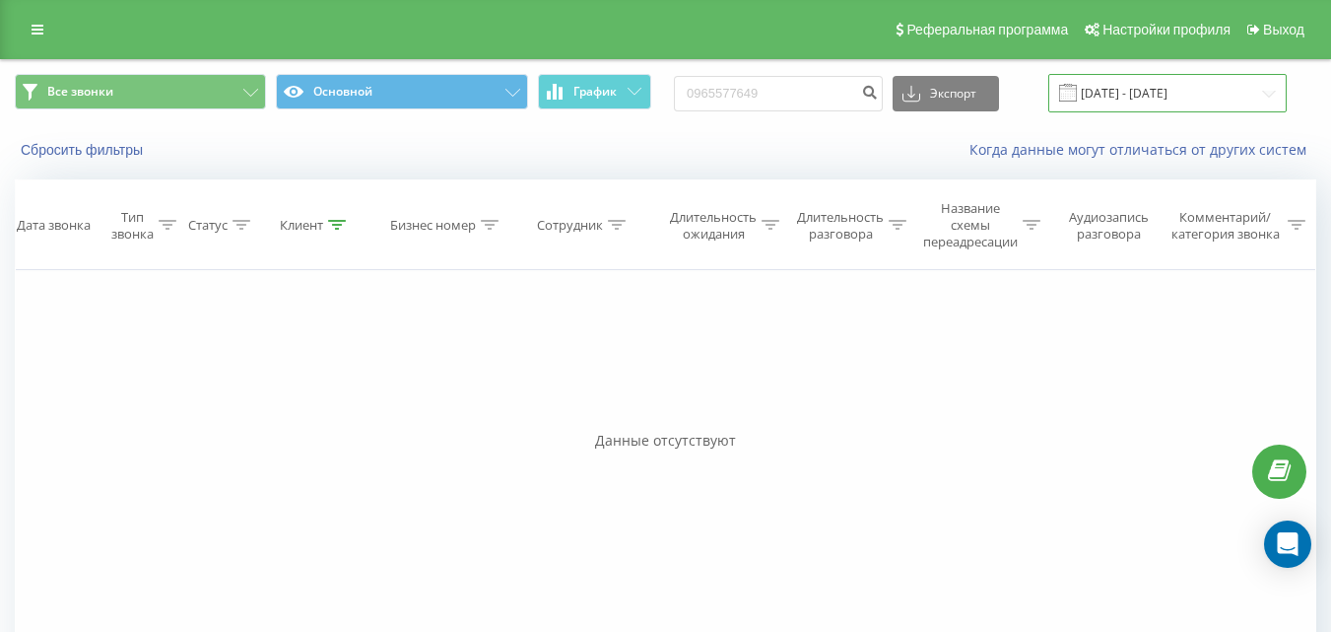
click at [1110, 102] on input "20.05.2025 - 20.05.2025" at bounding box center [1168, 93] width 238 height 38
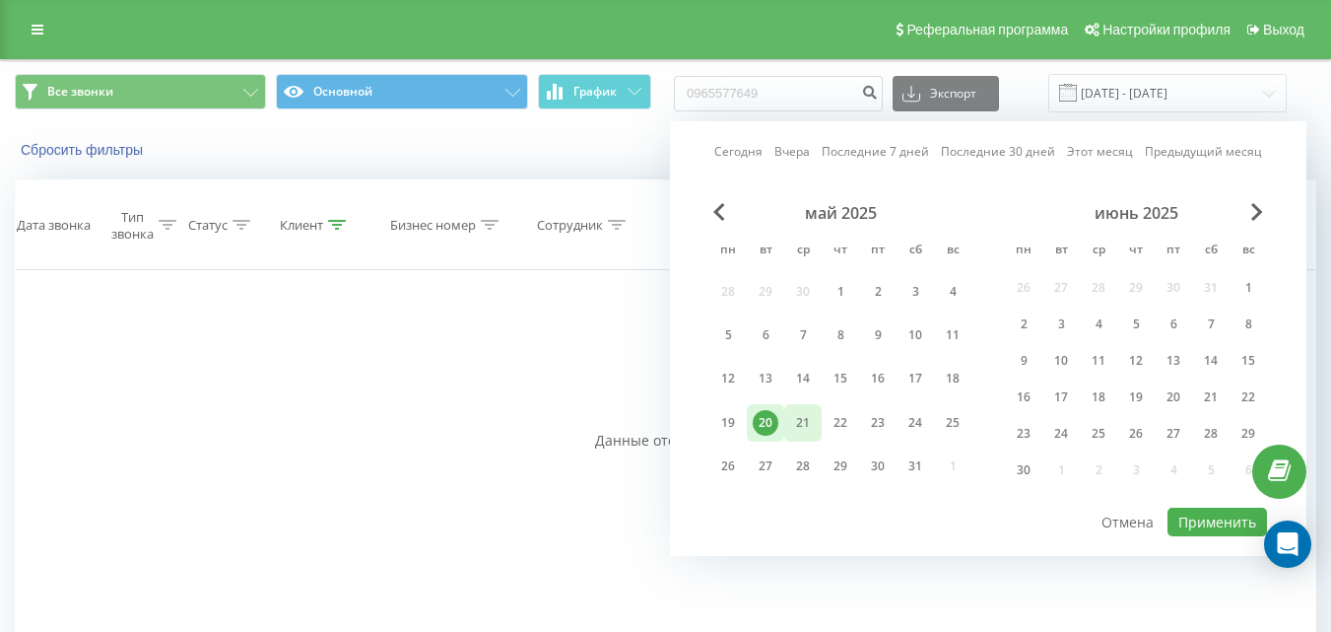
click at [808, 418] on div "21" at bounding box center [803, 423] width 26 height 26
click at [1198, 519] on button "Применить" at bounding box center [1218, 522] width 100 height 29
type input "21.05.2025 - 21.05.2025"
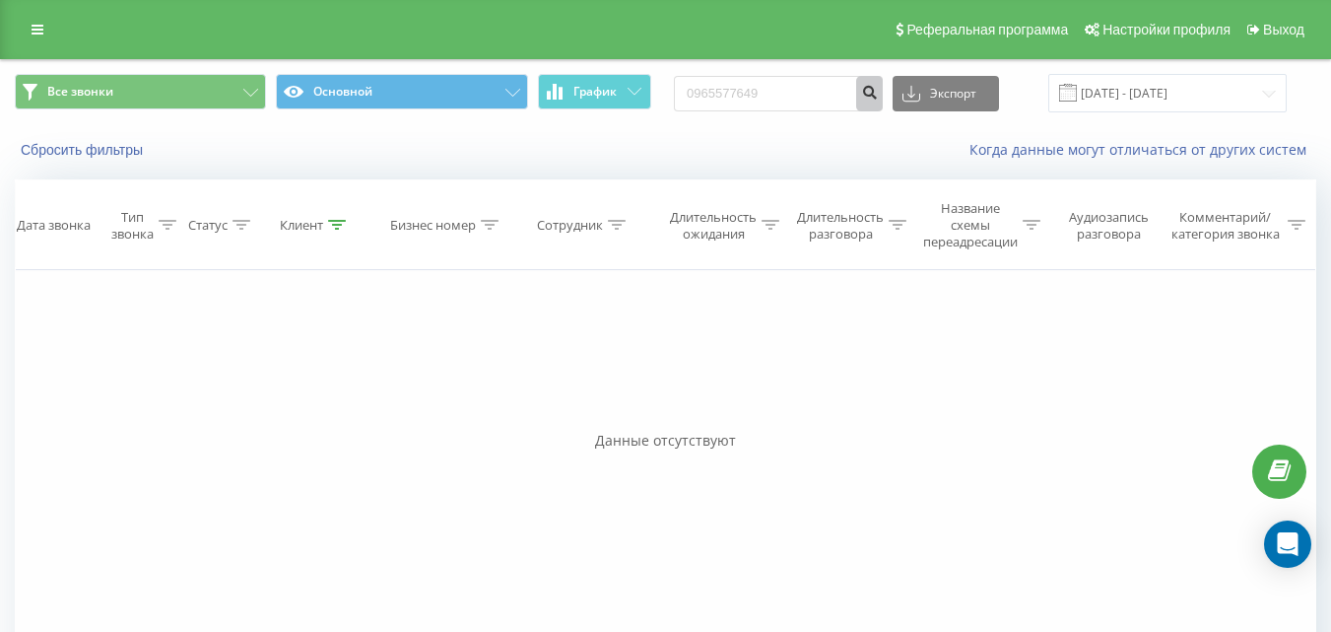
click at [878, 90] on icon "submit" at bounding box center [869, 90] width 17 height 12
click at [1119, 107] on input "[DATE] - [DATE]" at bounding box center [1168, 93] width 238 height 38
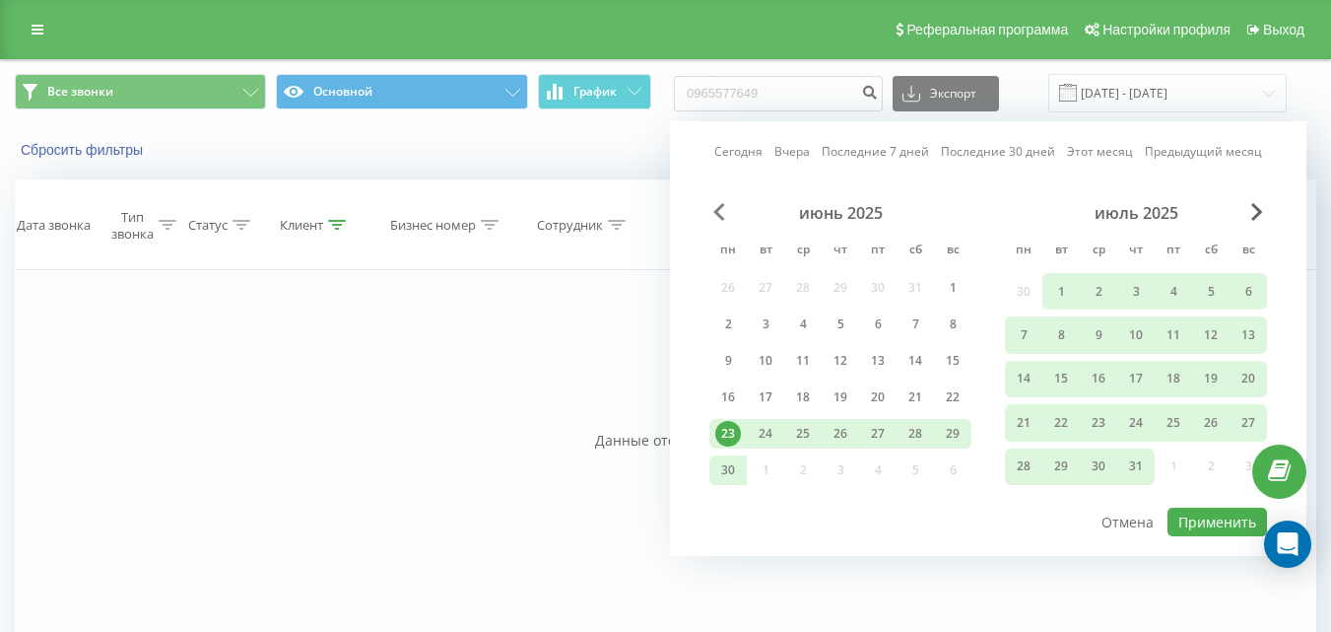
click at [723, 206] on span "Previous Month" at bounding box center [720, 212] width 12 height 18
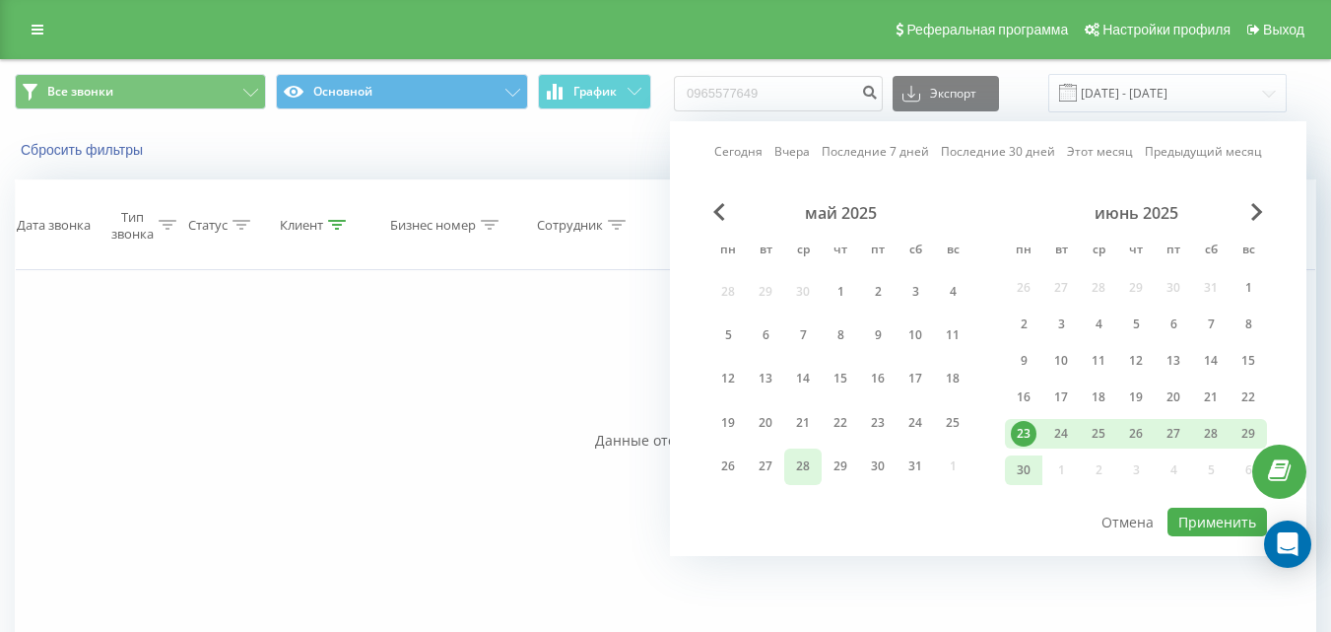
click at [796, 465] on div "28" at bounding box center [803, 466] width 26 height 26
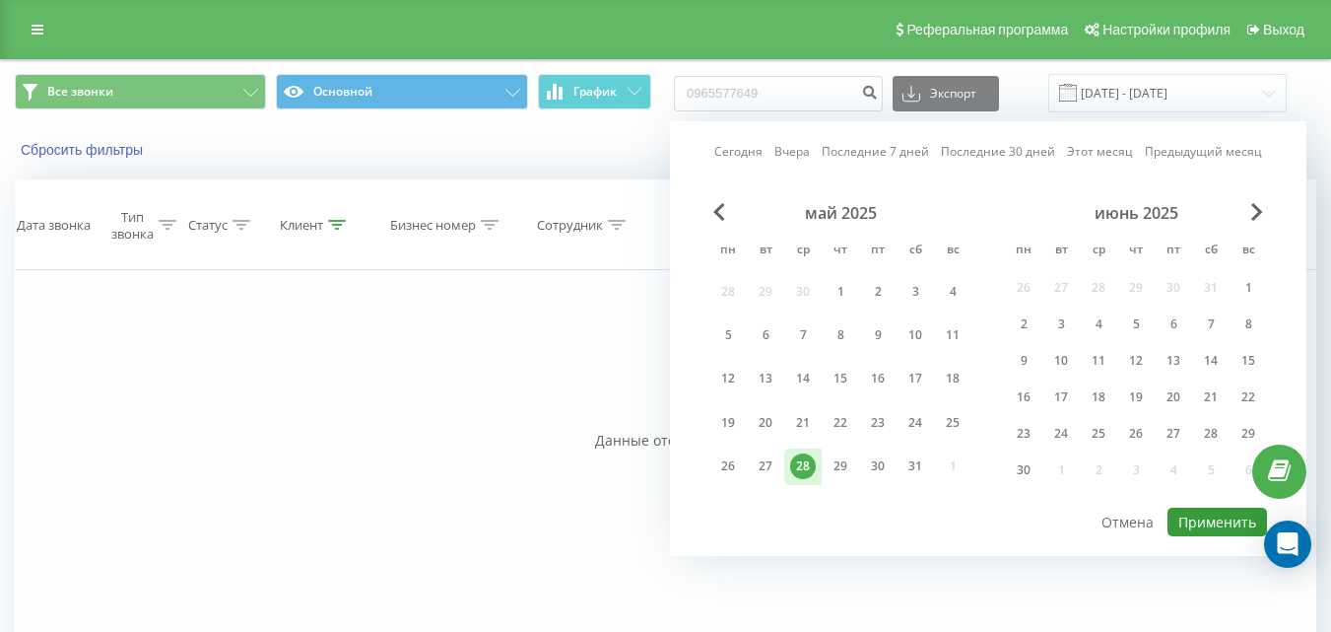
click at [1198, 526] on button "Применить" at bounding box center [1218, 522] width 100 height 29
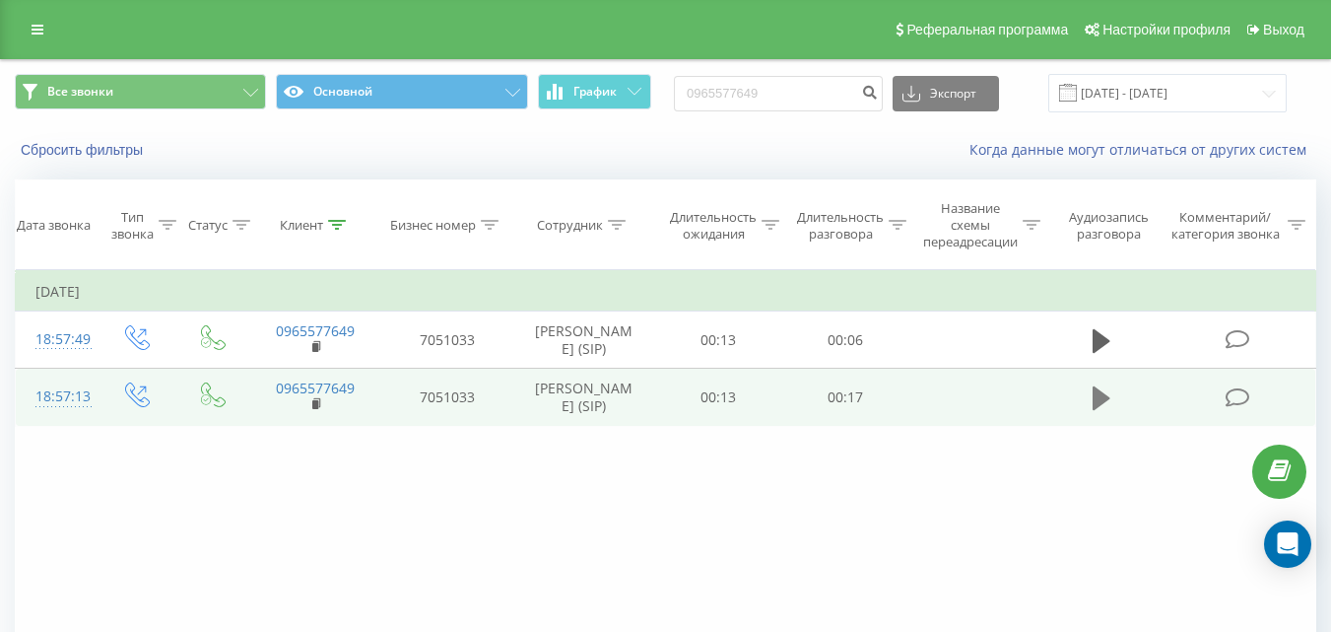
click at [1099, 413] on button at bounding box center [1102, 398] width 30 height 30
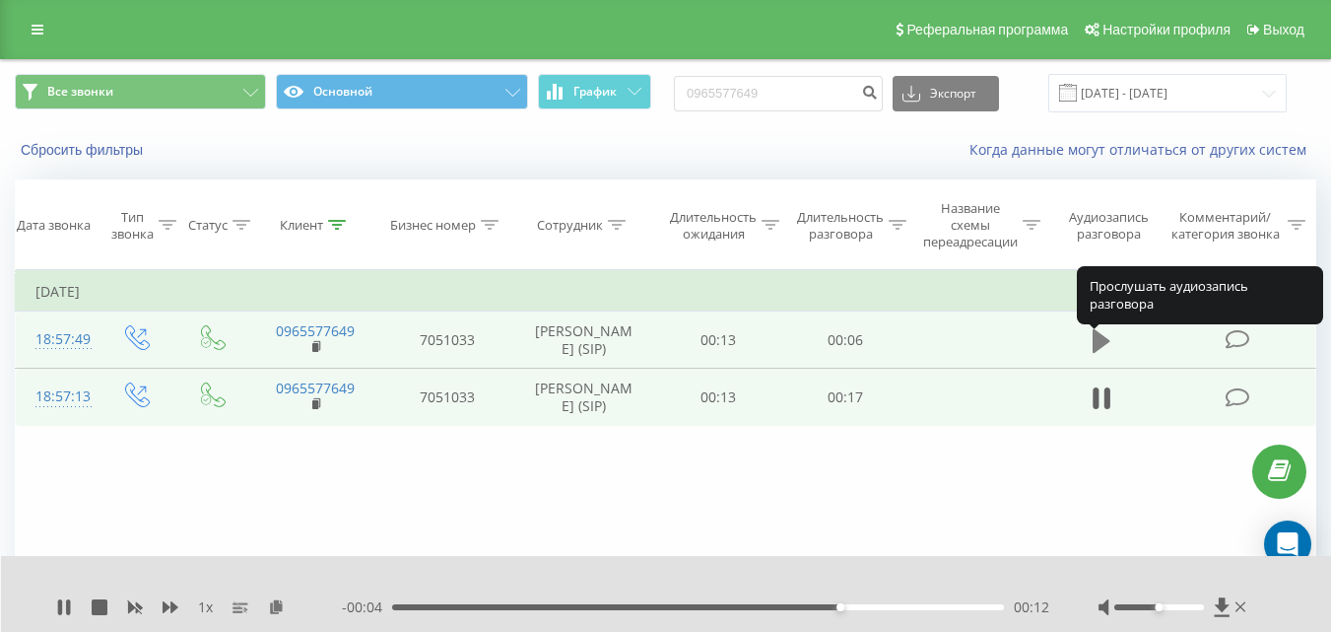
click at [1104, 346] on icon at bounding box center [1102, 341] width 18 height 24
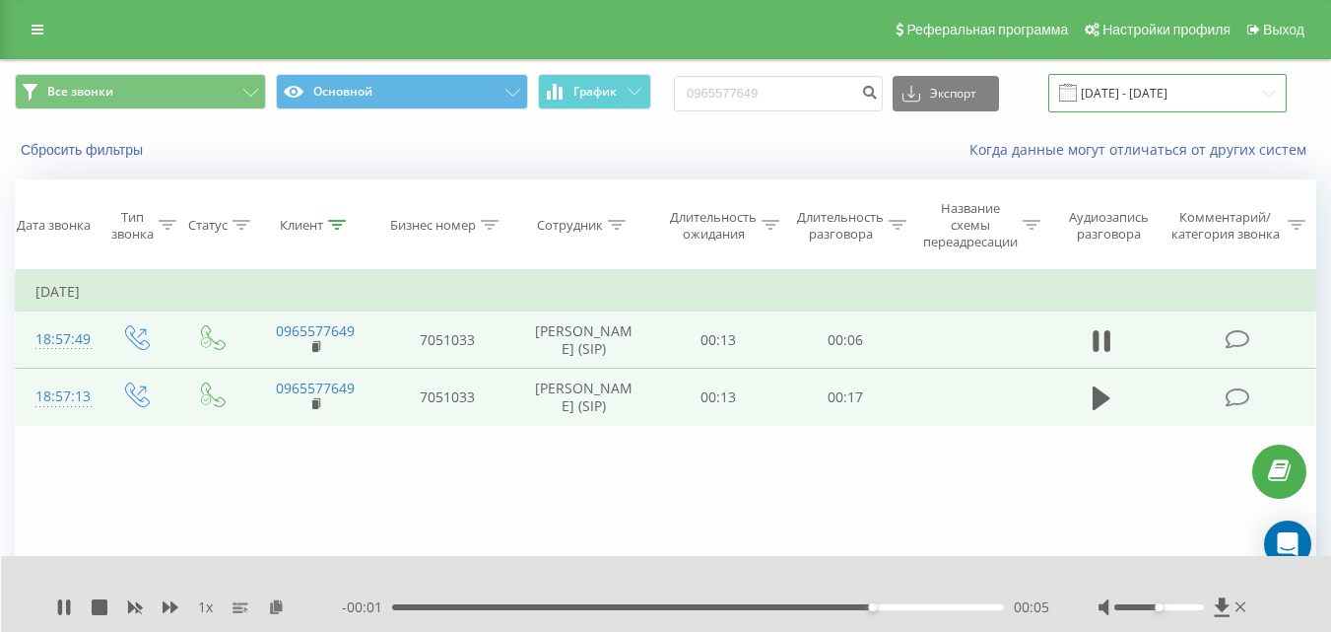
drag, startPoint x: 1139, startPoint y: 92, endPoint x: 1137, endPoint y: 102, distance: 10.1
click at [1139, 93] on input "28.05.2025 - 28.05.2025" at bounding box center [1168, 93] width 238 height 38
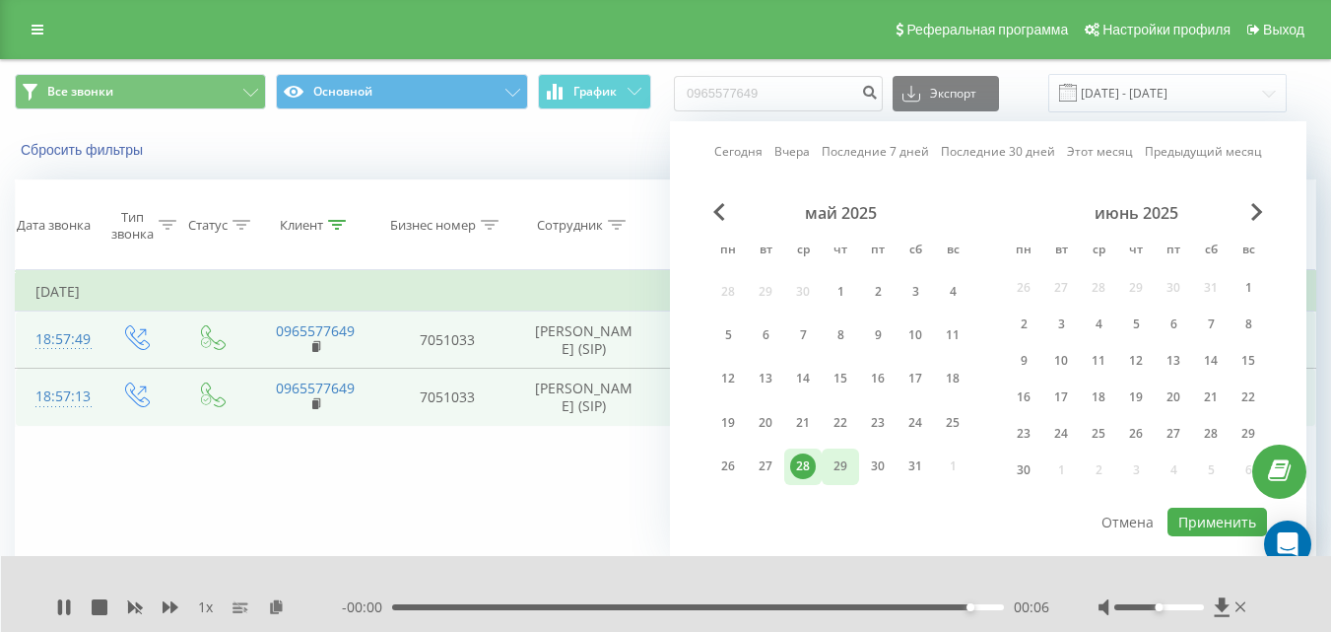
click at [836, 462] on div "29" at bounding box center [841, 466] width 26 height 26
click at [1198, 523] on button "Применить" at bounding box center [1218, 522] width 100 height 29
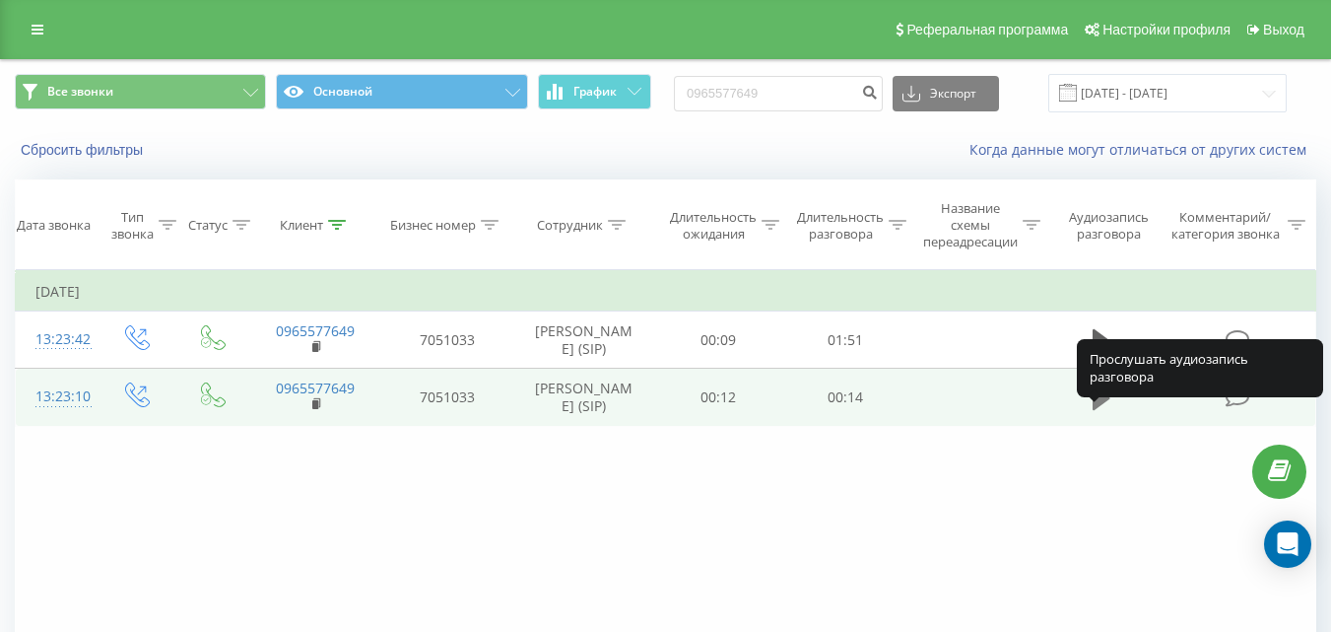
click at [1103, 410] on icon at bounding box center [1102, 398] width 18 height 24
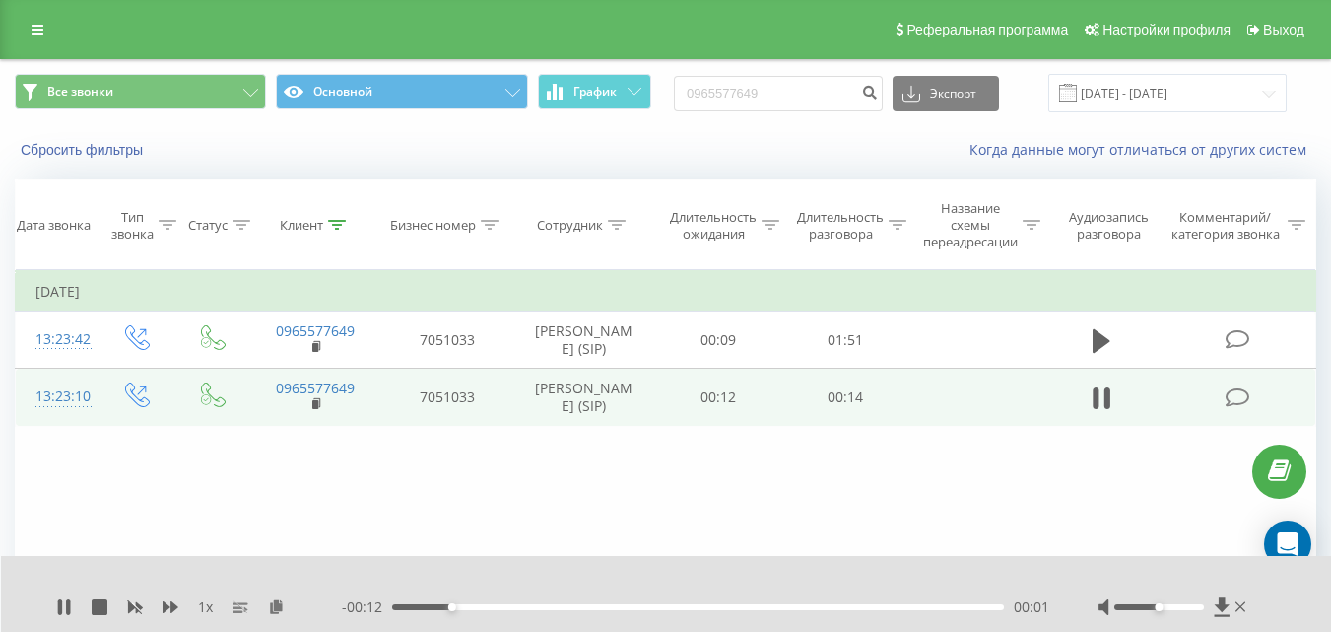
click at [542, 607] on div "00:01" at bounding box center [698, 607] width 612 height 6
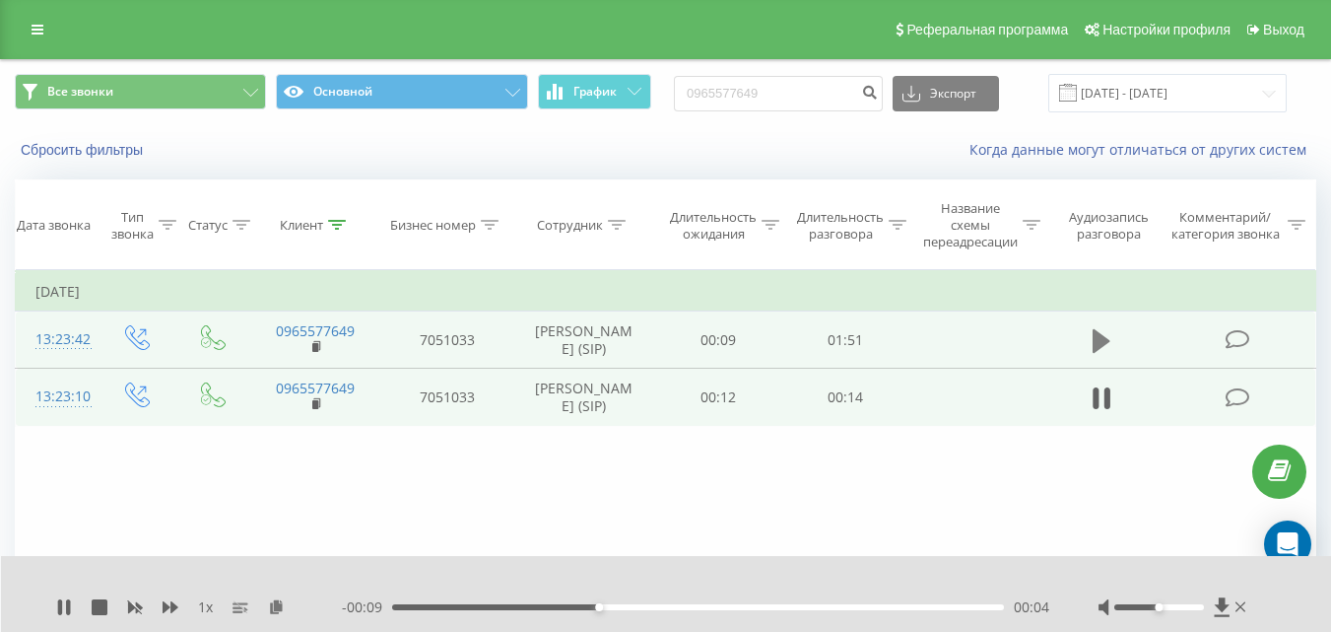
click at [1100, 350] on icon at bounding box center [1102, 341] width 18 height 24
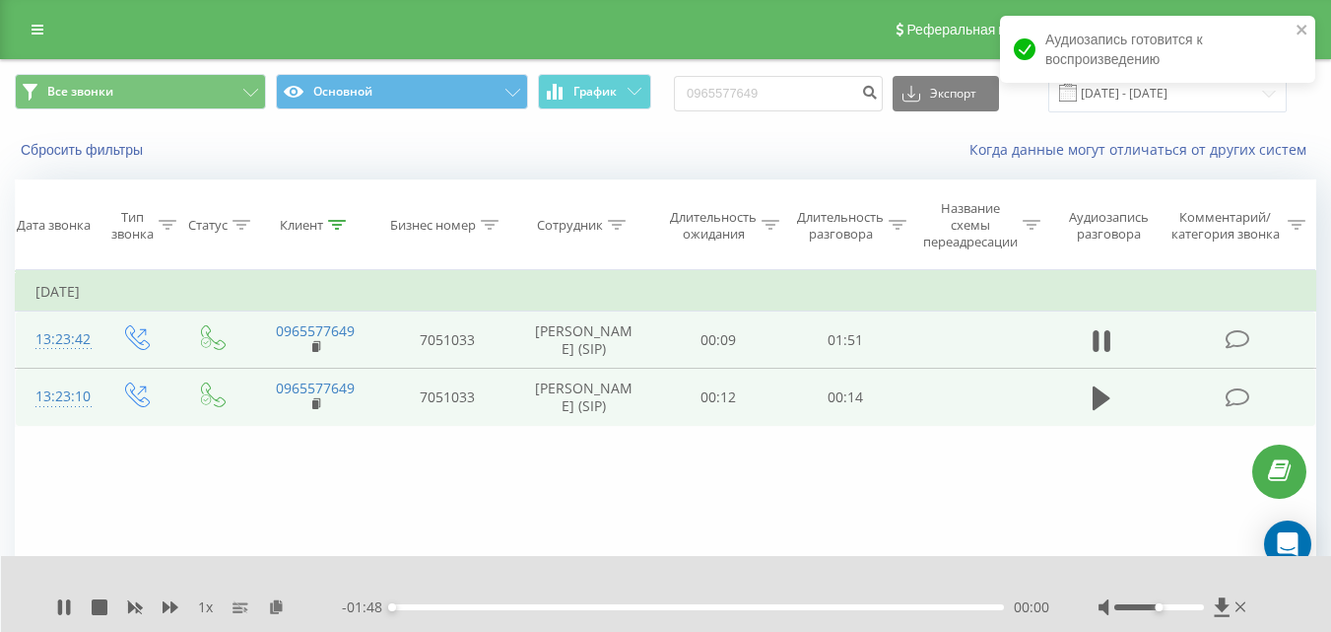
click at [1181, 605] on div at bounding box center [1160, 607] width 90 height 6
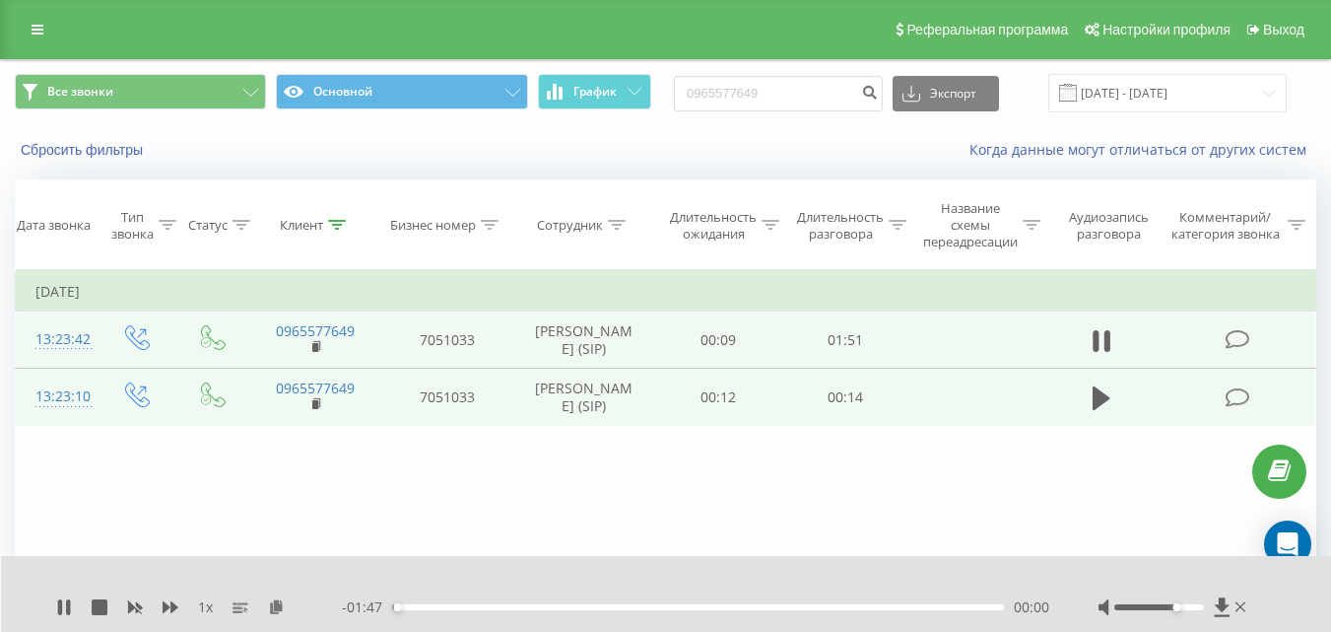
click at [1189, 608] on div at bounding box center [1160, 607] width 90 height 6
click at [1223, 608] on icon at bounding box center [1221, 606] width 15 height 19
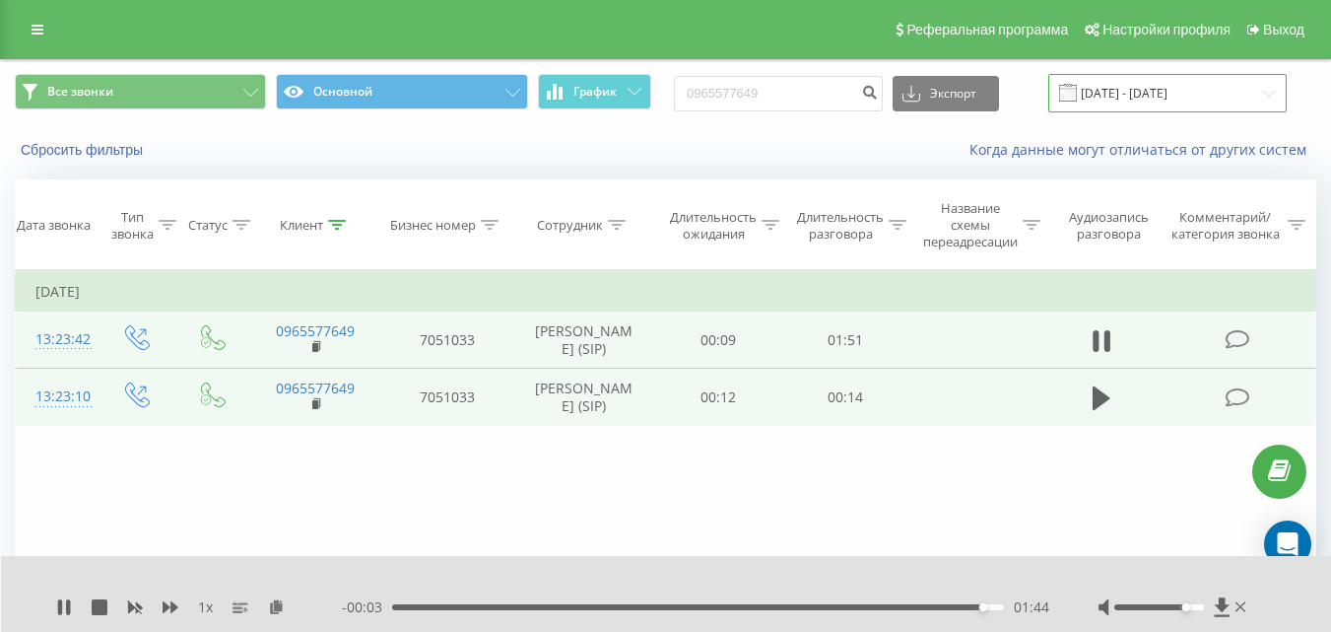
click at [1147, 95] on input "29.05.2025 - 29.05.2025" at bounding box center [1168, 93] width 238 height 38
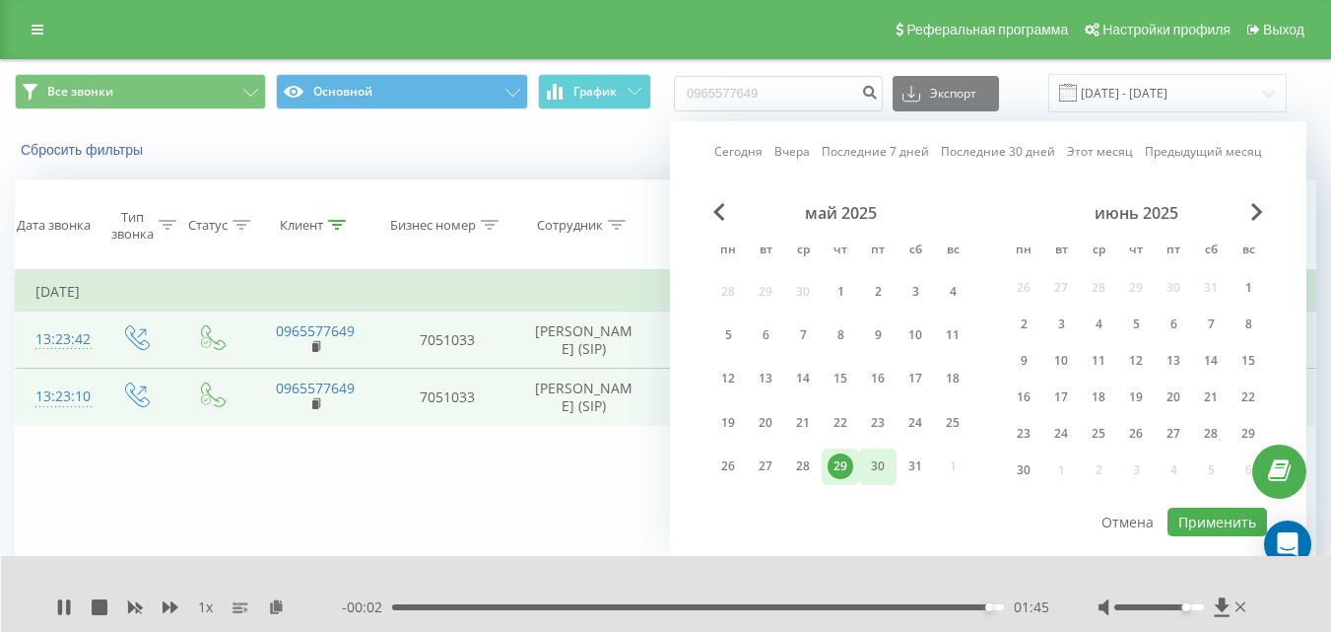
click at [879, 473] on div "30" at bounding box center [878, 466] width 26 height 26
click at [1217, 511] on button "Применить" at bounding box center [1218, 522] width 100 height 29
type input "30.05.2025 - 30.05.2025"
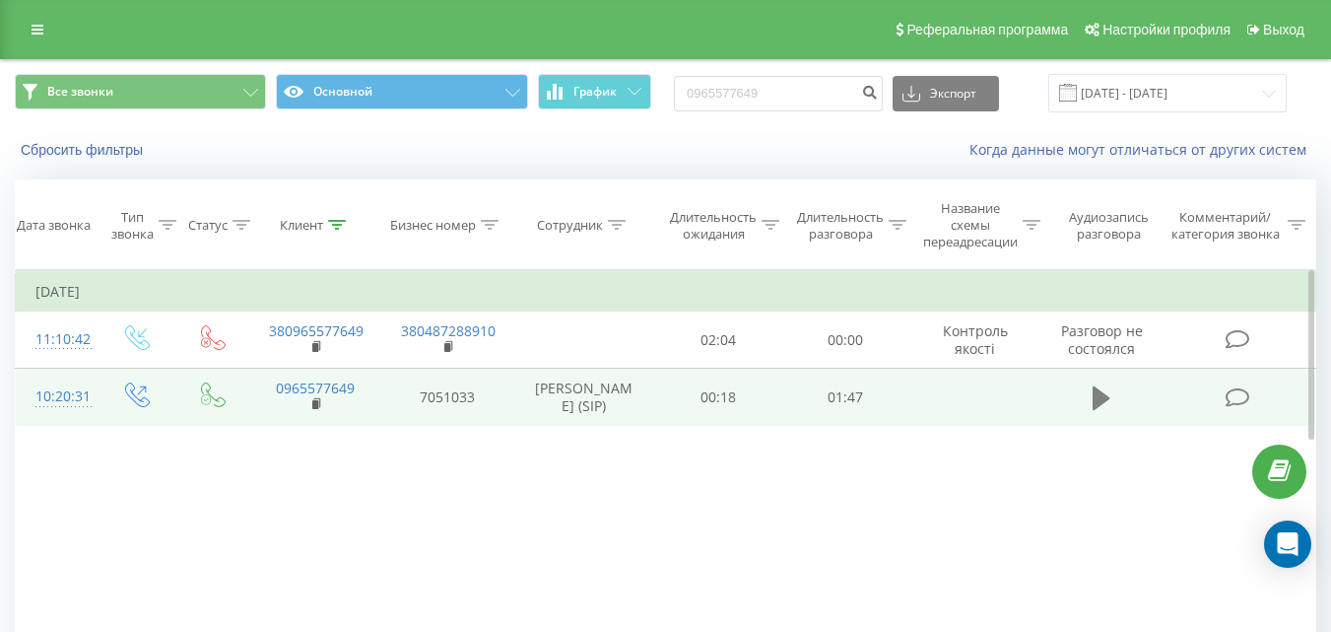
click at [1092, 408] on button at bounding box center [1102, 398] width 30 height 30
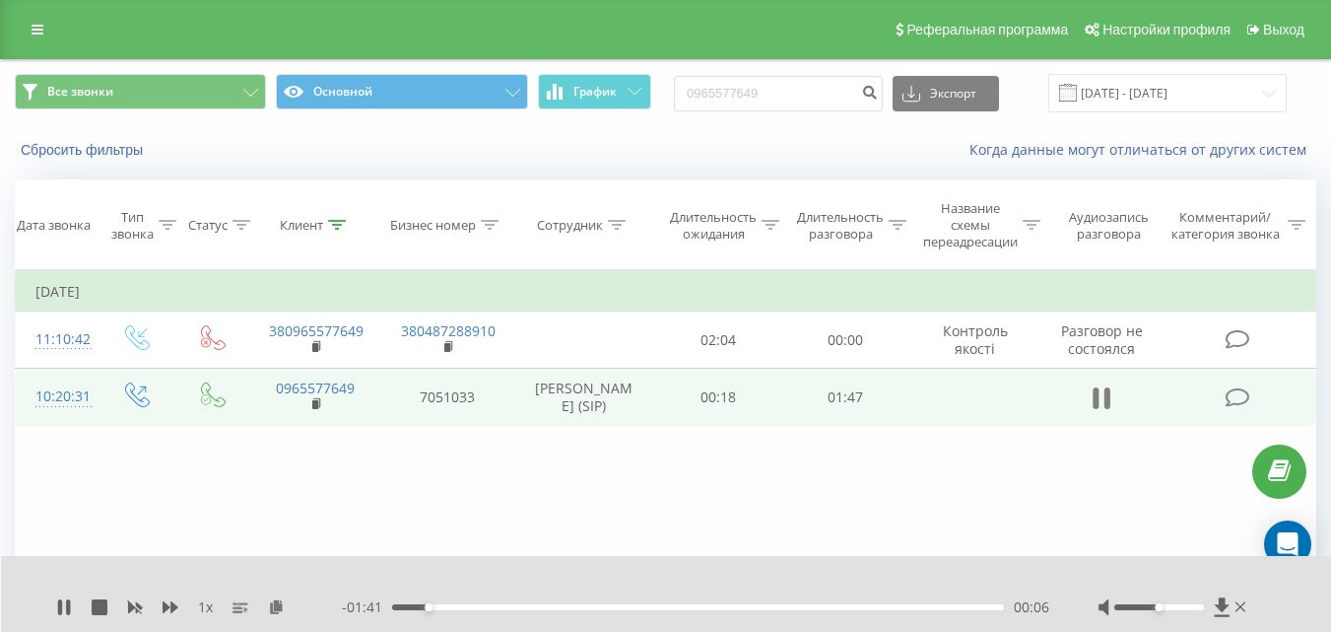
click at [1093, 411] on icon at bounding box center [1102, 398] width 18 height 28
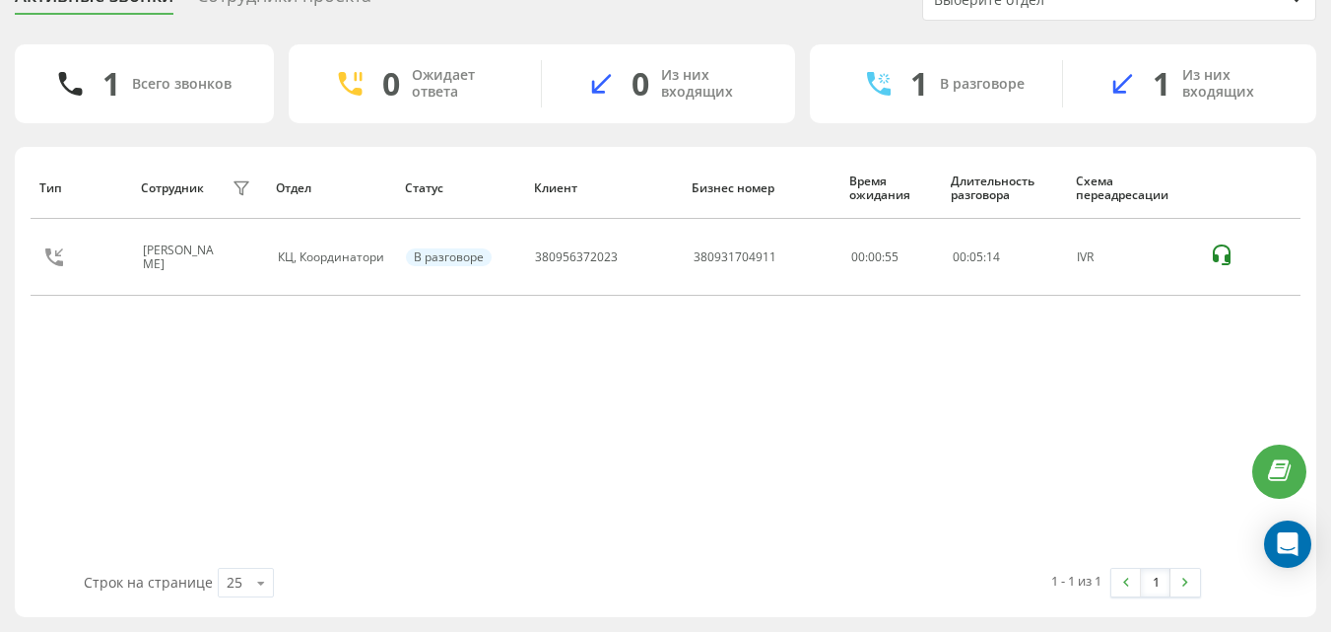
scroll to position [65, 0]
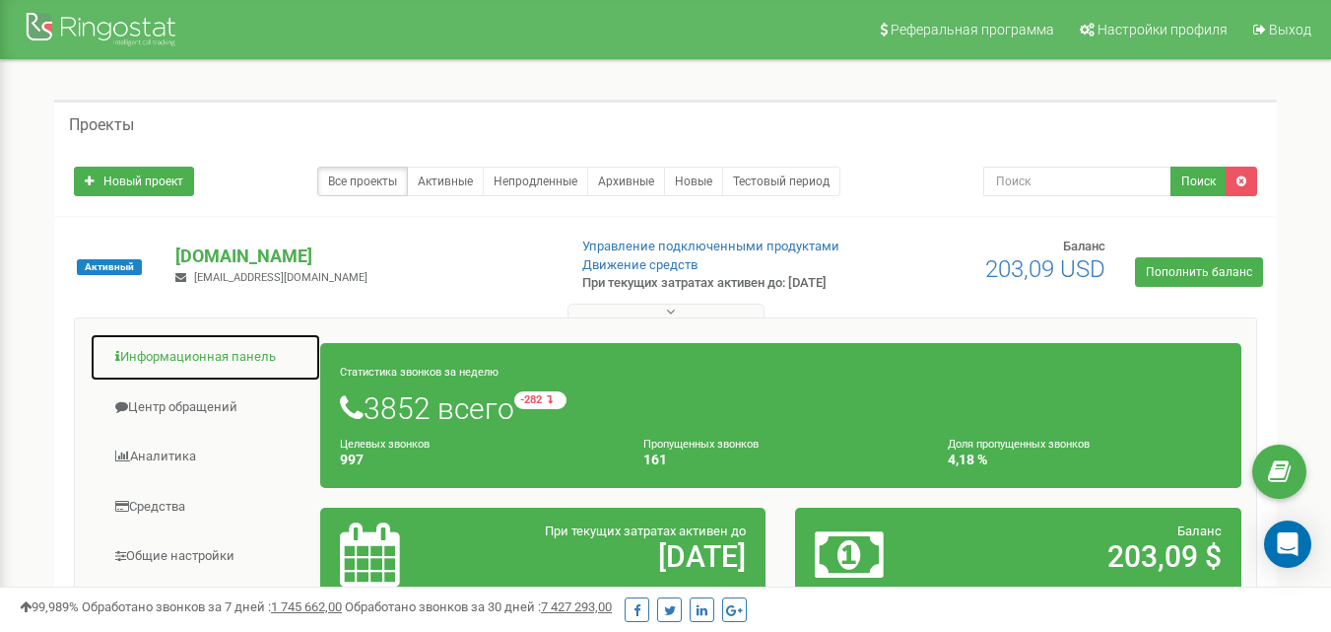
click at [193, 363] on link "Информационная панель" at bounding box center [206, 357] width 232 height 48
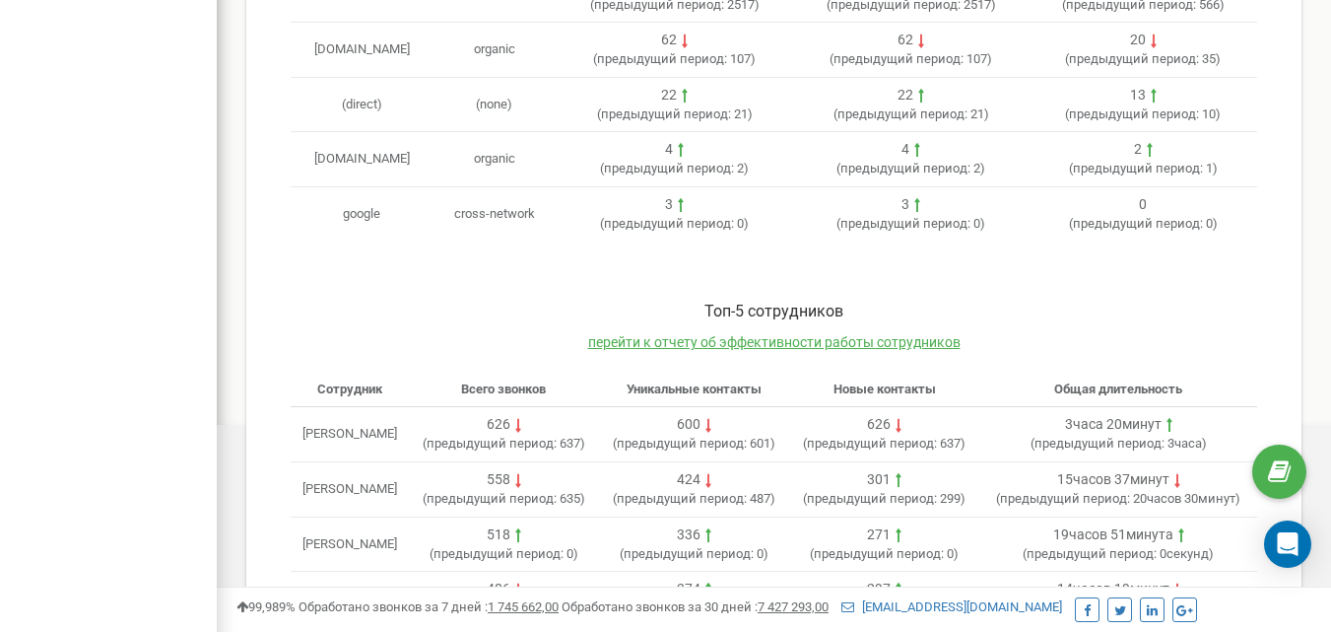
scroll to position [943, 0]
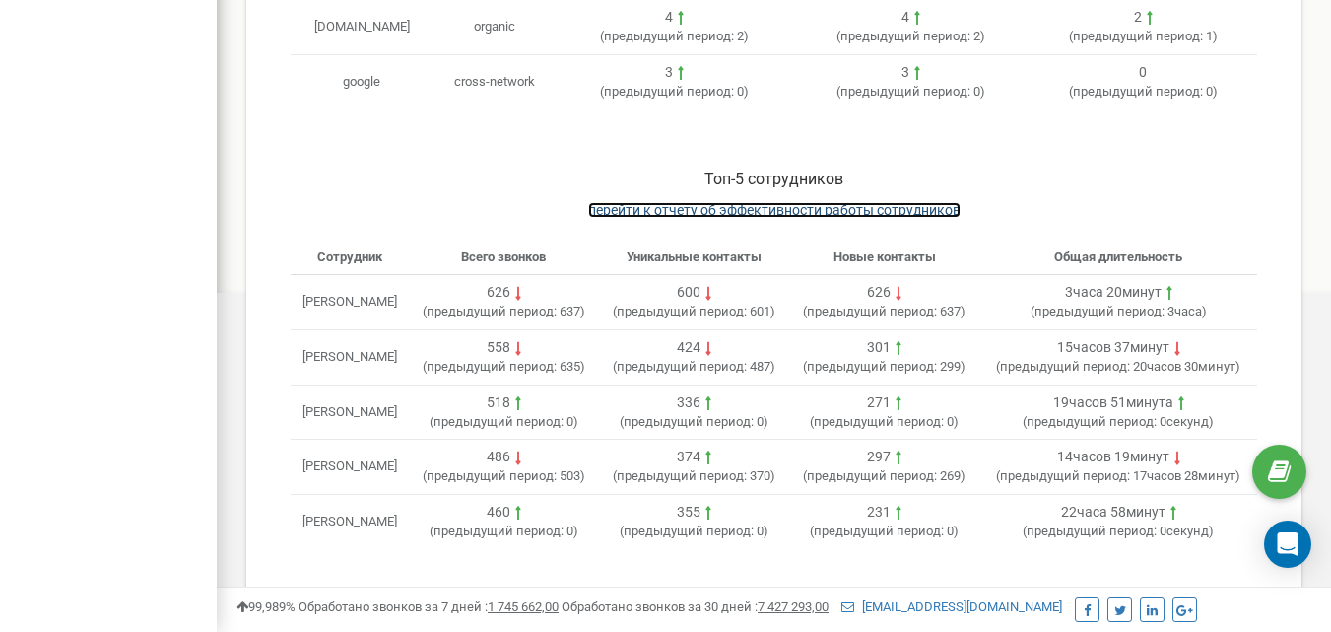
click at [855, 202] on span "перейти к отчету об эффективности работы сотрудников" at bounding box center [774, 210] width 373 height 16
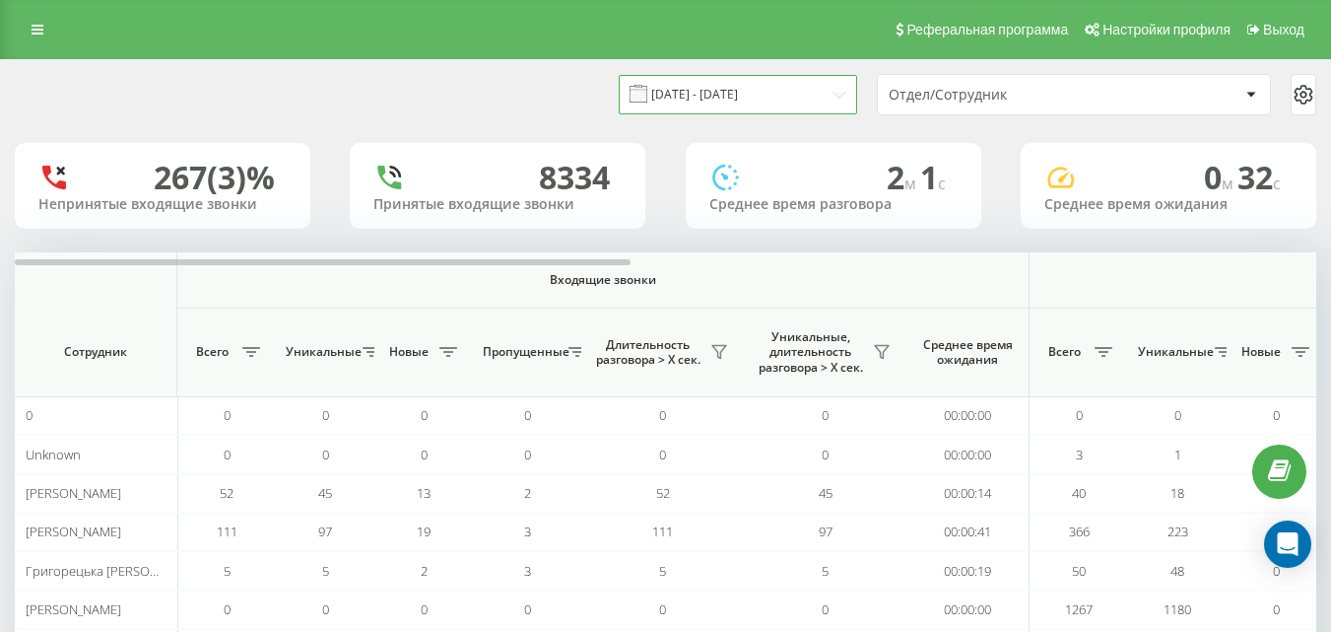
click at [771, 93] on input "[DATE] - [DATE]" at bounding box center [738, 94] width 238 height 38
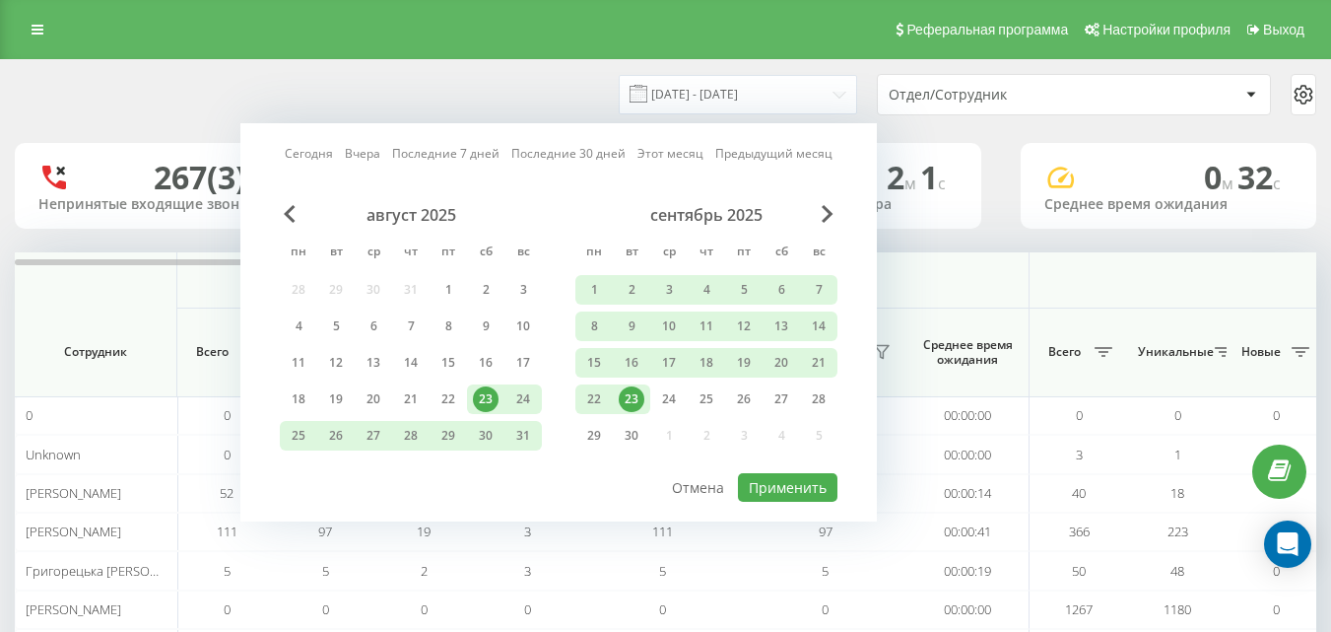
drag, startPoint x: 633, startPoint y: 394, endPoint x: 681, endPoint y: 424, distance: 56.6
click at [633, 395] on div "23" at bounding box center [632, 399] width 26 height 26
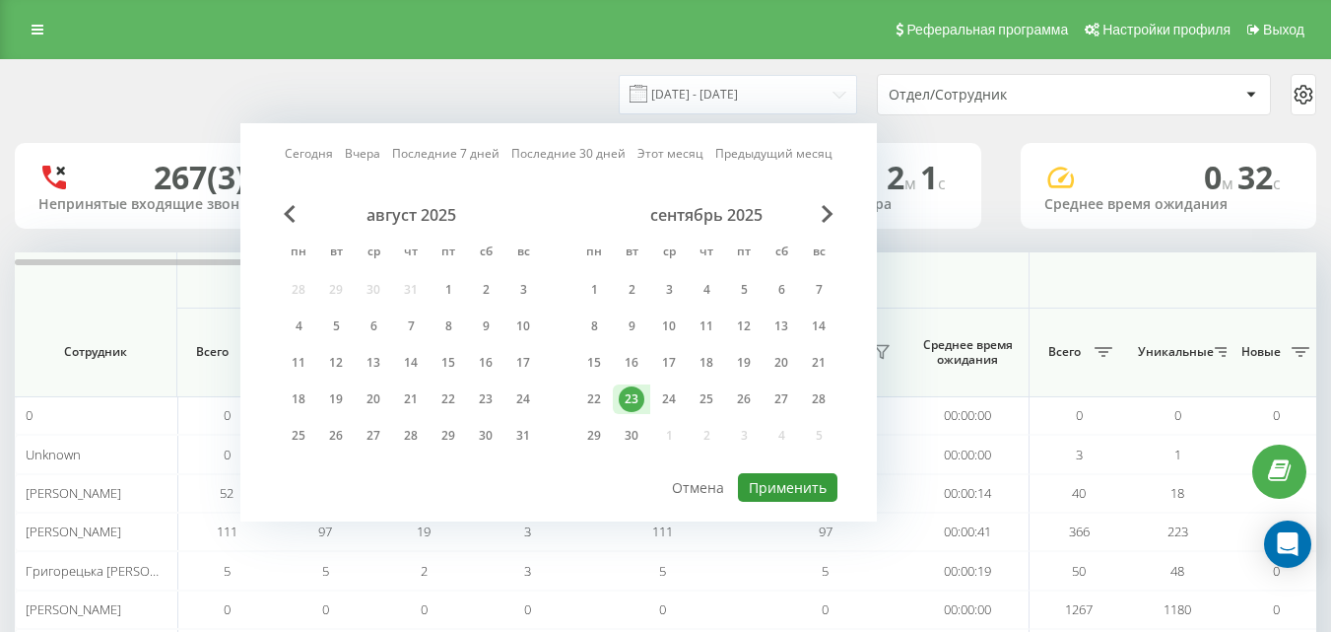
click at [762, 479] on button "Применить" at bounding box center [788, 487] width 100 height 29
type input "[DATE] - [DATE]"
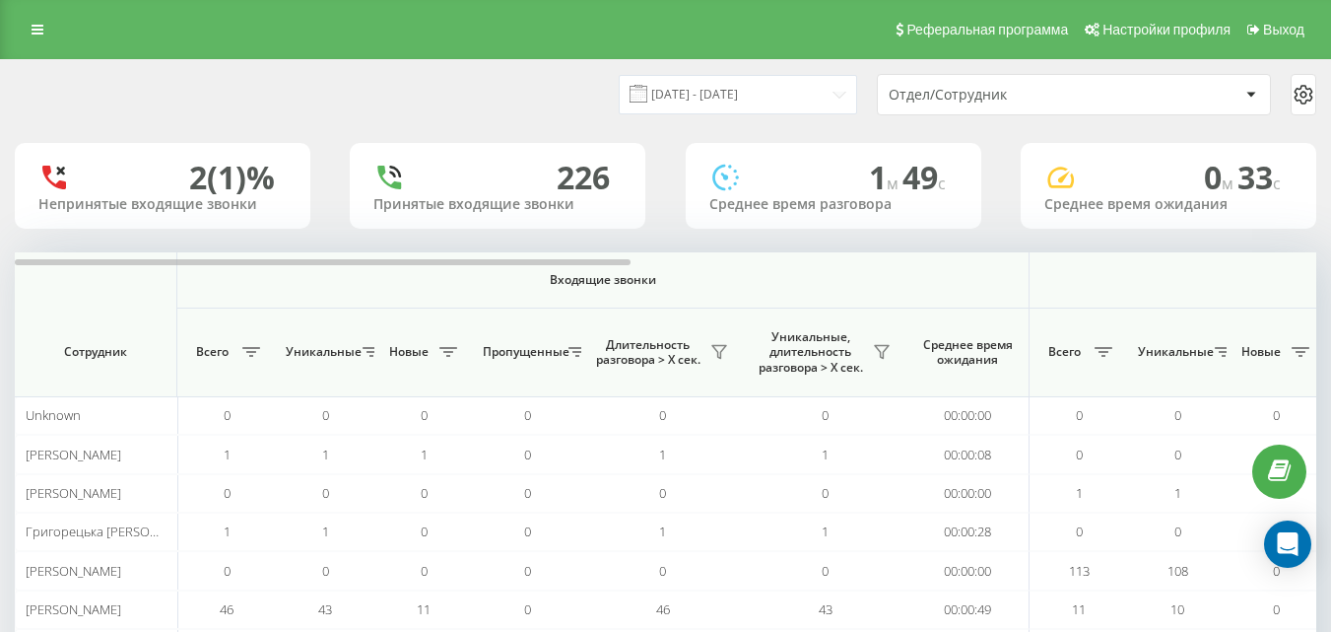
click at [961, 102] on div "Отдел/Сотрудник" at bounding box center [1007, 95] width 236 height 17
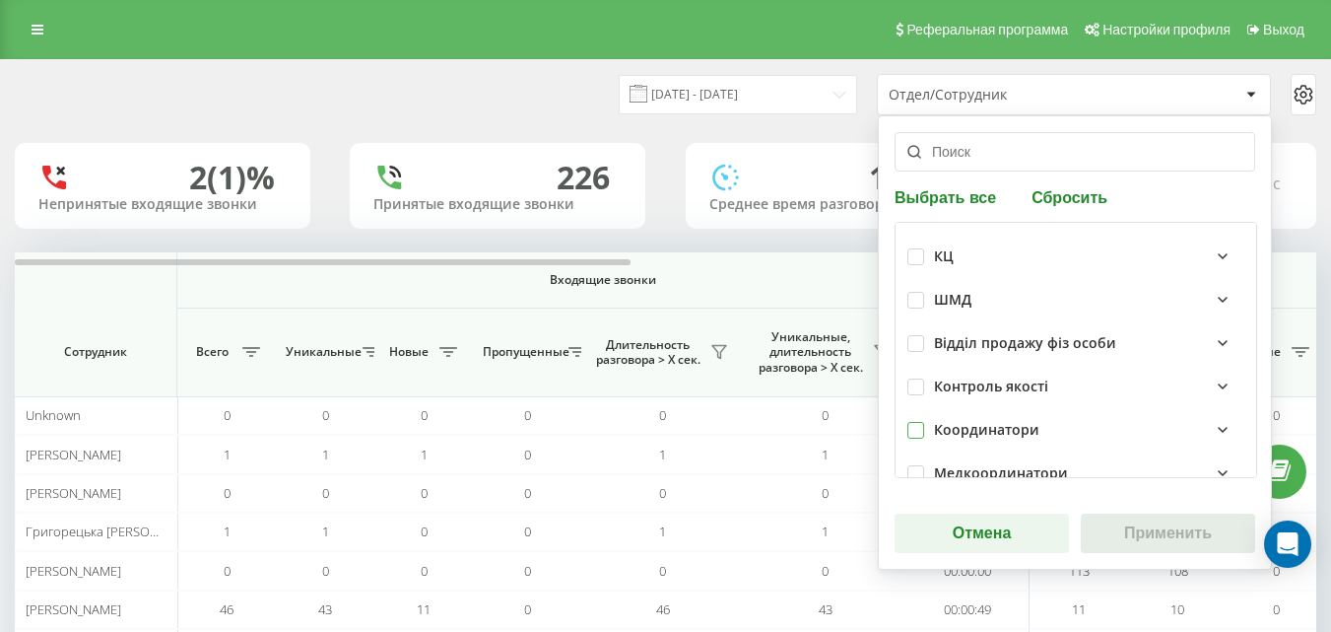
drag, startPoint x: 914, startPoint y: 423, endPoint x: 937, endPoint y: 441, distance: 29.6
click at [917, 422] on label at bounding box center [916, 422] width 17 height 0
checkbox input "true"
click at [1136, 518] on button "Применить" at bounding box center [1168, 532] width 174 height 39
